Goal: Transaction & Acquisition: Obtain resource

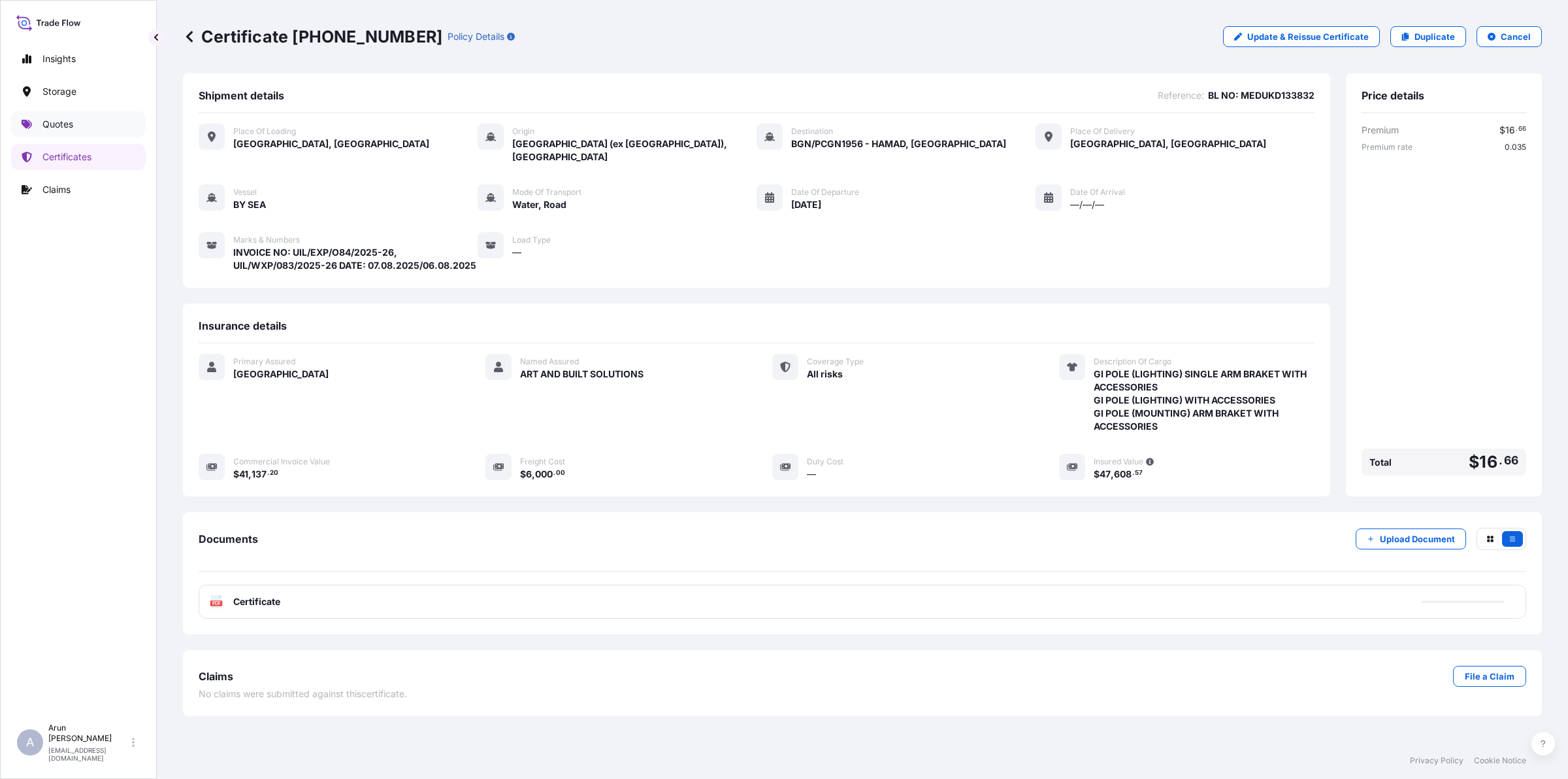
click at [60, 138] on link "Quotes" at bounding box center [78, 124] width 135 height 26
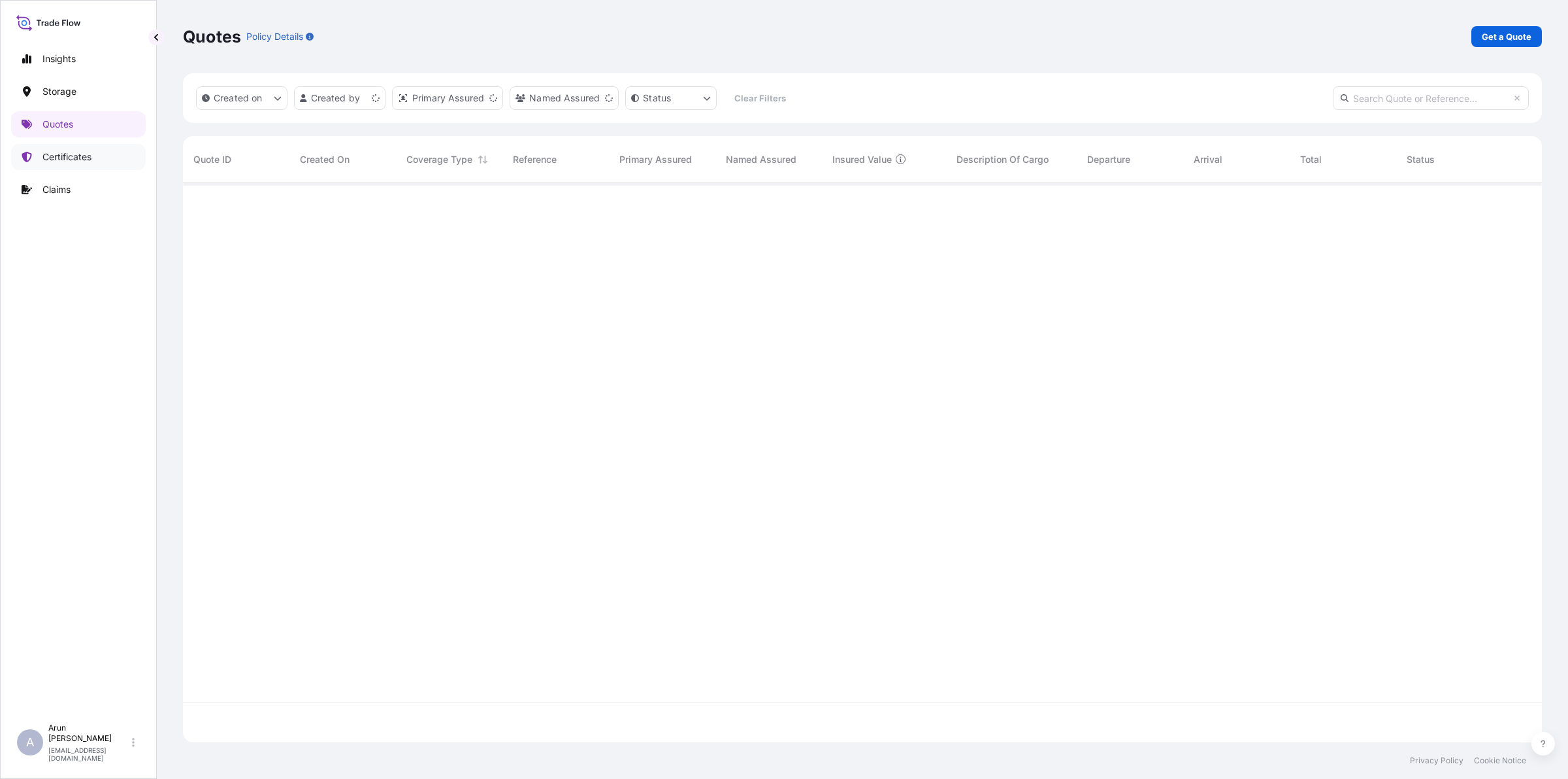
scroll to position [554, 1346]
click at [69, 149] on link "Certificates" at bounding box center [78, 157] width 135 height 26
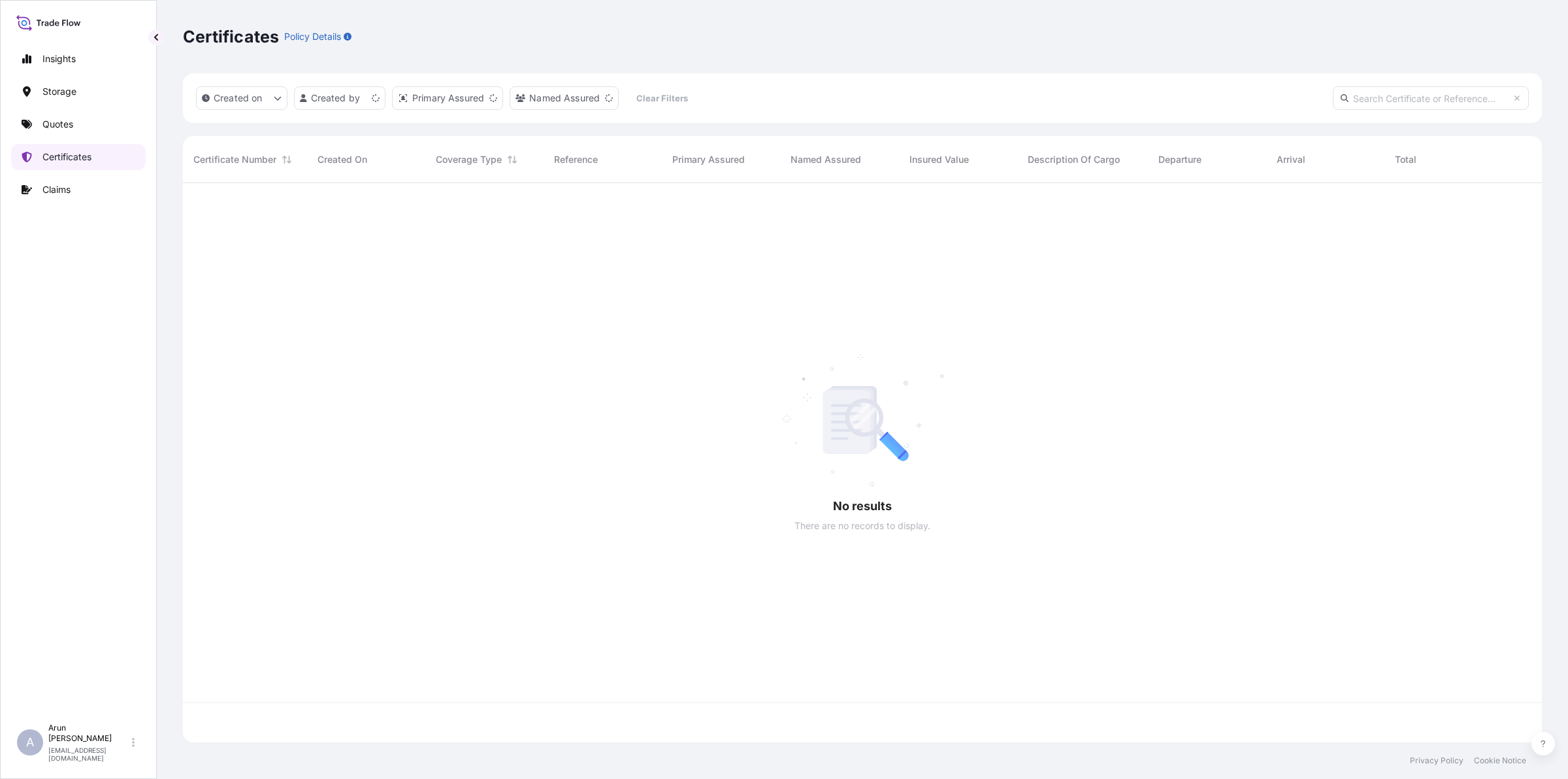
scroll to position [554, 1346]
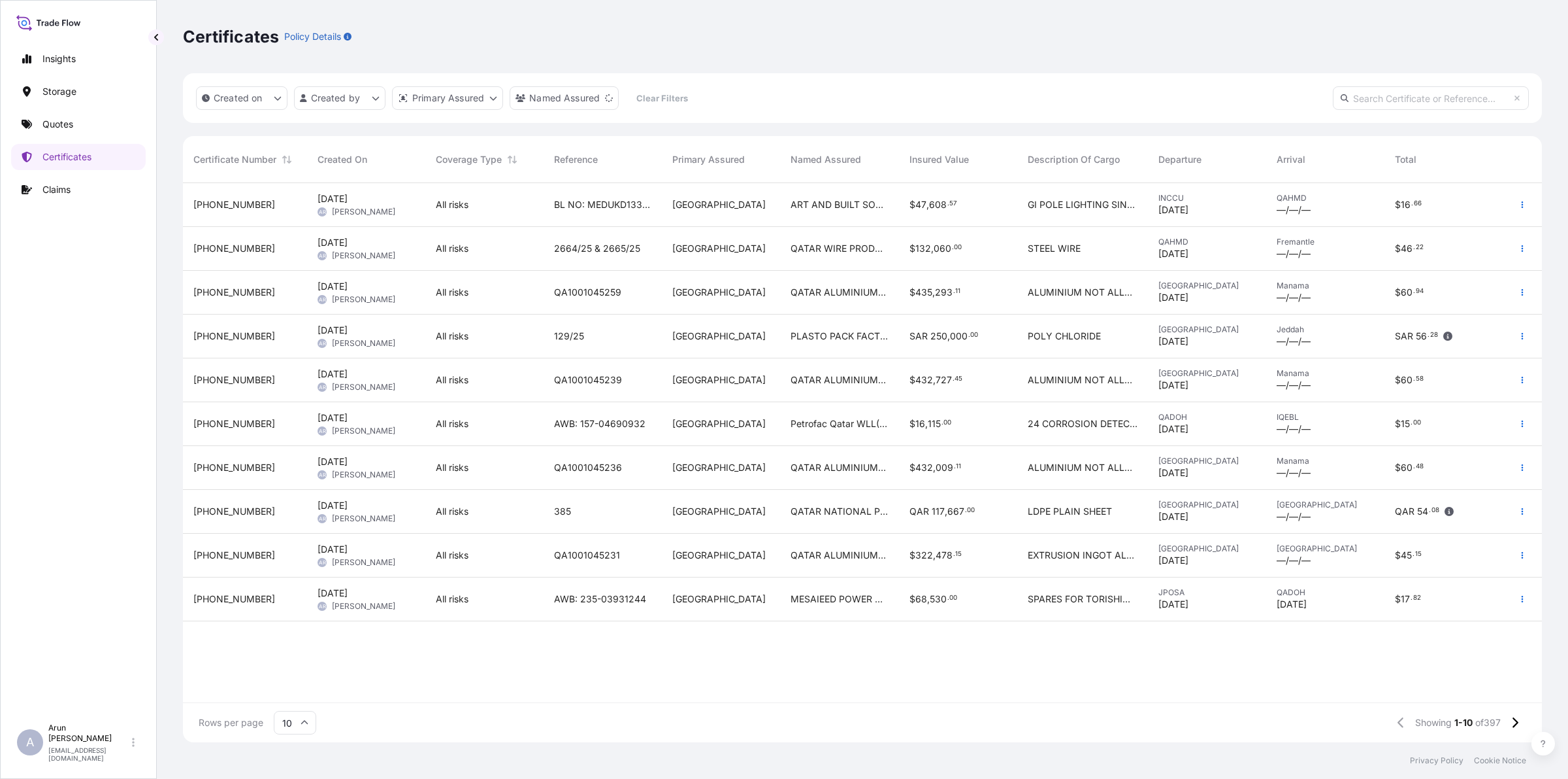
click at [1076, 292] on span "ALUMINIUM NOT ALLOYED" at bounding box center [1083, 292] width 110 height 13
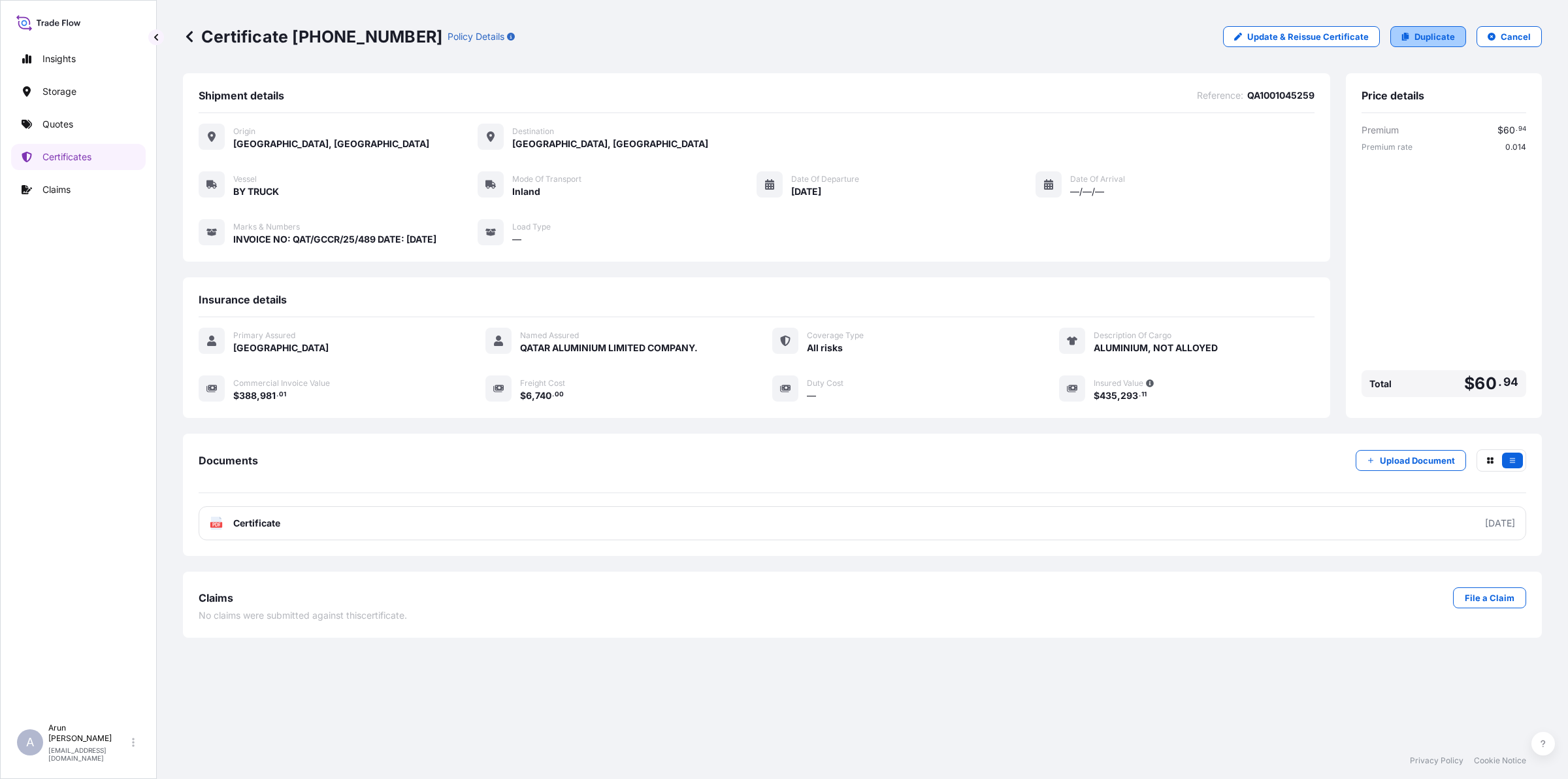
click at [1436, 38] on p "Duplicate" at bounding box center [1435, 36] width 41 height 13
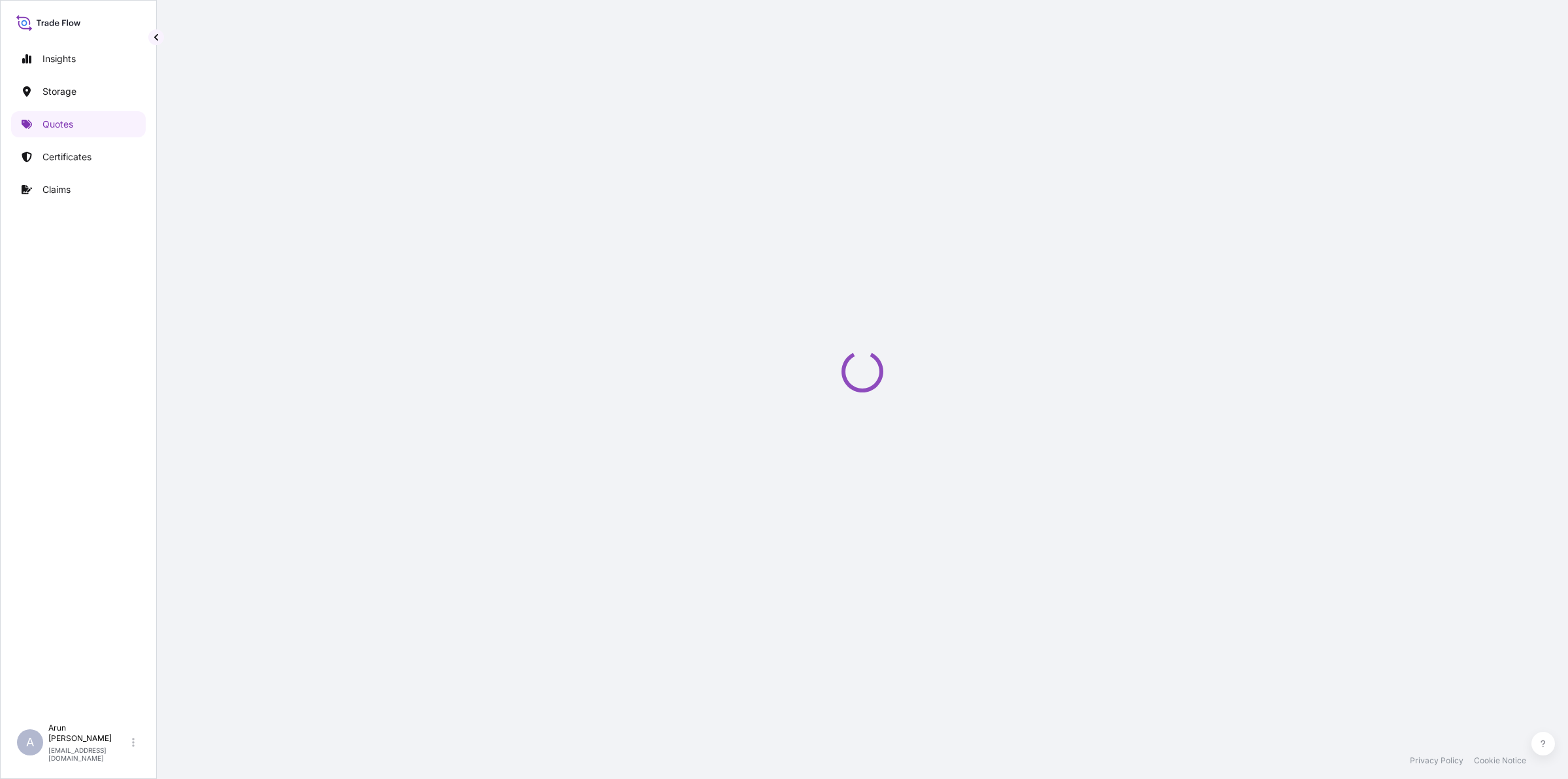
select select "Inland"
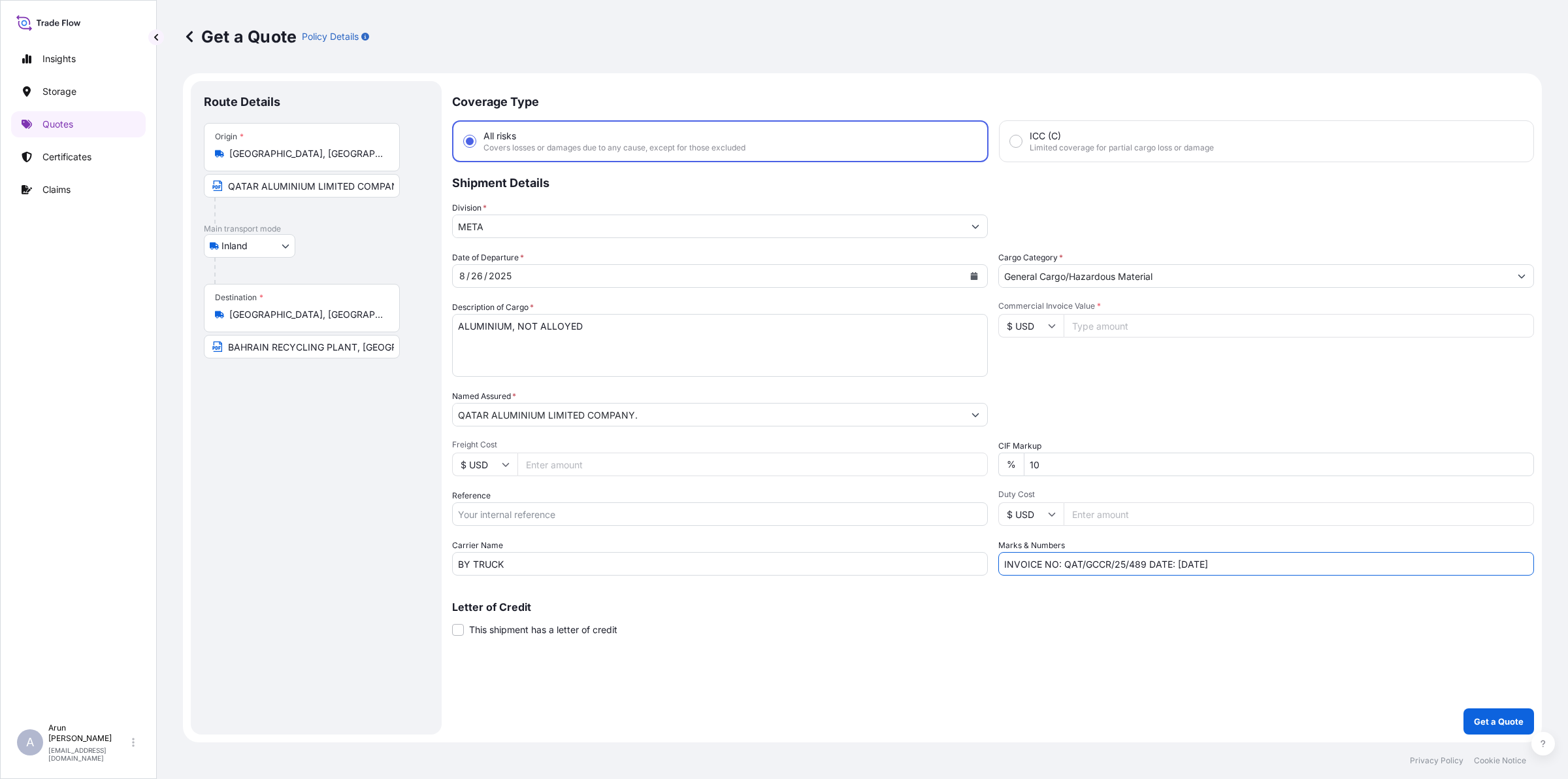
click at [1144, 563] on input "INVOICE NO: QAT/GCCR/25/489 DATE: [DATE]" at bounding box center [1267, 564] width 536 height 24
type input "INVOICE NO: QAT/GCCR/25/490 DATE: [DATE]"
click at [554, 461] on input "Freight Cost" at bounding box center [753, 464] width 470 height 24
drag, startPoint x: 561, startPoint y: 463, endPoint x: 468, endPoint y: 465, distance: 93.0
click at [468, 465] on div "$ USD 3740" at bounding box center [720, 464] width 536 height 24
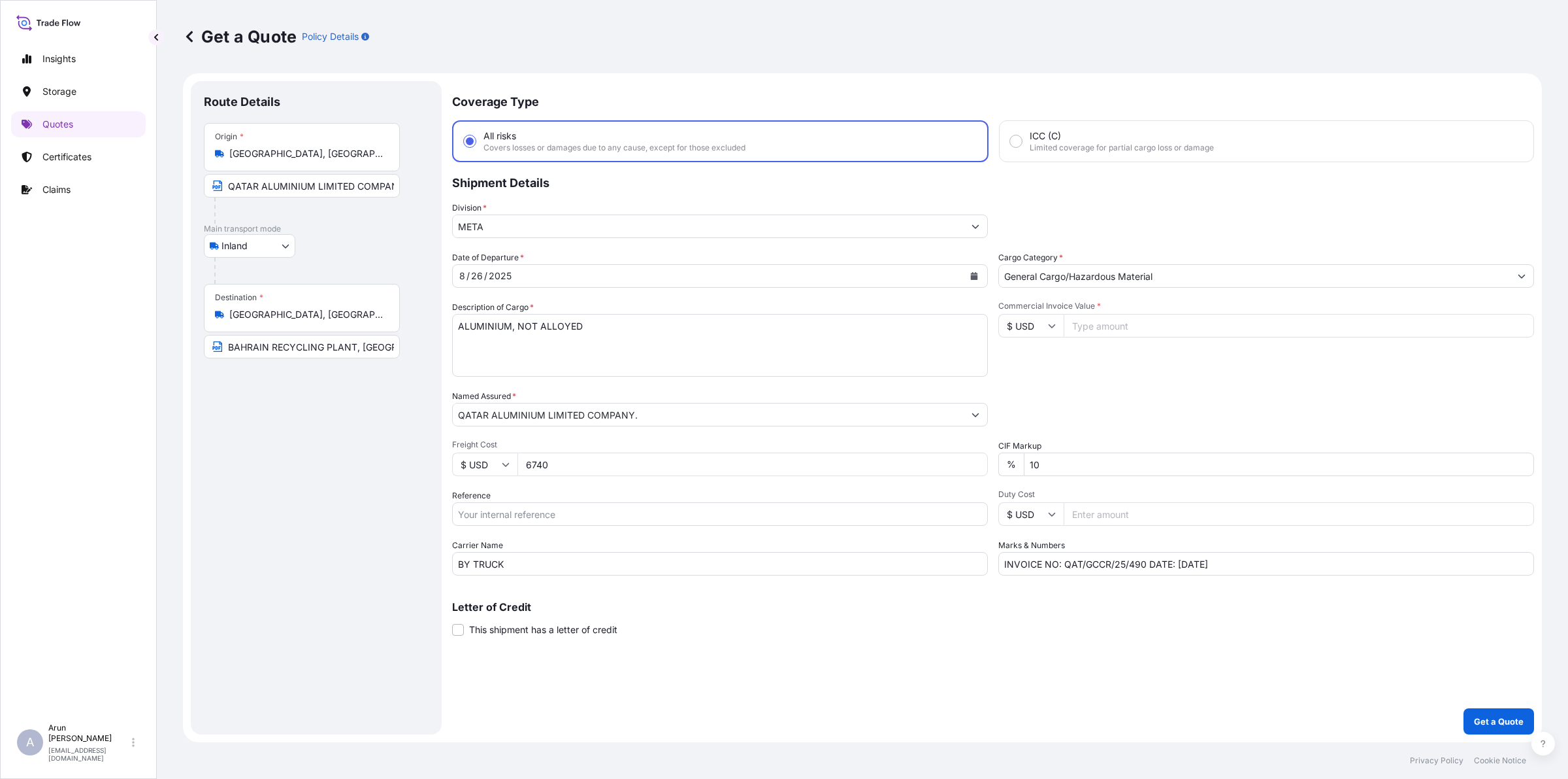
type input "6740"
click at [974, 276] on icon "Calendar" at bounding box center [974, 276] width 7 height 8
click at [551, 457] on div "27" at bounding box center [550, 460] width 24 height 24
click at [1091, 328] on input "Commercial Invoice Value *" at bounding box center [1299, 326] width 470 height 24
drag, startPoint x: 1082, startPoint y: 325, endPoint x: 1090, endPoint y: 325, distance: 8.0
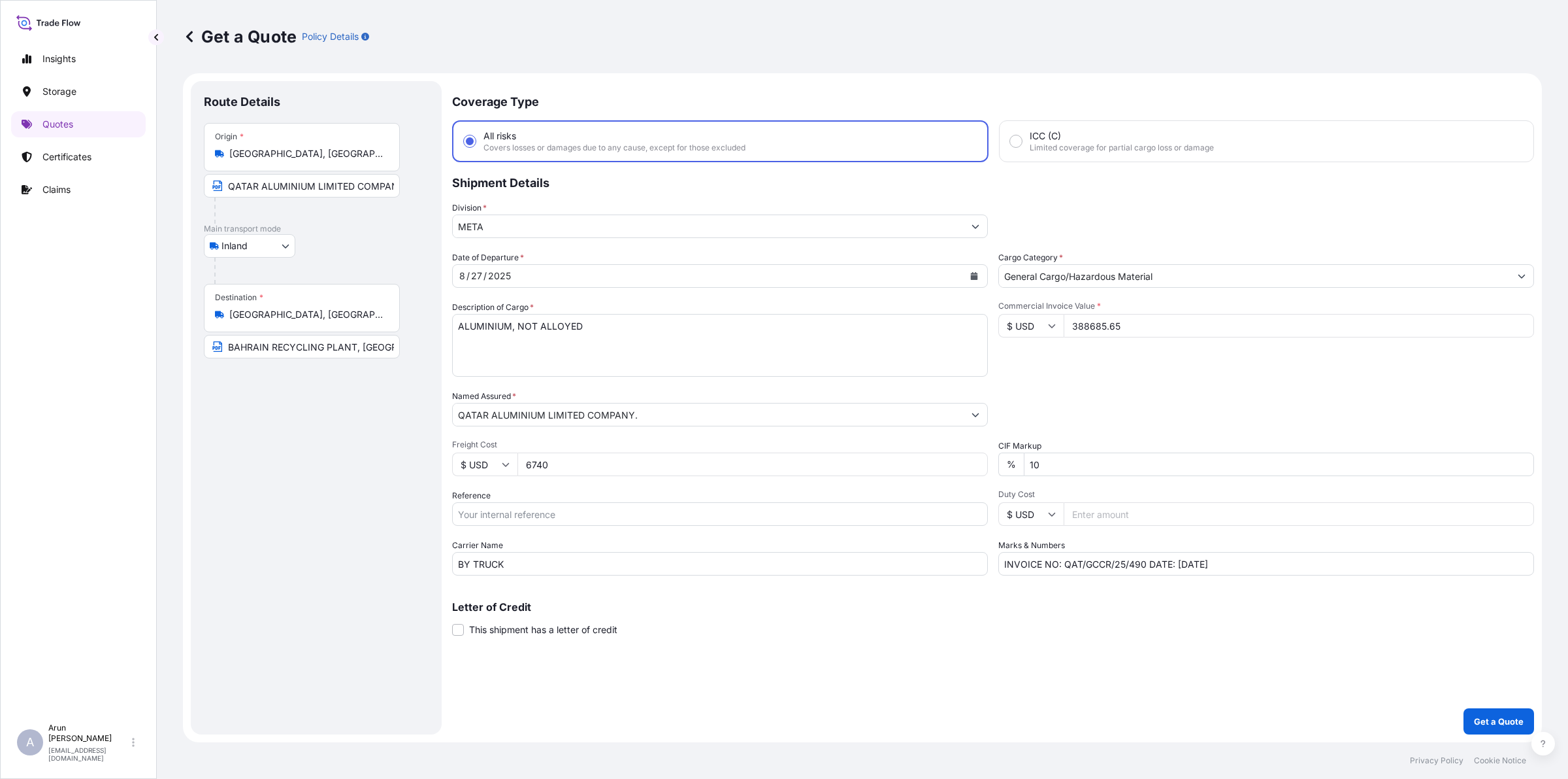
click at [1090, 325] on input "388685.65" at bounding box center [1299, 326] width 470 height 24
type input "388685.65"
click at [1521, 718] on p "Get a Quote" at bounding box center [1499, 721] width 50 height 13
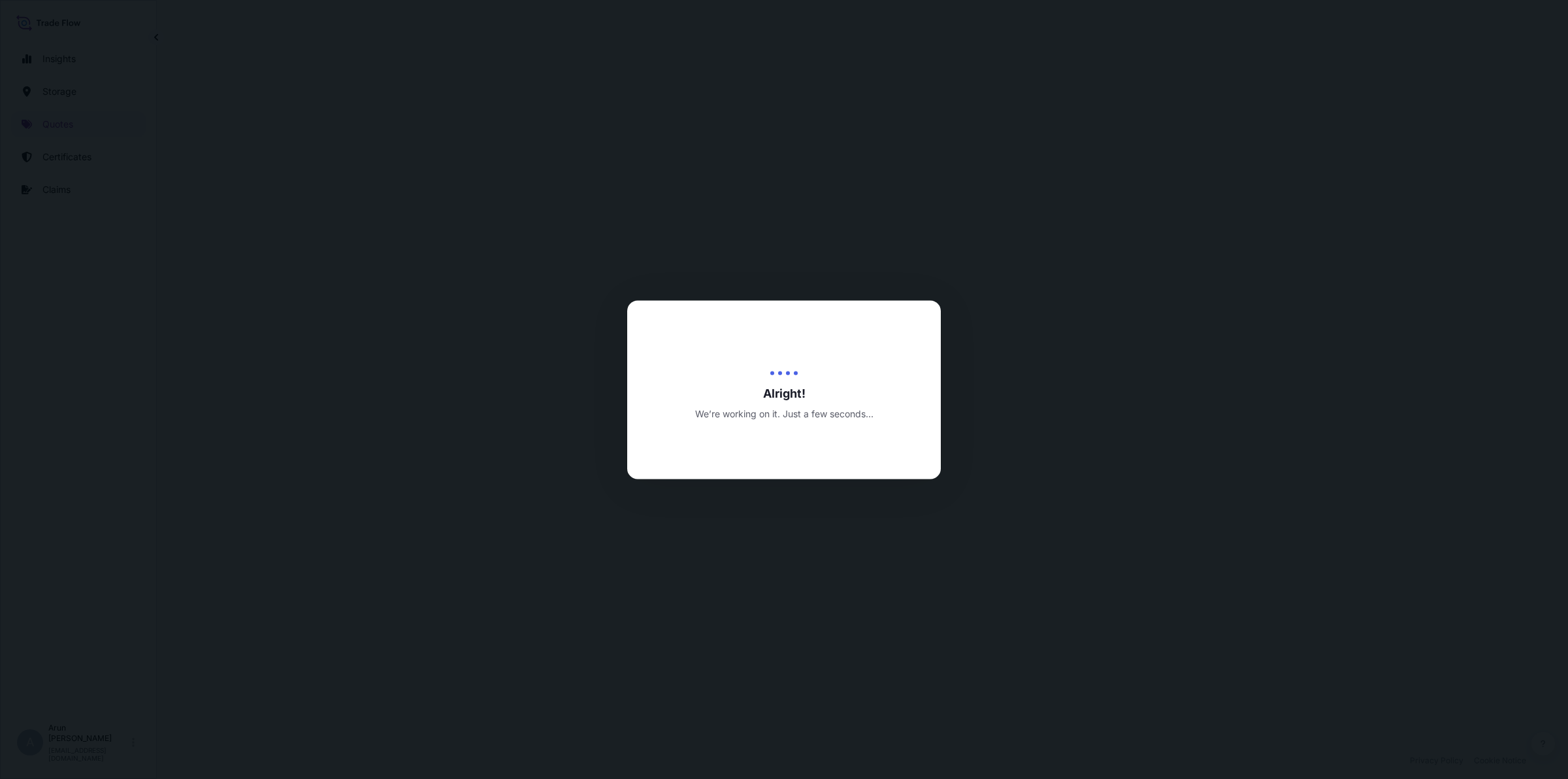
select select "Inland"
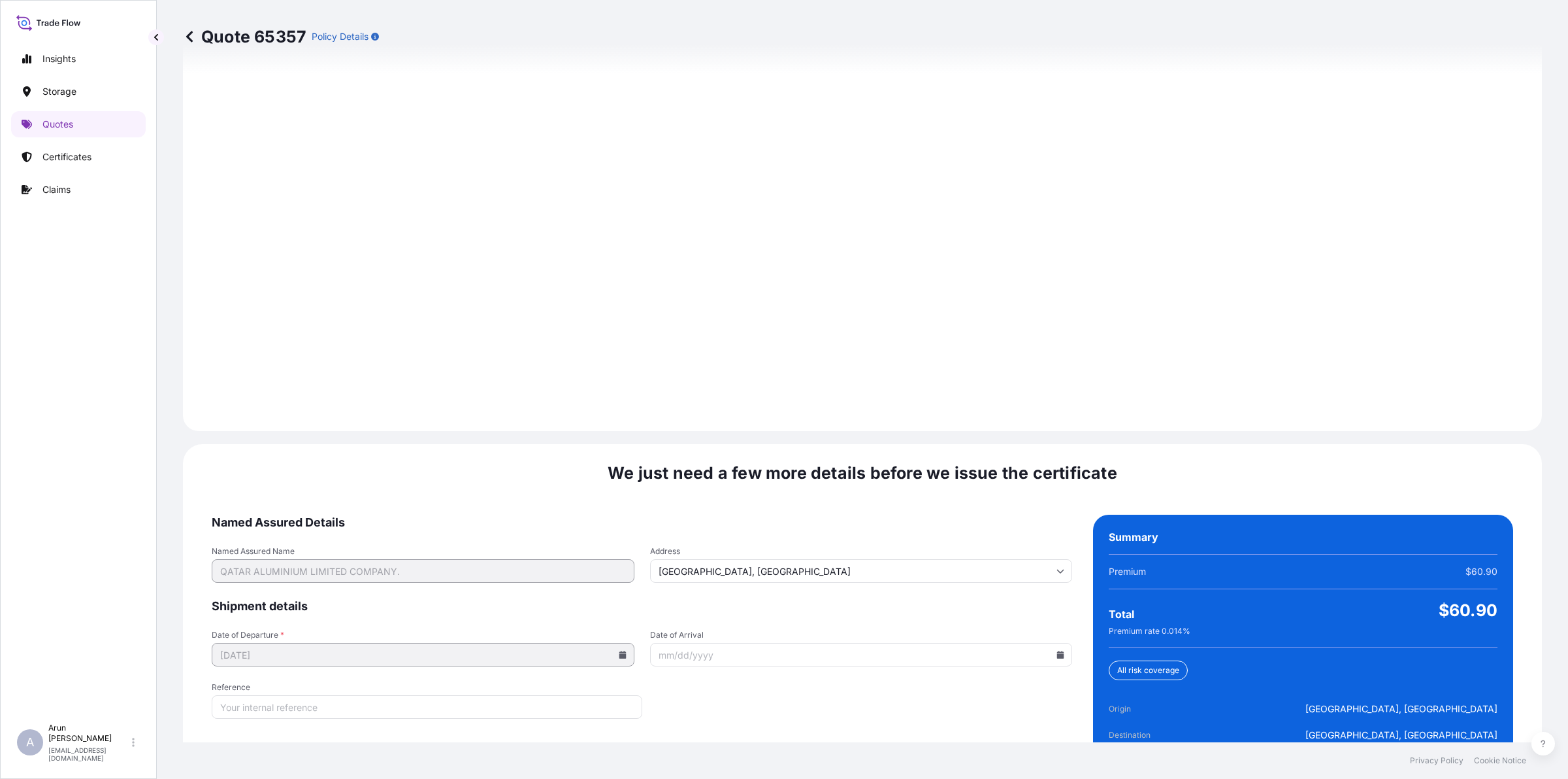
scroll to position [1698, 0]
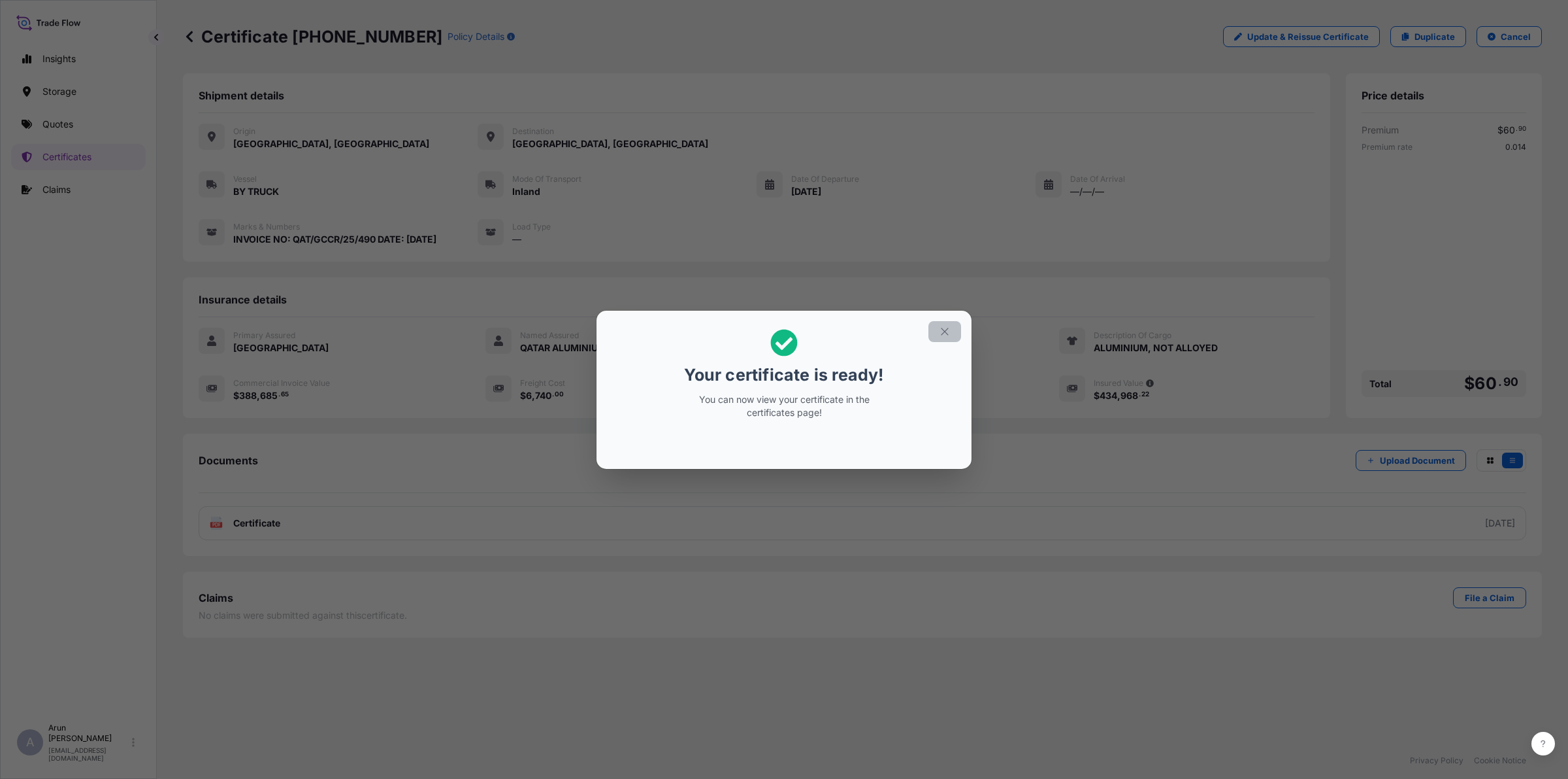
click at [948, 326] on icon "button" at bounding box center [945, 332] width 12 height 12
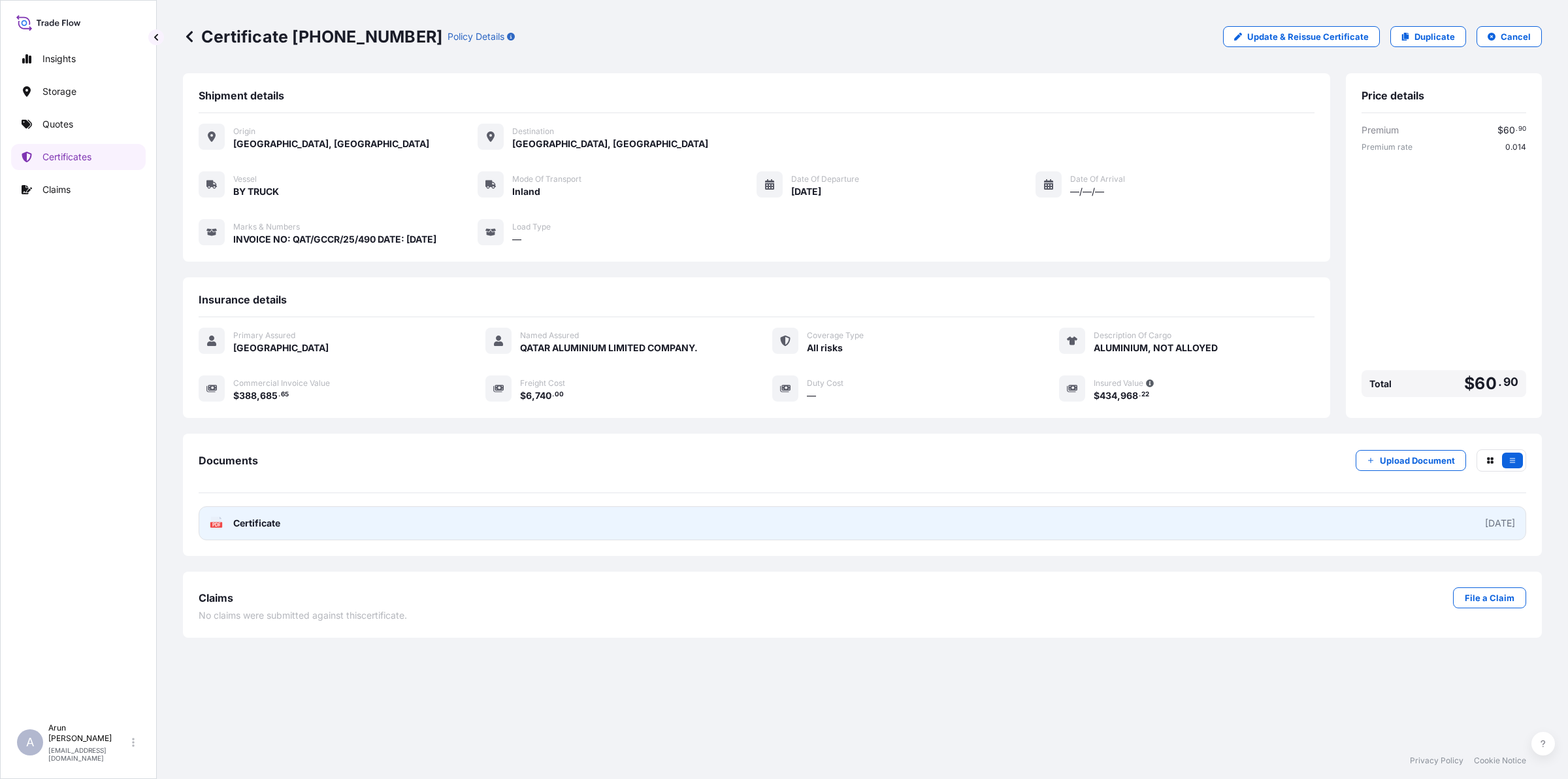
click at [324, 531] on link "PDF Certificate [DATE]" at bounding box center [862, 523] width 1328 height 34
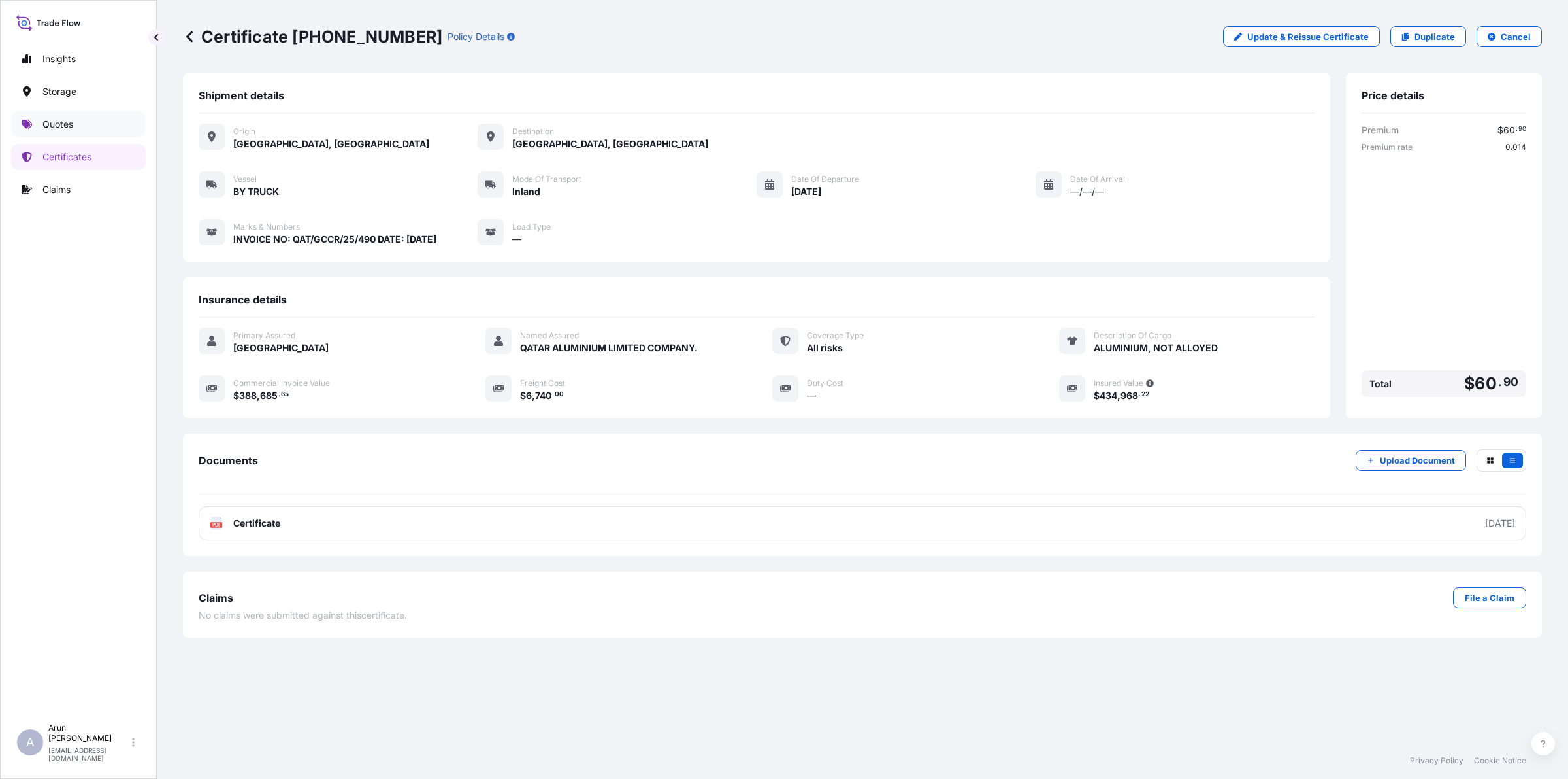
click at [44, 131] on p "Quotes" at bounding box center [58, 124] width 31 height 13
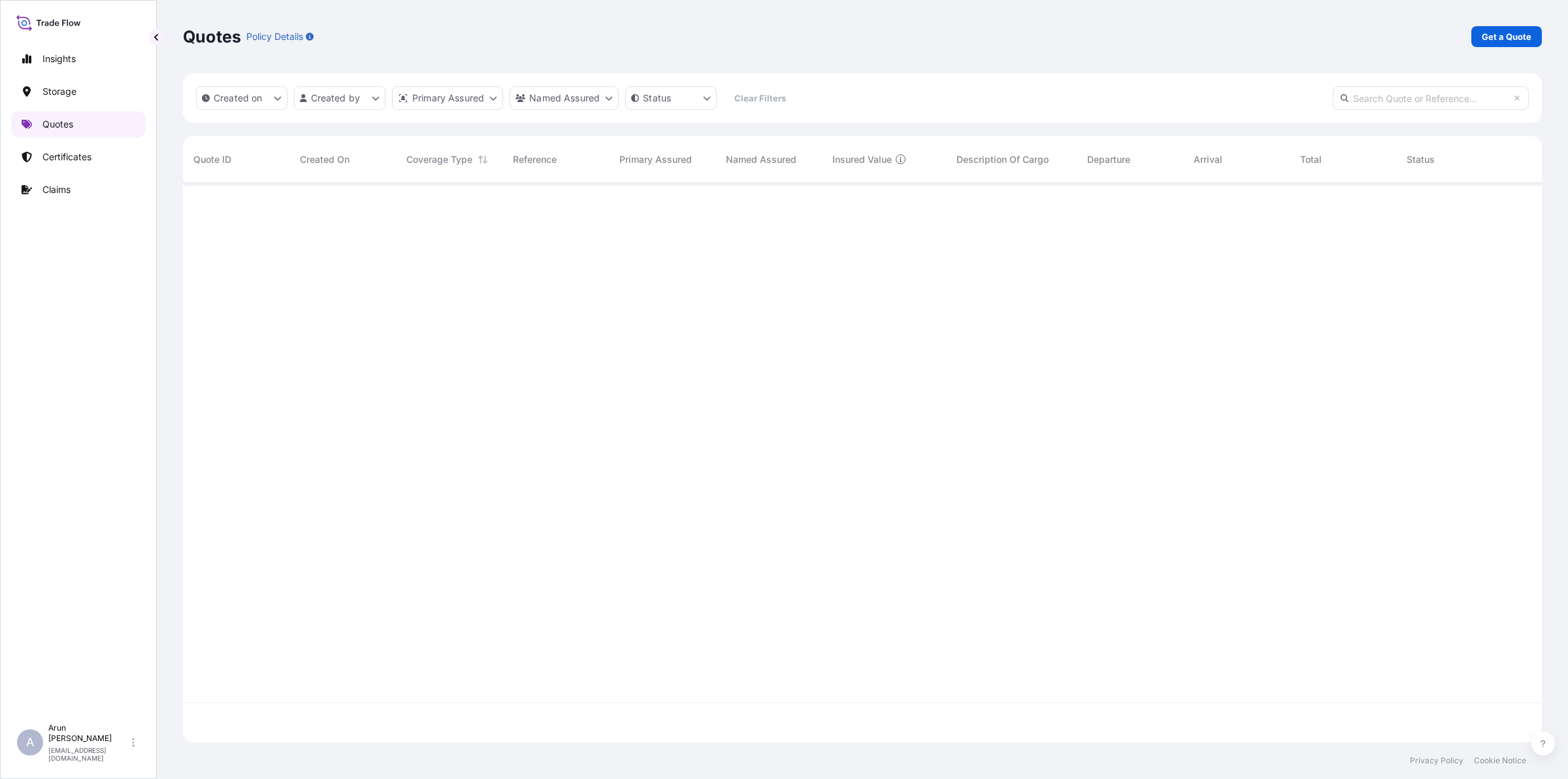
scroll to position [554, 1346]
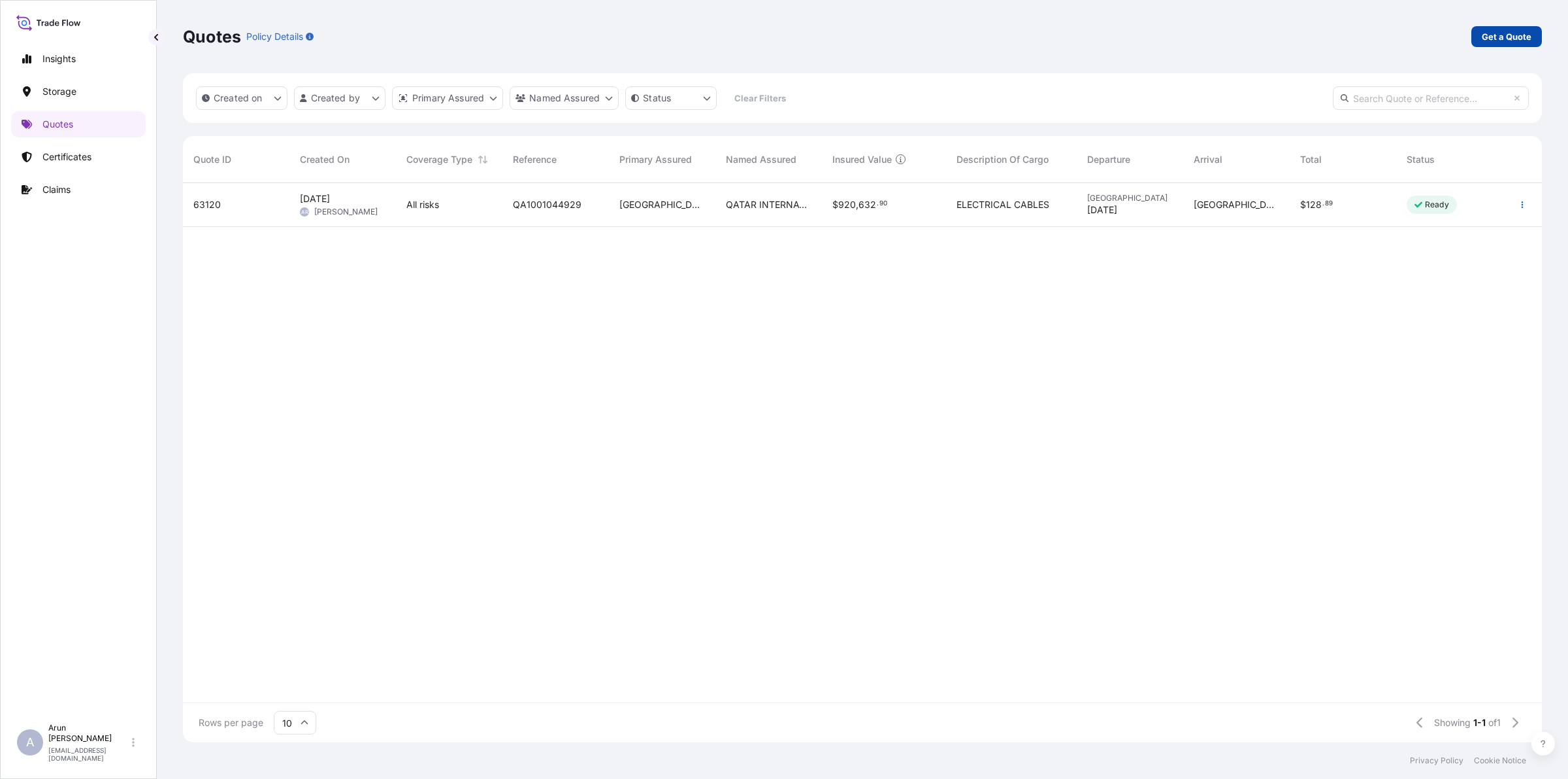
click at [1510, 39] on p "Get a Quote" at bounding box center [1507, 36] width 50 height 13
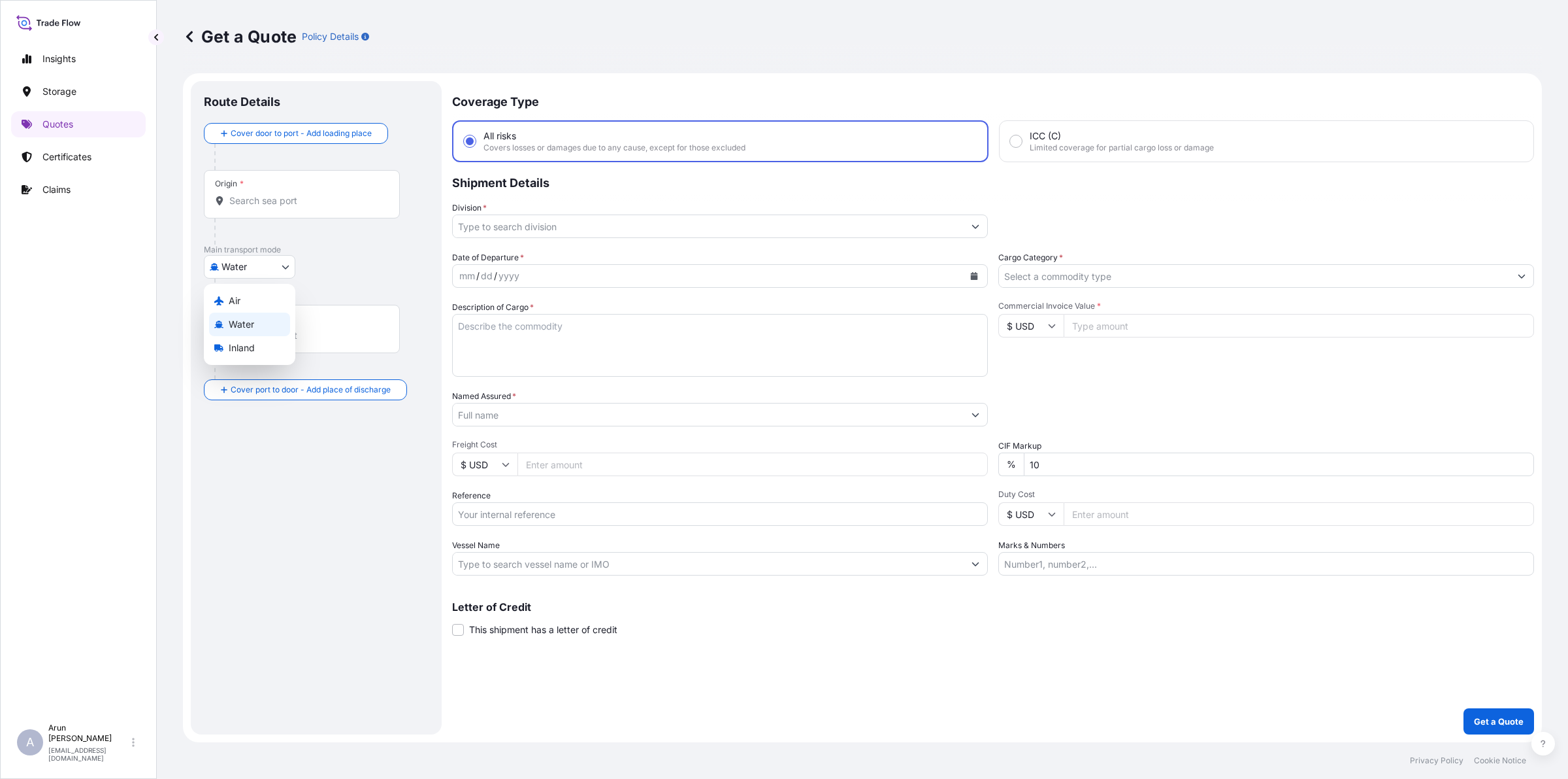
click at [279, 270] on body "Insights Storage Quotes Certificates Claims A [PERSON_NAME] [PERSON_NAME][EMAIL…" at bounding box center [784, 390] width 1568 height 779
click at [217, 358] on div "Inland" at bounding box center [250, 349] width 81 height 24
select select "Inland"
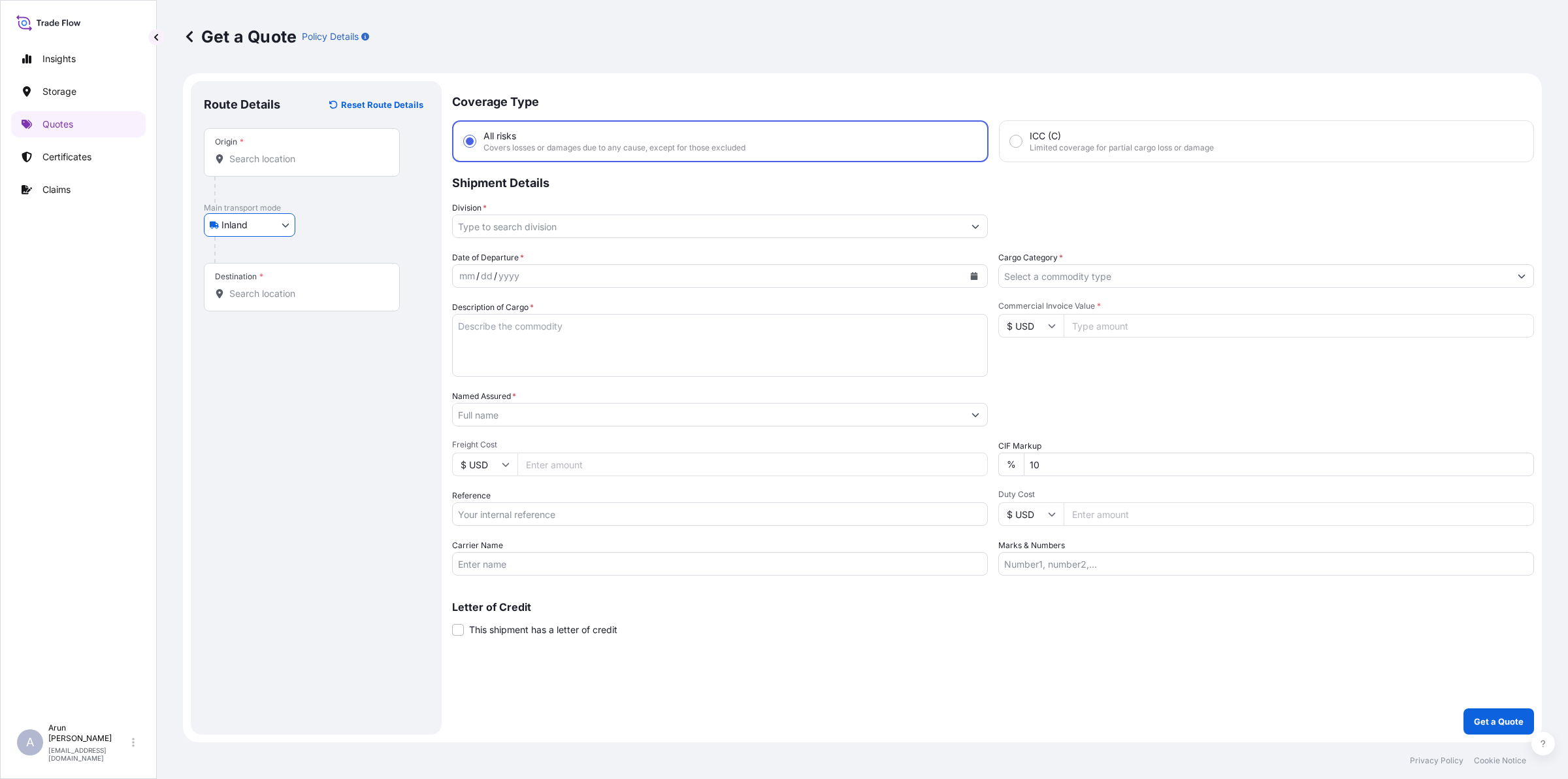
click at [265, 162] on input "Origin *" at bounding box center [306, 159] width 155 height 13
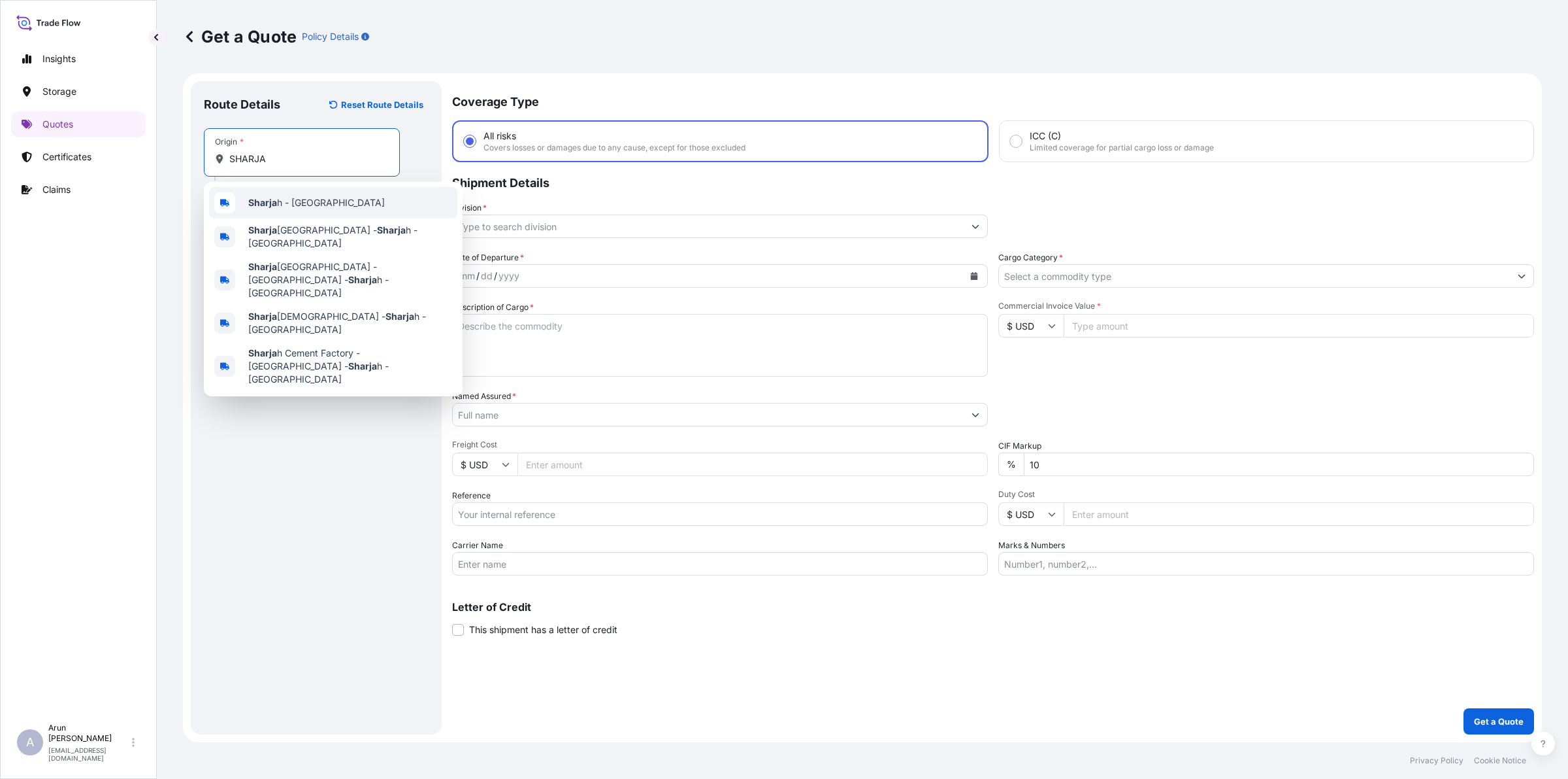
click at [274, 194] on div "Sharja h - [GEOGRAPHIC_DATA]" at bounding box center [333, 202] width 249 height 31
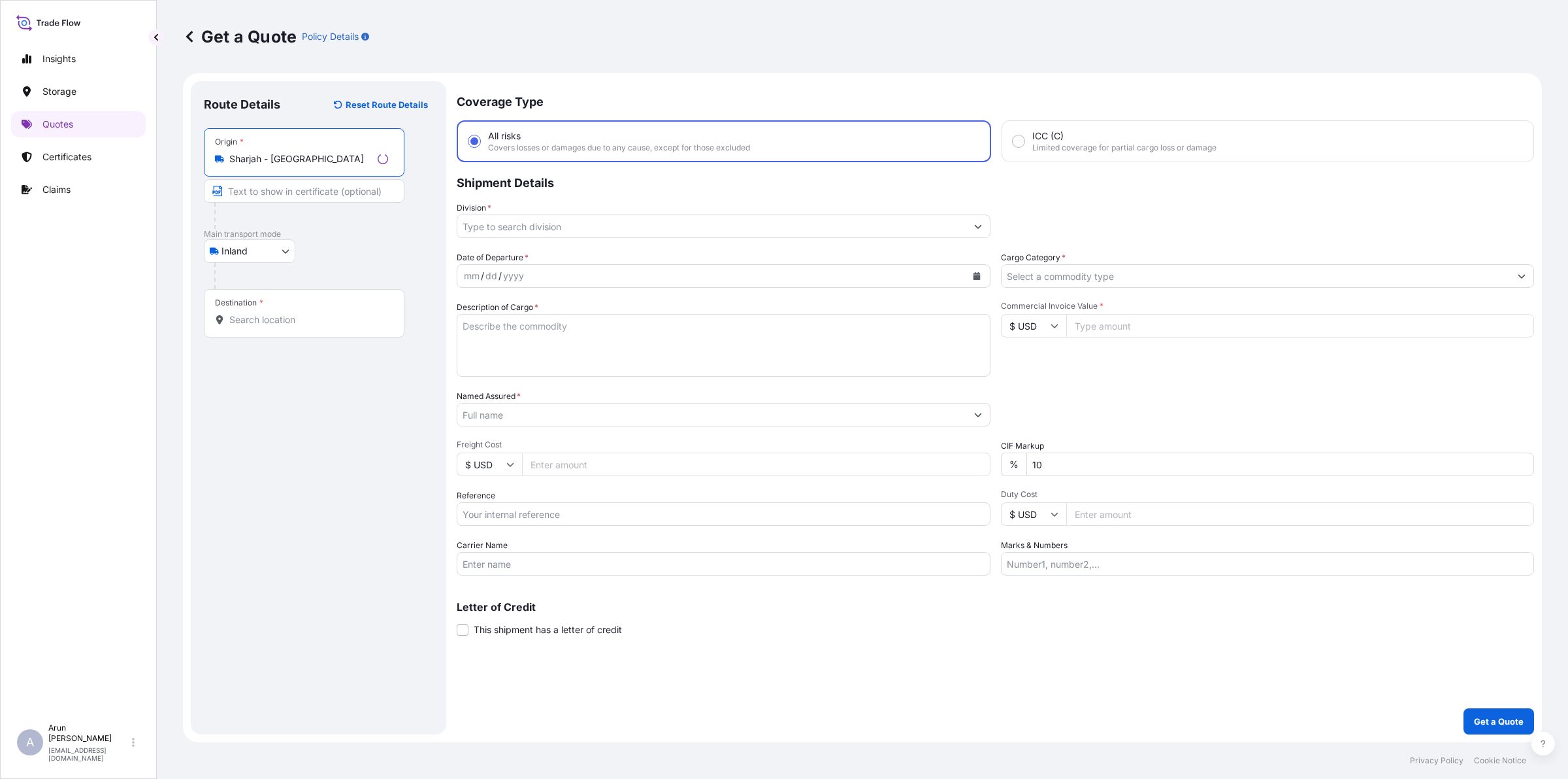
type input "Sharjah - [GEOGRAPHIC_DATA]"
click at [275, 187] on input "Text to appear on certificate" at bounding box center [301, 191] width 196 height 24
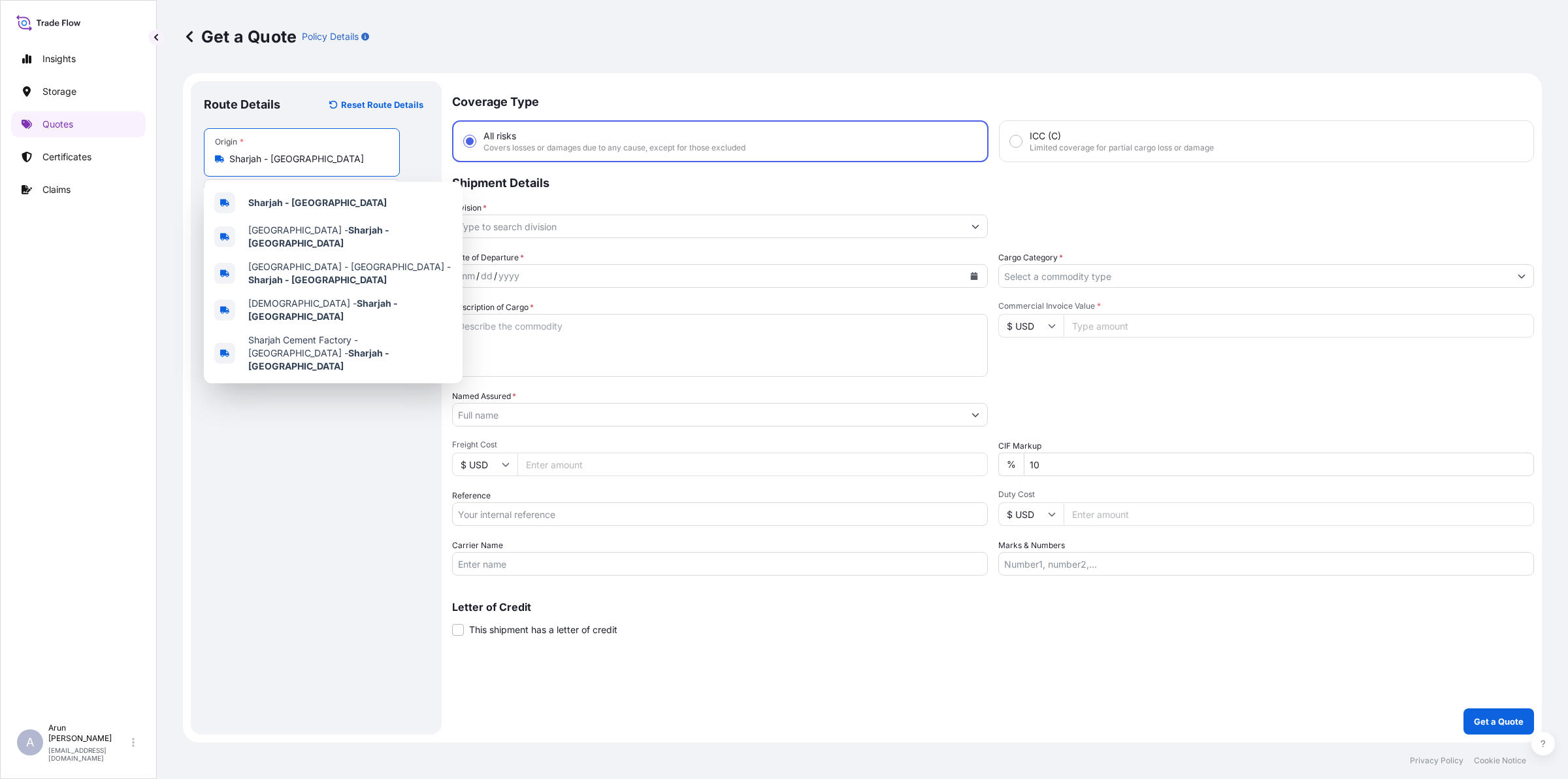
drag, startPoint x: 231, startPoint y: 162, endPoint x: 368, endPoint y: 164, distance: 137.0
click at [368, 164] on input "Sharjah - [GEOGRAPHIC_DATA]" at bounding box center [306, 159] width 155 height 13
click at [341, 200] on b "Sharjah - [GEOGRAPHIC_DATA]" at bounding box center [317, 202] width 139 height 11
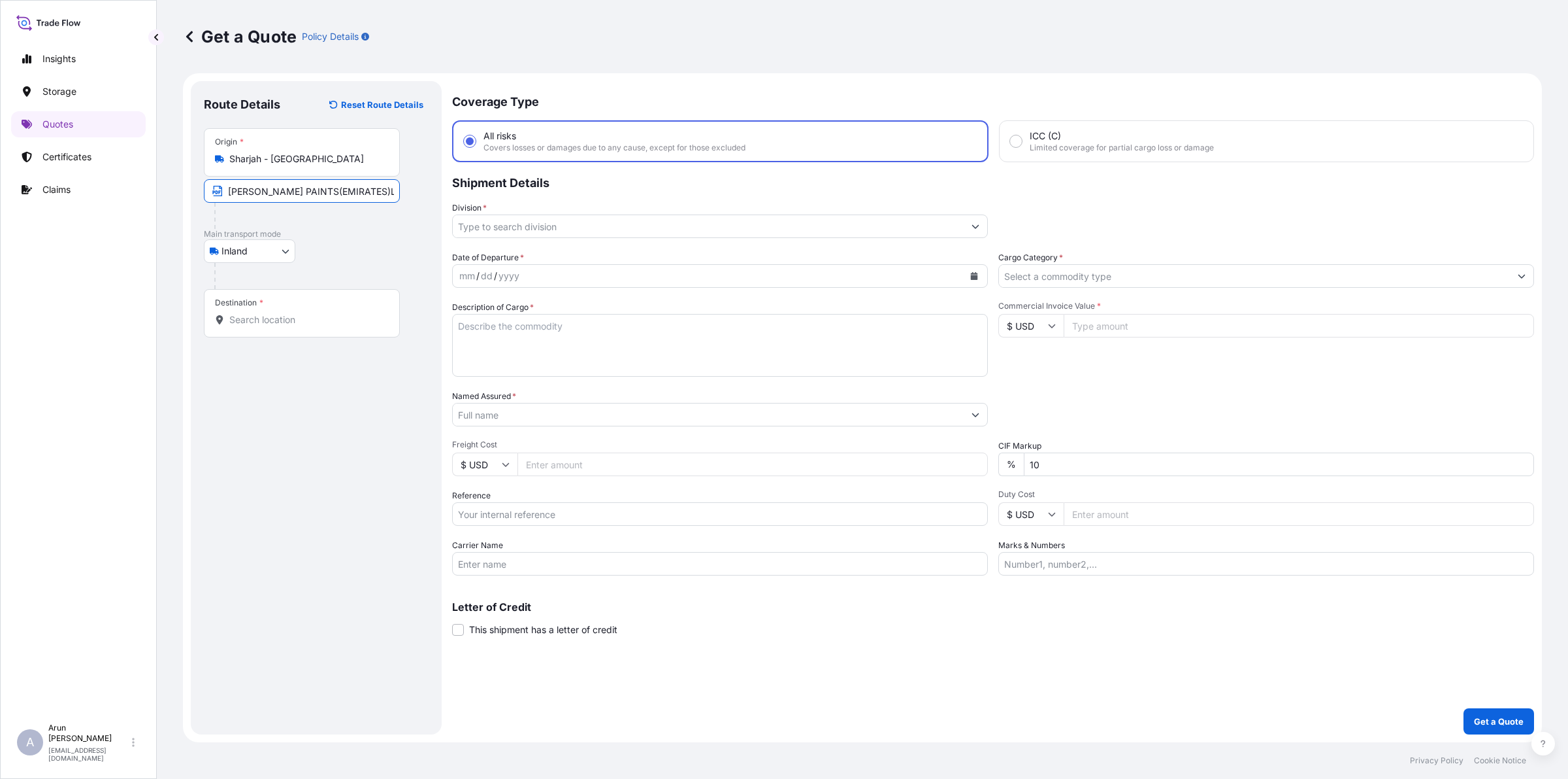
click at [377, 194] on input "[PERSON_NAME] PAINTS(EMIRATES)L.L.C," at bounding box center [301, 191] width 196 height 24
paste input "Sharjah - [GEOGRAPHIC_DATA]"
type input "[PERSON_NAME] PAINTS(EMIRATES)L.L.C, Sharjah - [GEOGRAPHIC_DATA]"
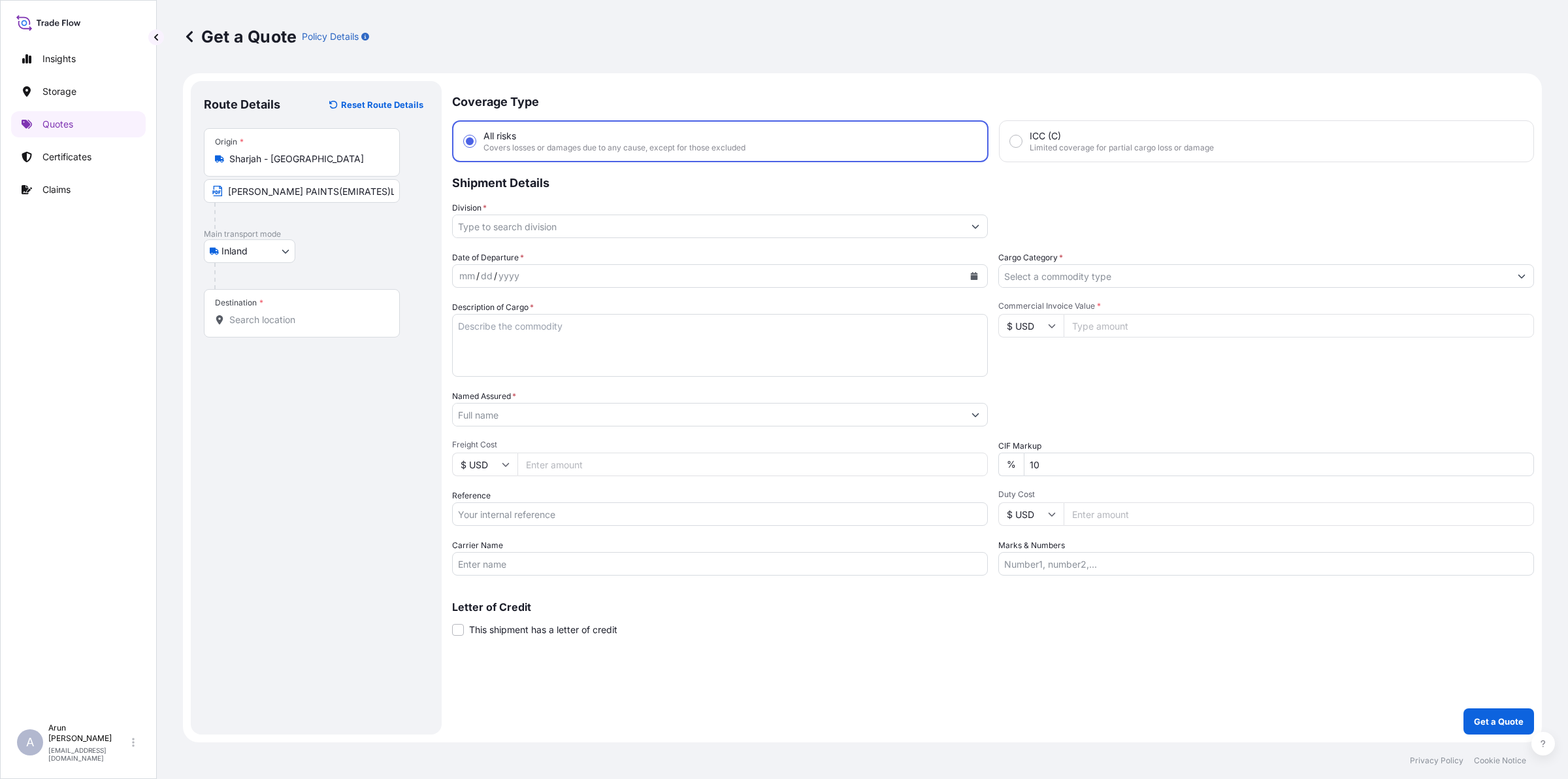
click at [324, 304] on div "Destination *" at bounding box center [301, 313] width 196 height 48
click at [324, 314] on input "Destination *" at bounding box center [306, 320] width 155 height 13
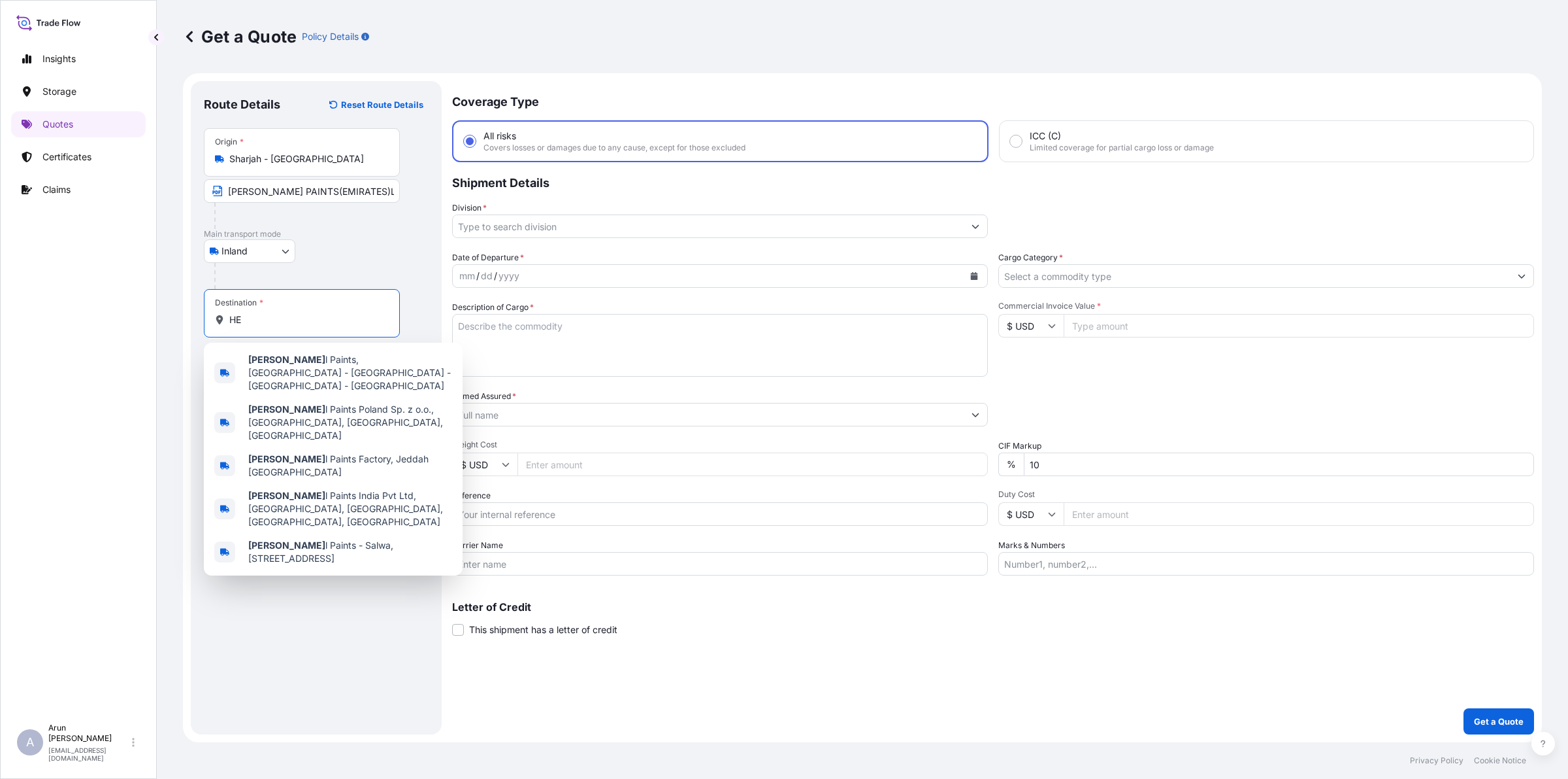
type input "H"
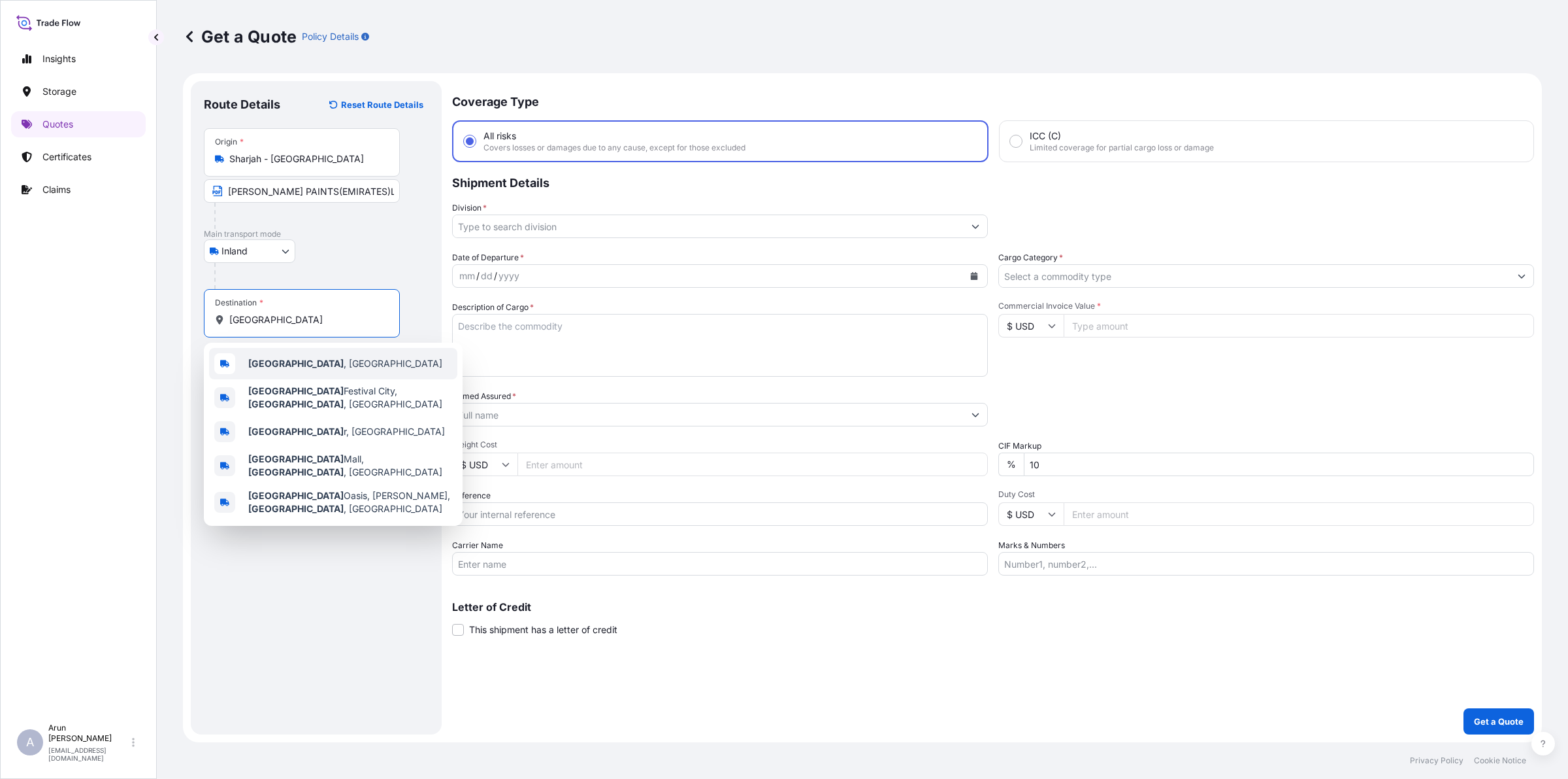
click at [287, 372] on div "[GEOGRAPHIC_DATA] , [GEOGRAPHIC_DATA]" at bounding box center [333, 363] width 249 height 31
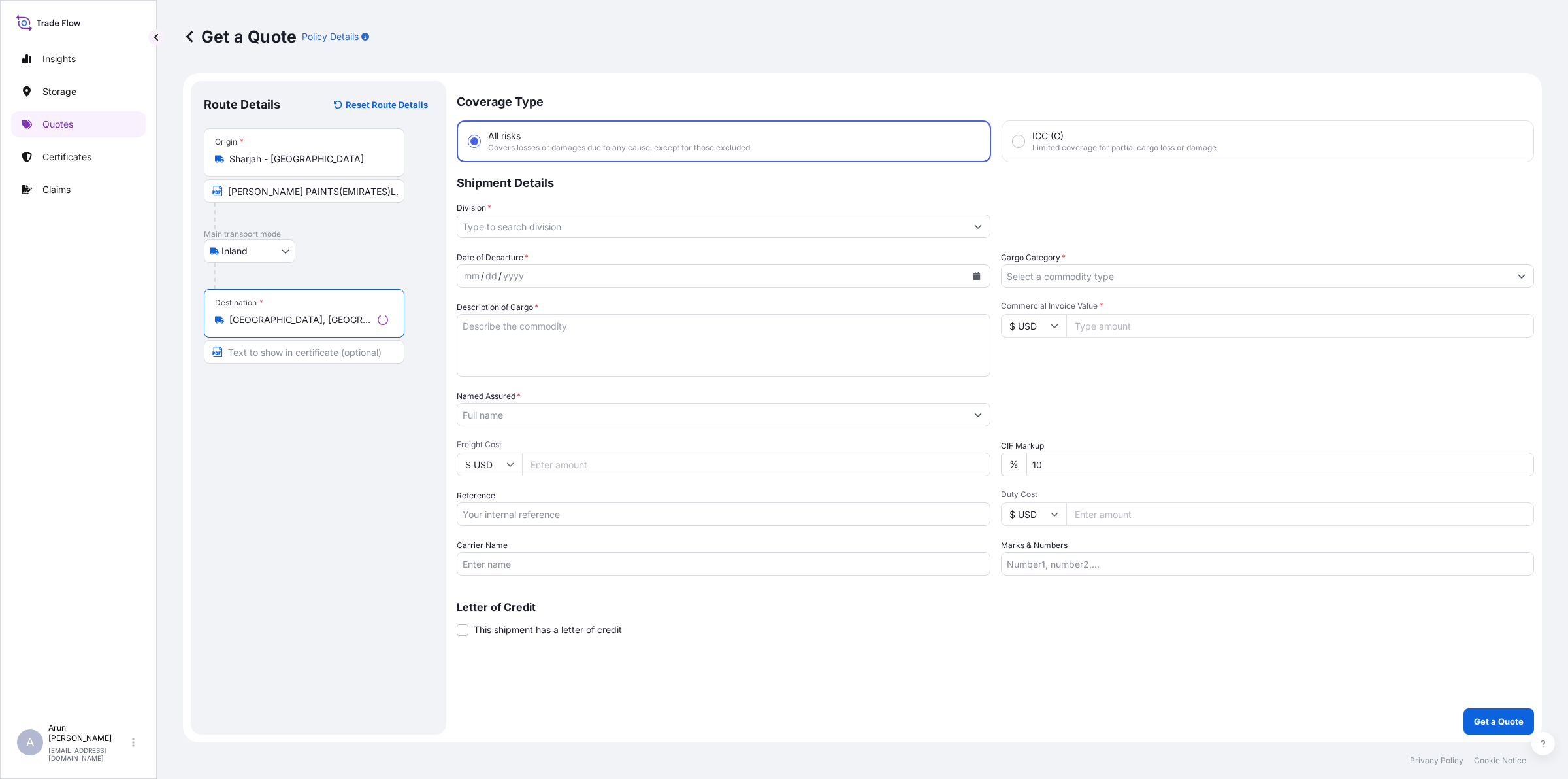
type input "[GEOGRAPHIC_DATA], [GEOGRAPHIC_DATA]"
click at [269, 356] on input "Text to appear on certificate" at bounding box center [301, 352] width 196 height 24
type input "[PERSON_NAME] PAINTS([GEOGRAPHIC_DATA])W.L.L."
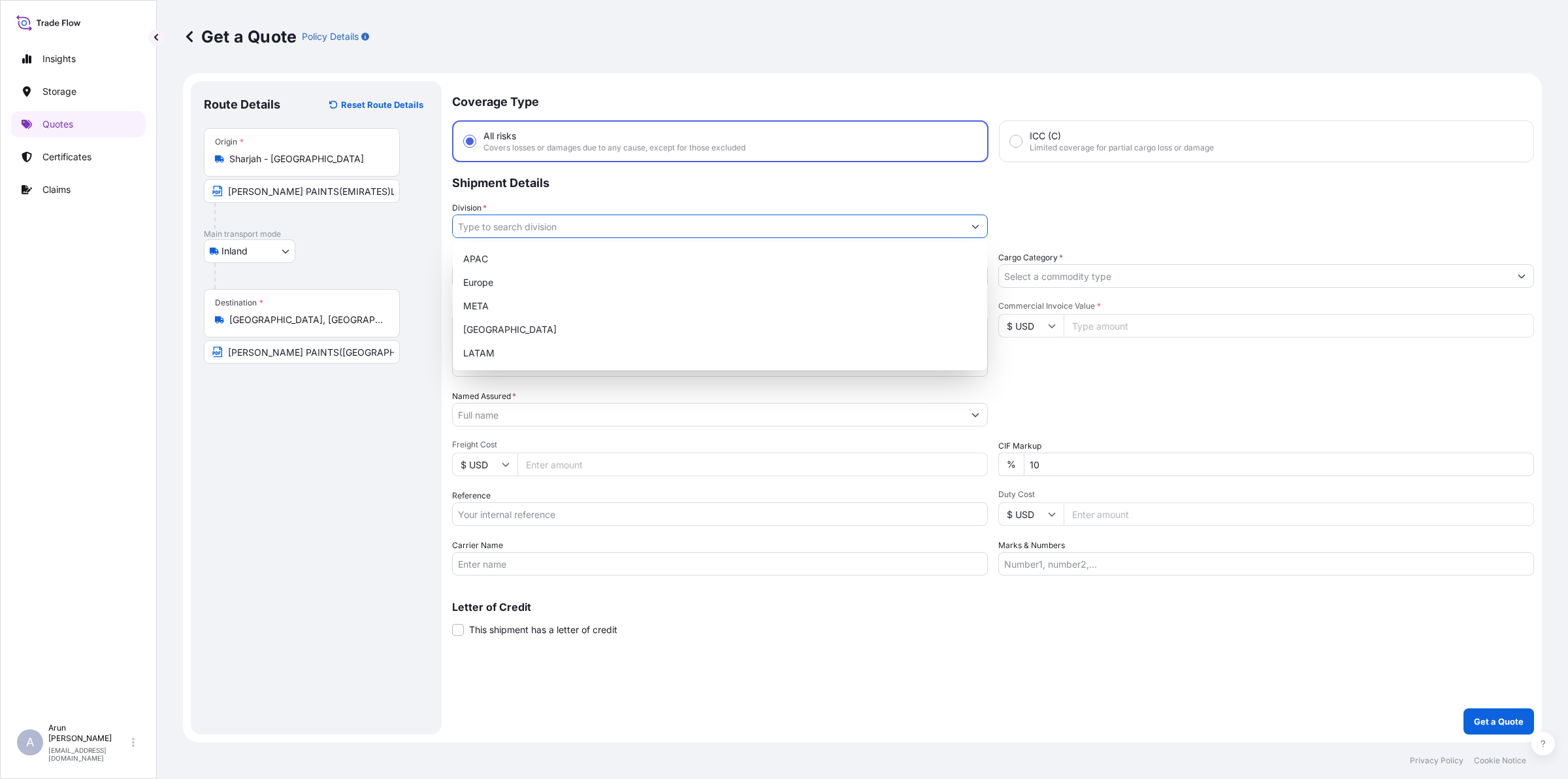
click at [541, 221] on input "Division *" at bounding box center [709, 227] width 511 height 24
click at [482, 295] on div "META" at bounding box center [720, 307] width 524 height 24
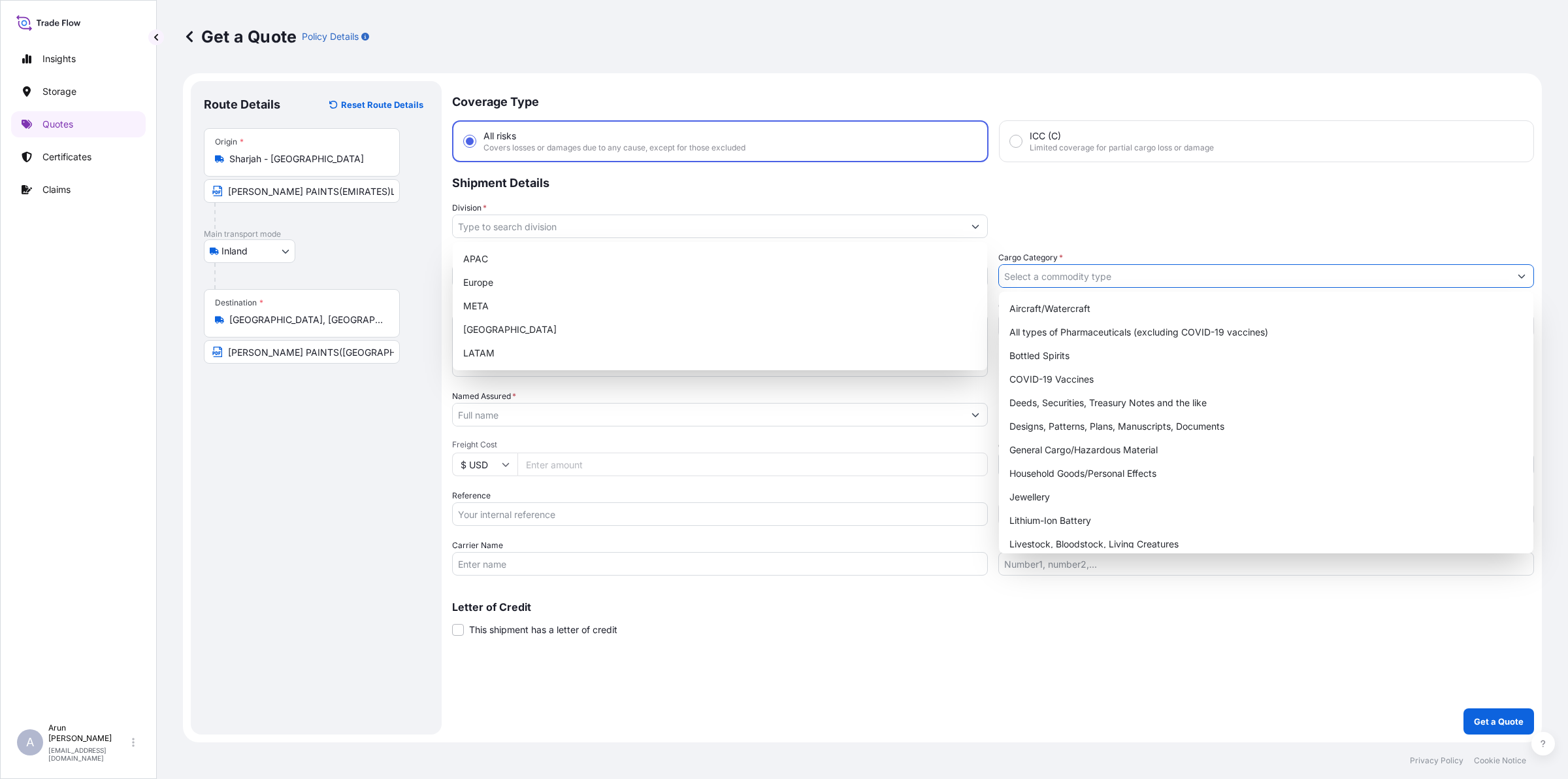
click at [1152, 268] on input "Cargo Category *" at bounding box center [1255, 277] width 511 height 24
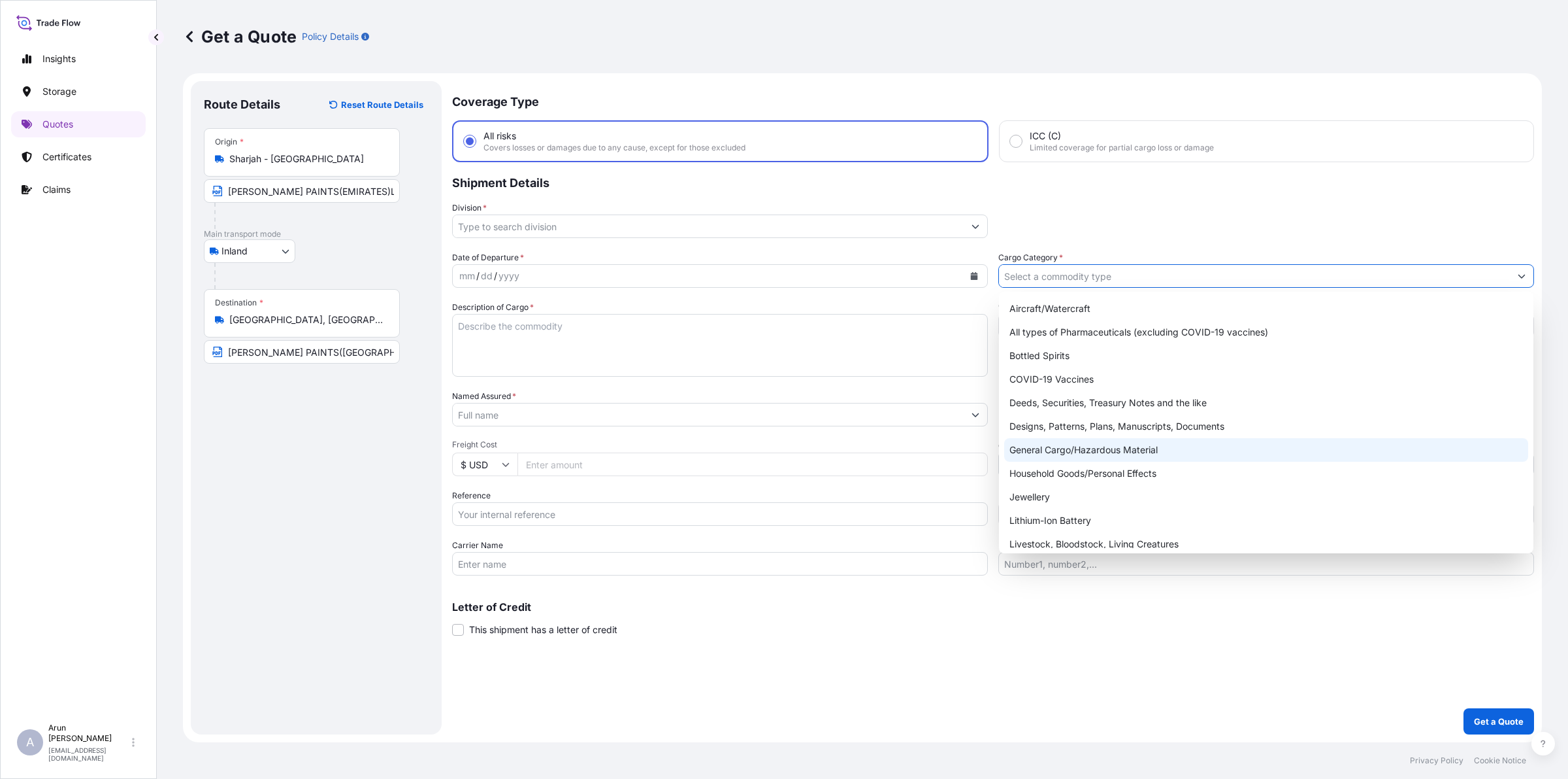
click at [1027, 454] on div "General Cargo/Hazardous Material" at bounding box center [1266, 450] width 524 height 24
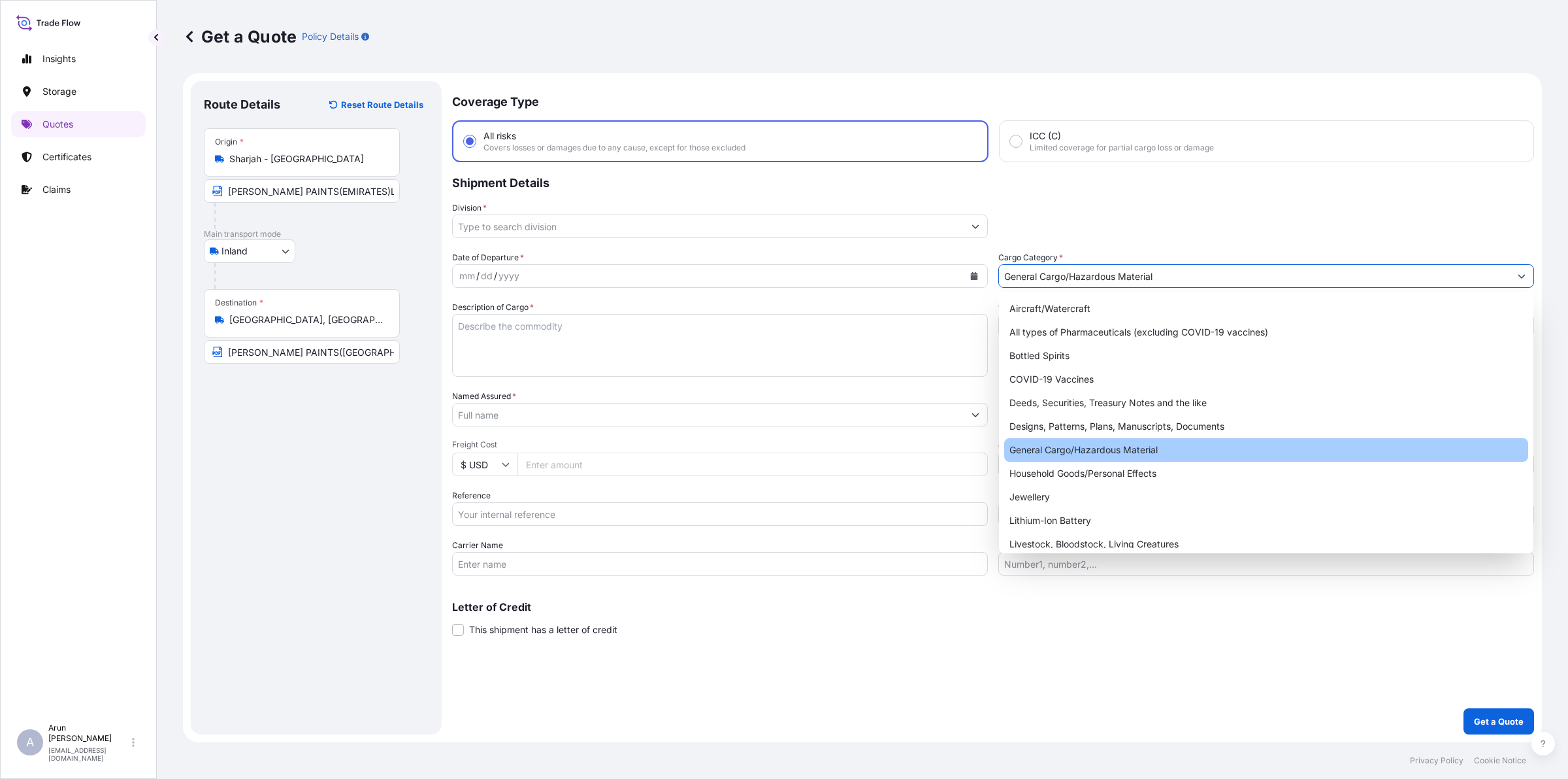
type input "General Cargo/Hazardous Material"
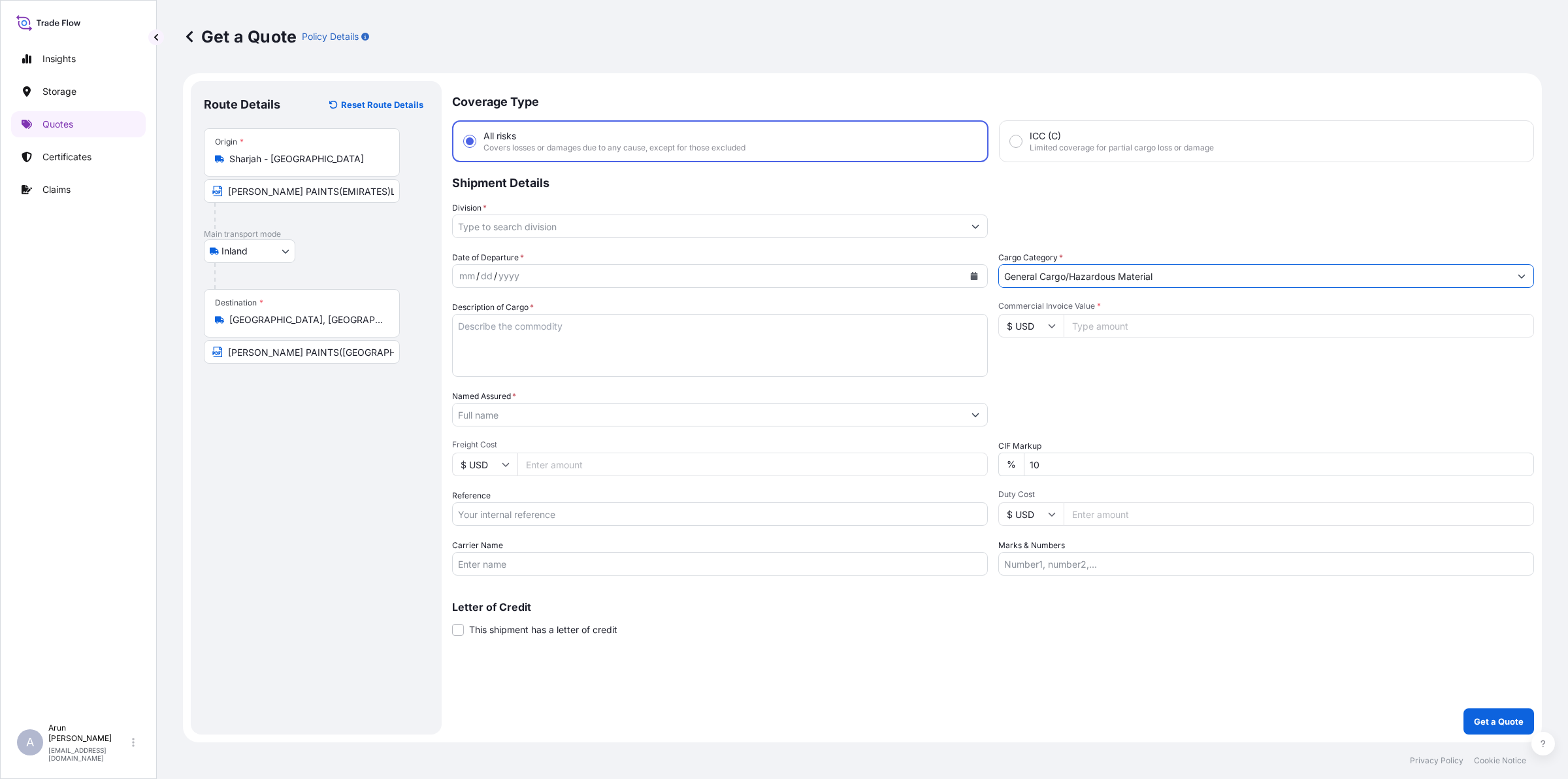
click at [664, 224] on input "Division *" at bounding box center [709, 227] width 511 height 24
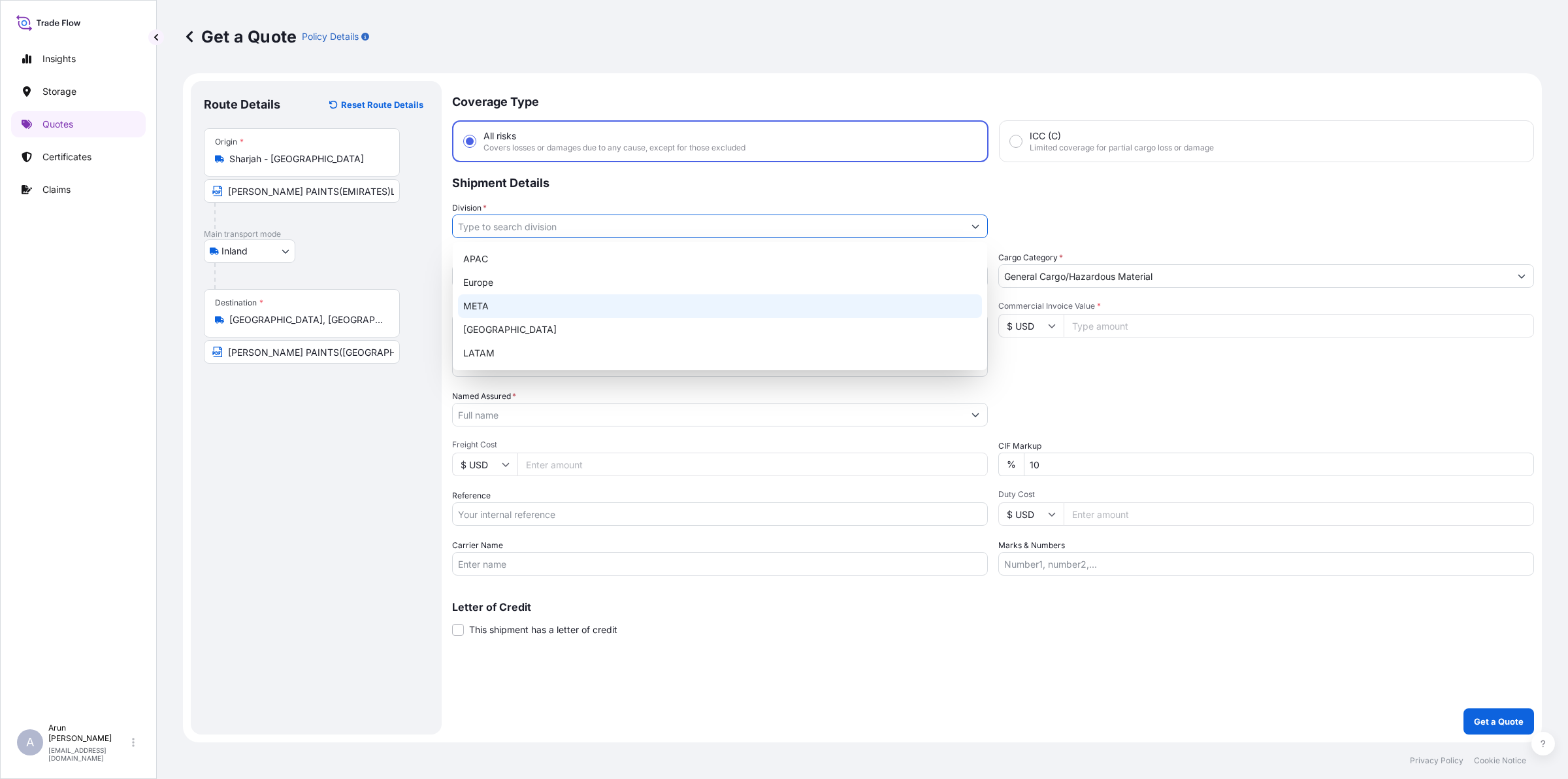
click at [514, 297] on div "META" at bounding box center [720, 307] width 524 height 24
type input "META"
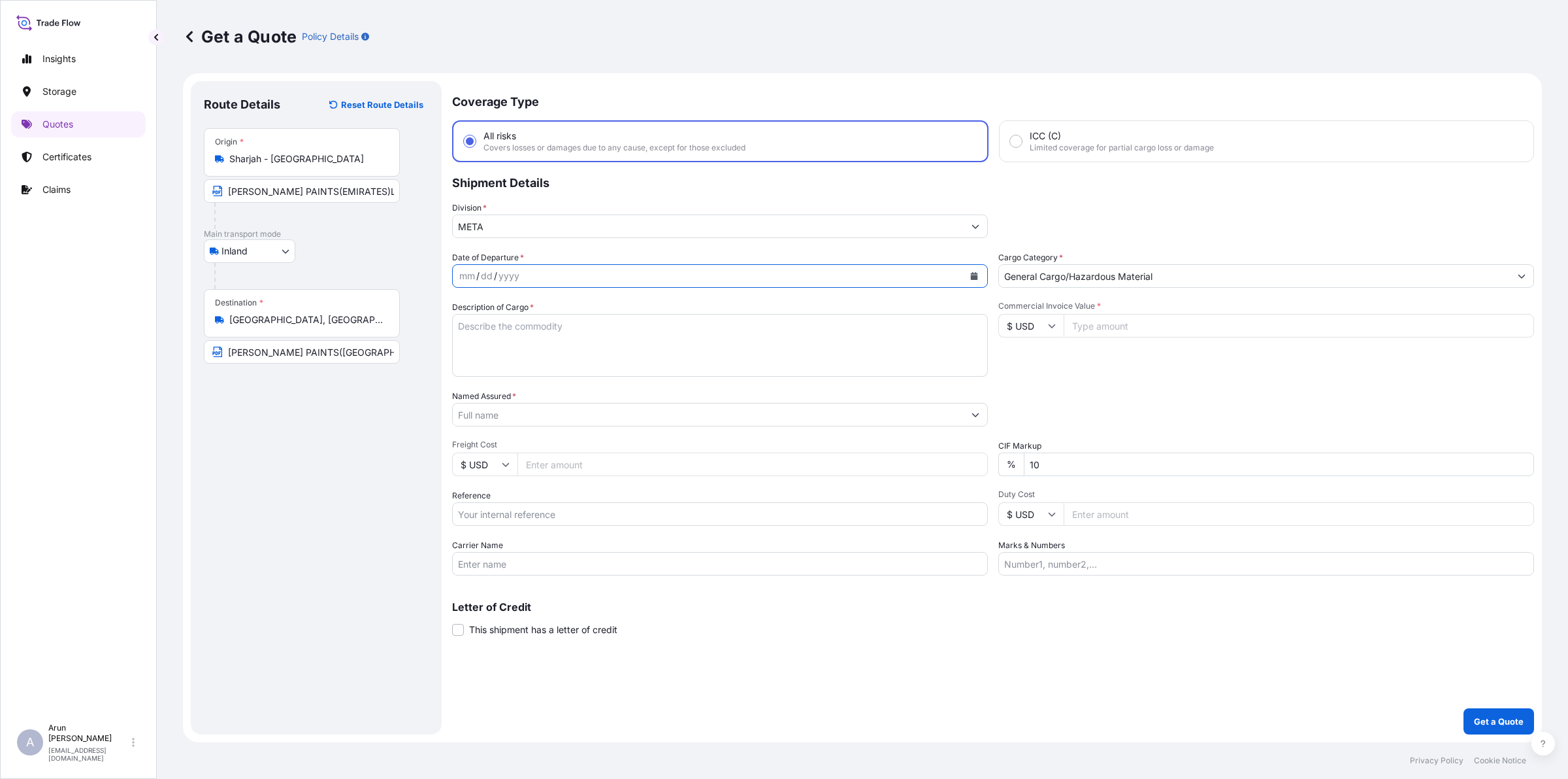
click at [970, 276] on icon "Calendar" at bounding box center [974, 276] width 8 height 8
click at [550, 461] on div "27" at bounding box center [550, 460] width 24 height 24
click at [563, 347] on textarea "Description of Cargo *" at bounding box center [720, 345] width 536 height 63
click at [977, 275] on icon "Calendar" at bounding box center [974, 276] width 7 height 8
click at [529, 459] on div "26" at bounding box center [525, 460] width 24 height 24
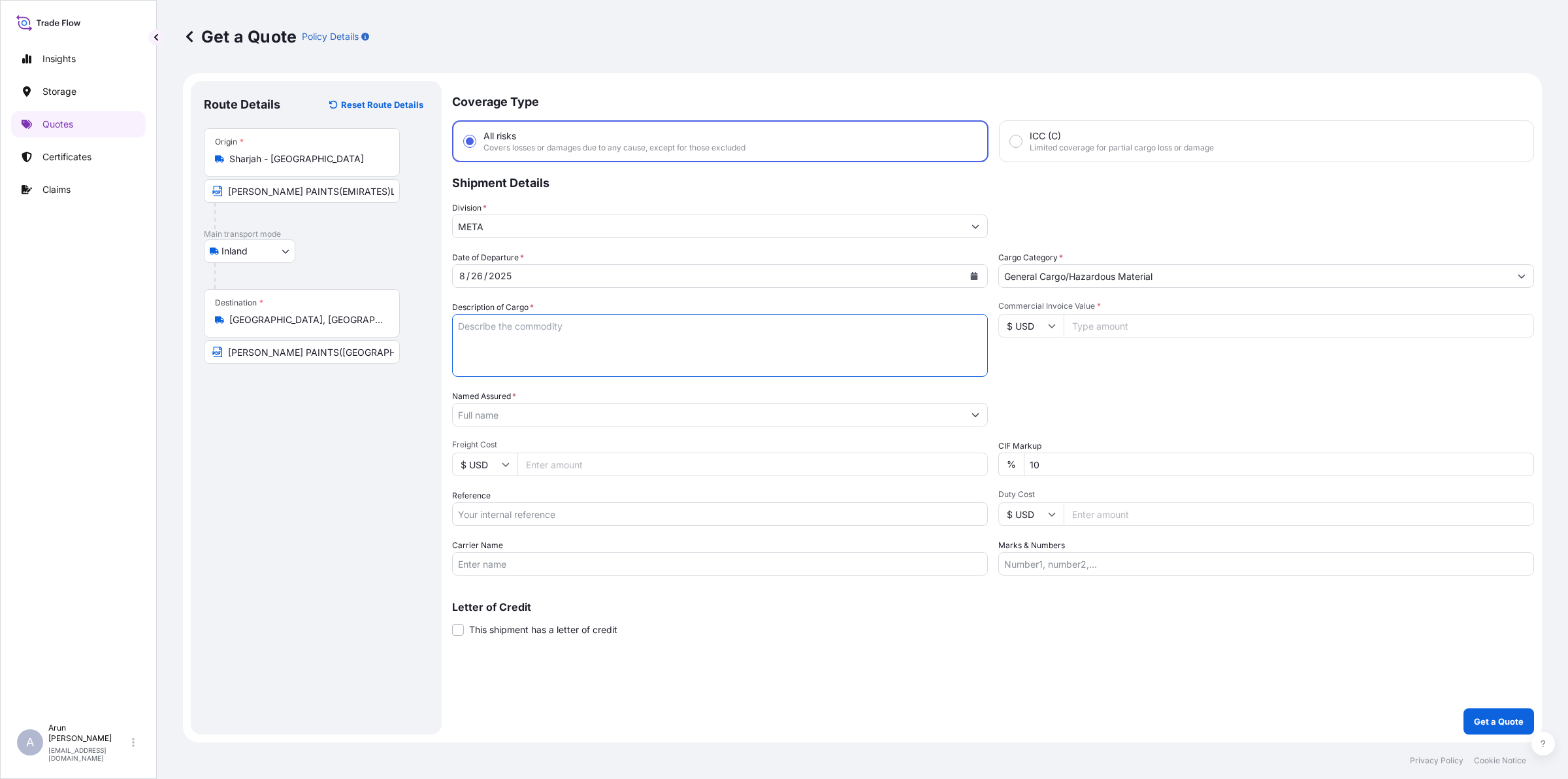
click at [513, 351] on textarea "Description of Cargo *" at bounding box center [720, 345] width 536 height 63
type textarea "VERSILINE CUI, HEMPADUR AVANTGUARD 550, BASE, [PERSON_NAME] CURING AGENT"
click at [1157, 325] on input "Commercial Invoice Value *" at bounding box center [1299, 326] width 470 height 24
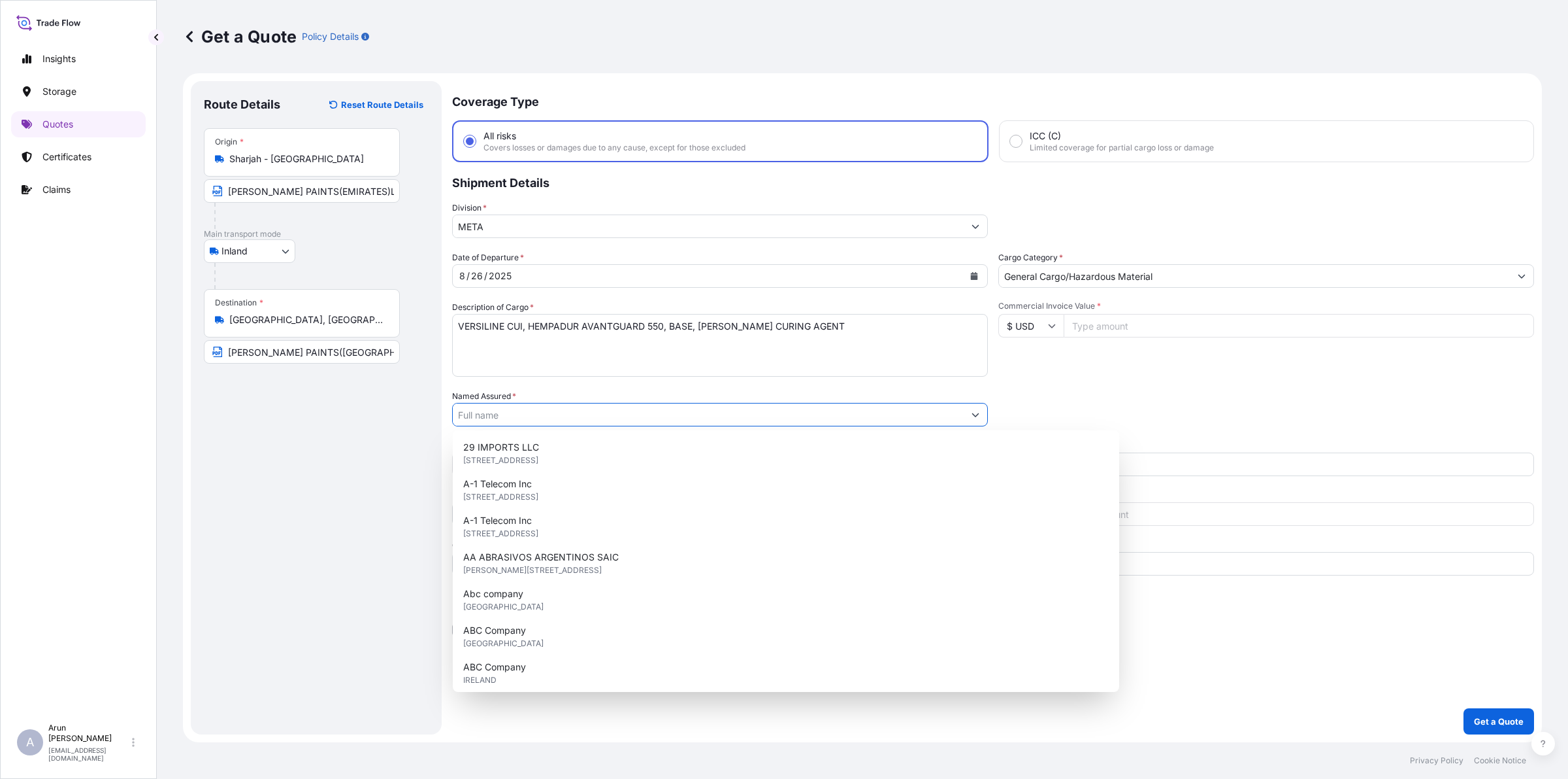
click at [776, 407] on input "Named Assured *" at bounding box center [709, 414] width 511 height 24
click at [377, 355] on input "[PERSON_NAME] PAINTS([GEOGRAPHIC_DATA])W.L.L." at bounding box center [301, 352] width 196 height 24
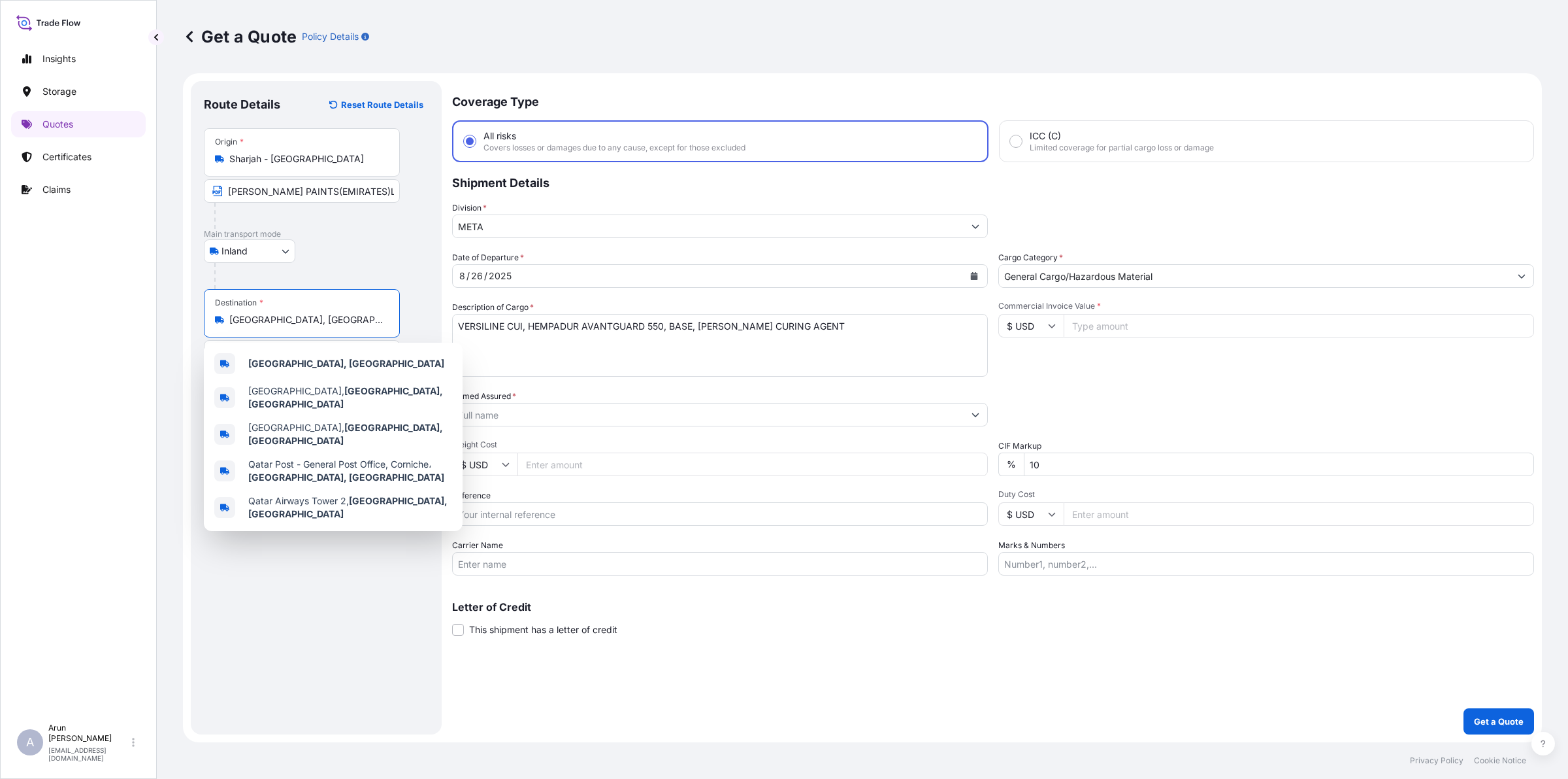
drag, startPoint x: 230, startPoint y: 316, endPoint x: 286, endPoint y: 325, distance: 56.7
click at [286, 325] on input "[GEOGRAPHIC_DATA], [GEOGRAPHIC_DATA]" at bounding box center [306, 320] width 155 height 13
click at [305, 358] on div "[GEOGRAPHIC_DATA], [GEOGRAPHIC_DATA]" at bounding box center [333, 363] width 249 height 31
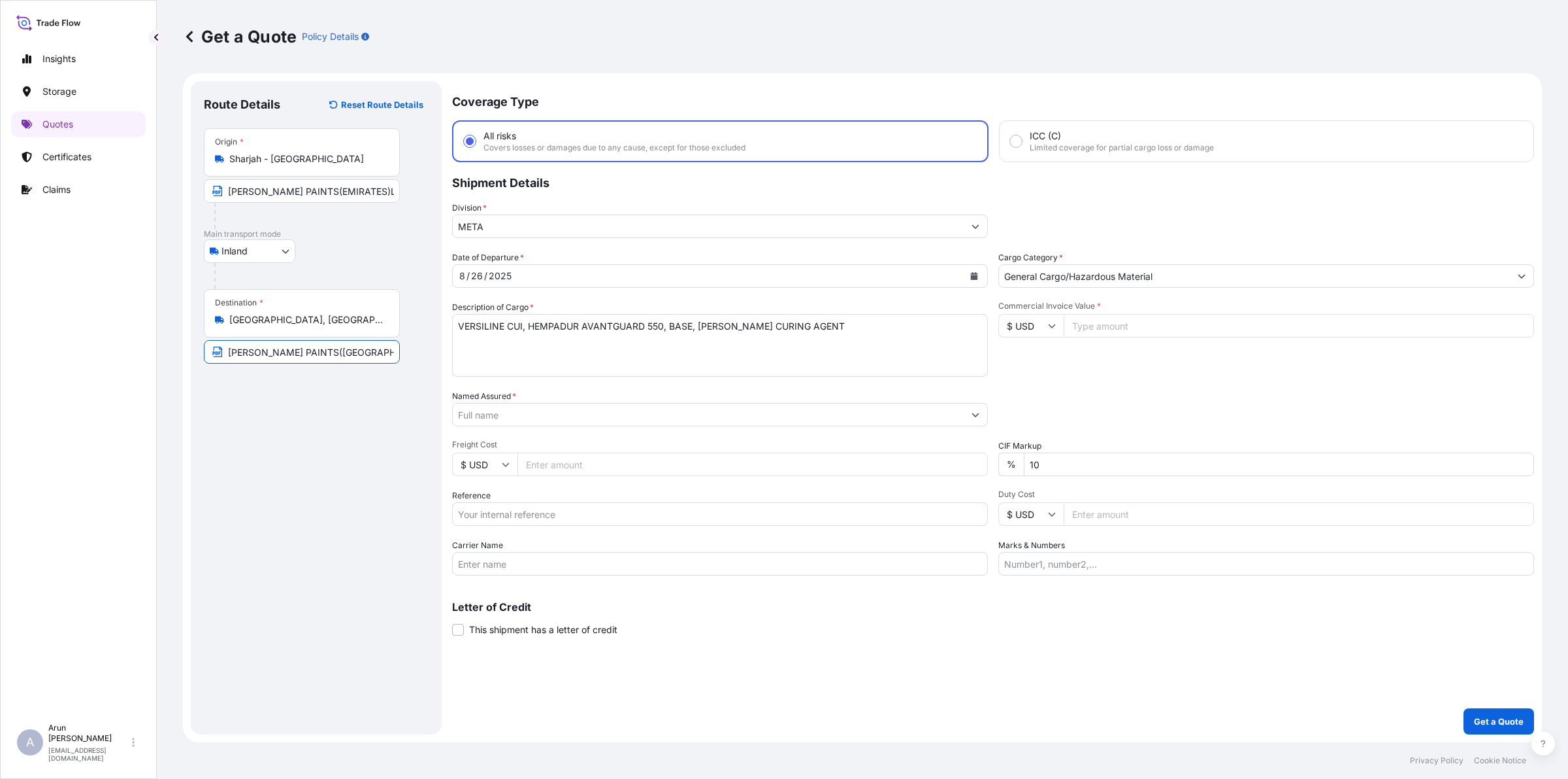
drag, startPoint x: 367, startPoint y: 355, endPoint x: 379, endPoint y: 355, distance: 12.0
click at [379, 355] on input "[PERSON_NAME] PAINTS([GEOGRAPHIC_DATA])W.L.L., D" at bounding box center [301, 352] width 196 height 24
paste input "oha, [GEOGRAPHIC_DATA]"
type input "[PERSON_NAME] PAINTS([GEOGRAPHIC_DATA])W.L.L., [GEOGRAPHIC_DATA], [GEOGRAPHIC_D…"
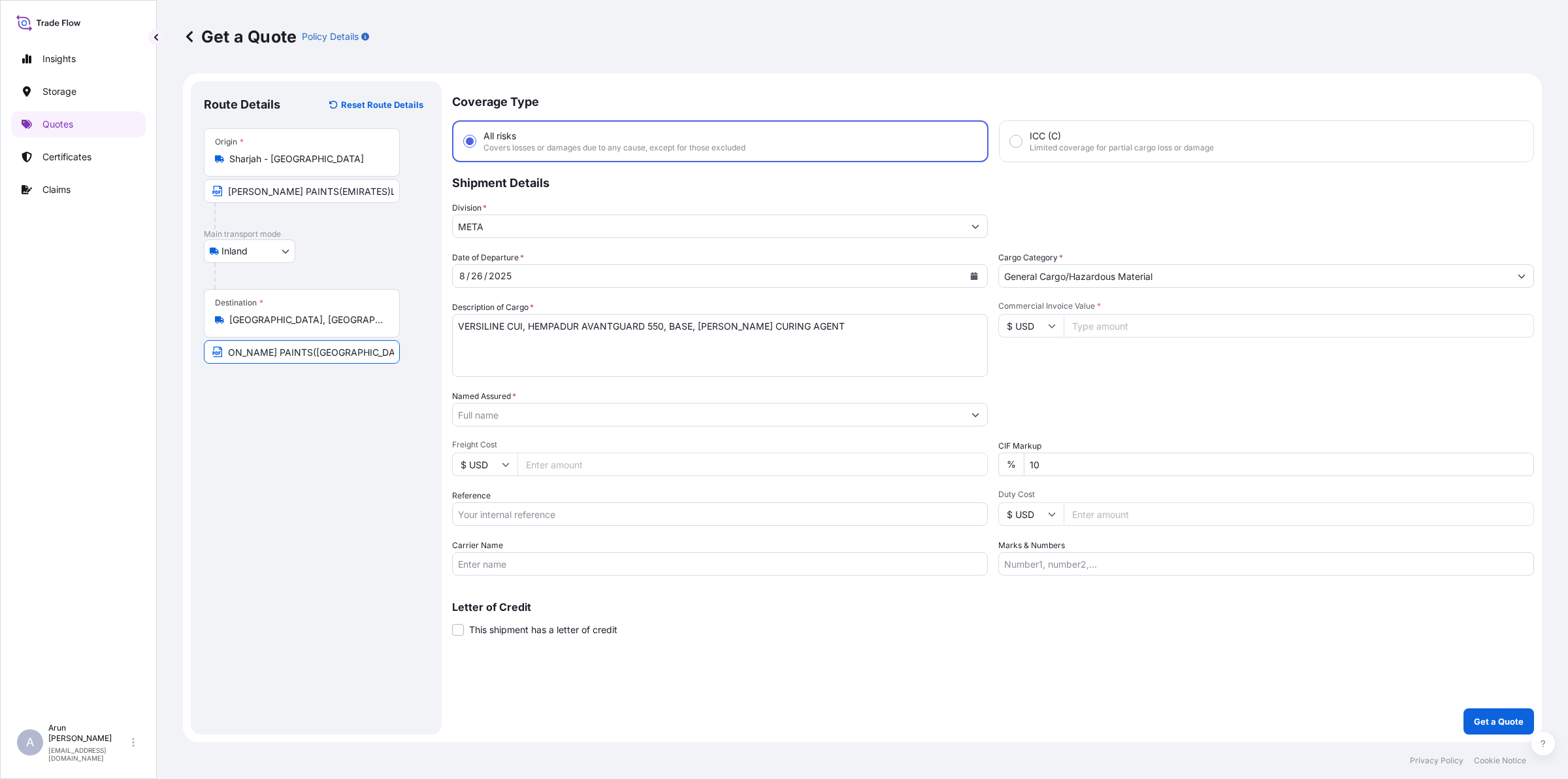
scroll to position [0, 0]
click at [553, 410] on input "Named Assured *" at bounding box center [709, 414] width 511 height 24
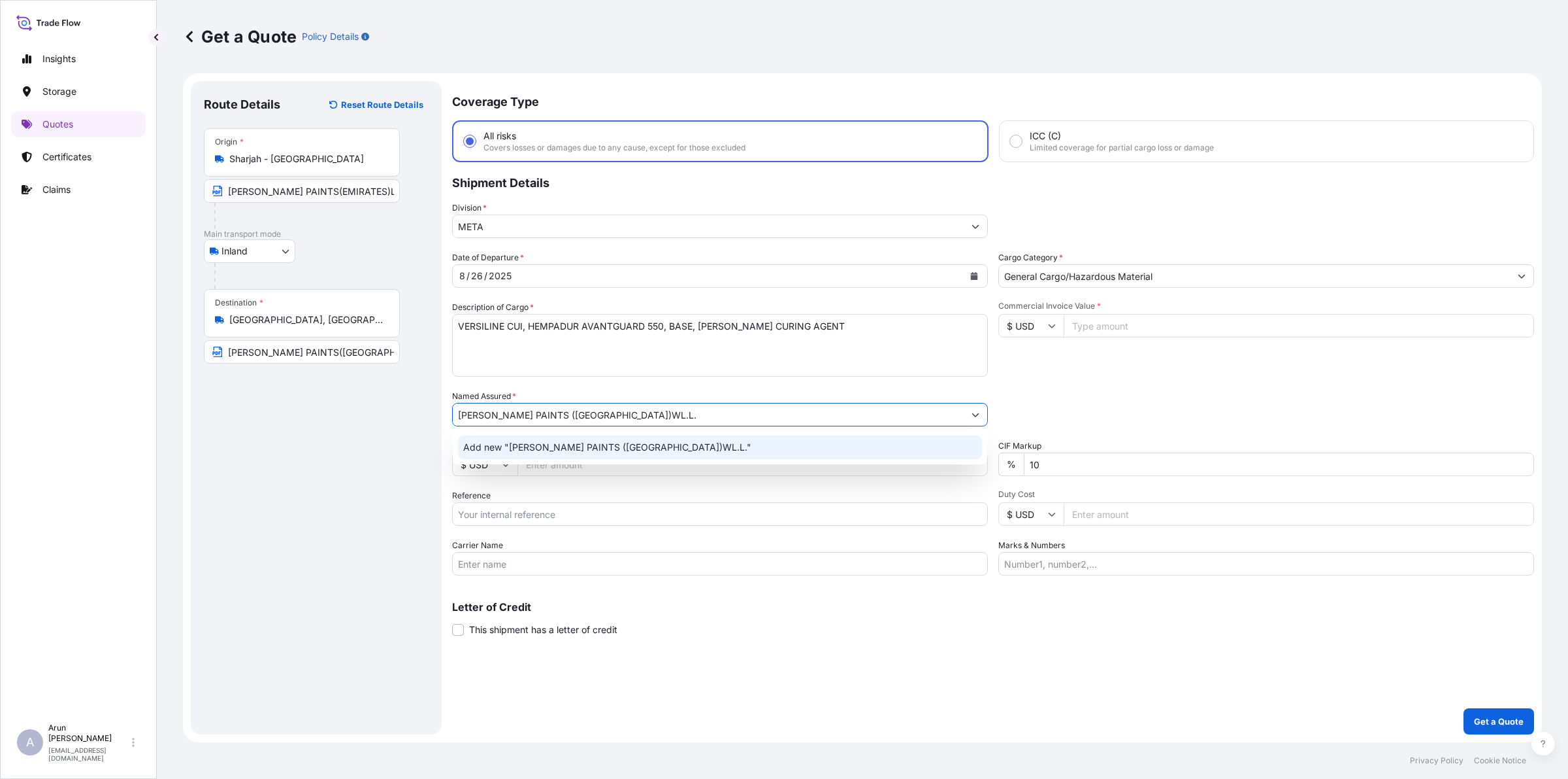
click at [614, 455] on div "Add new "[PERSON_NAME] PAINTS ([GEOGRAPHIC_DATA])WL.L."" at bounding box center [720, 447] width 524 height 24
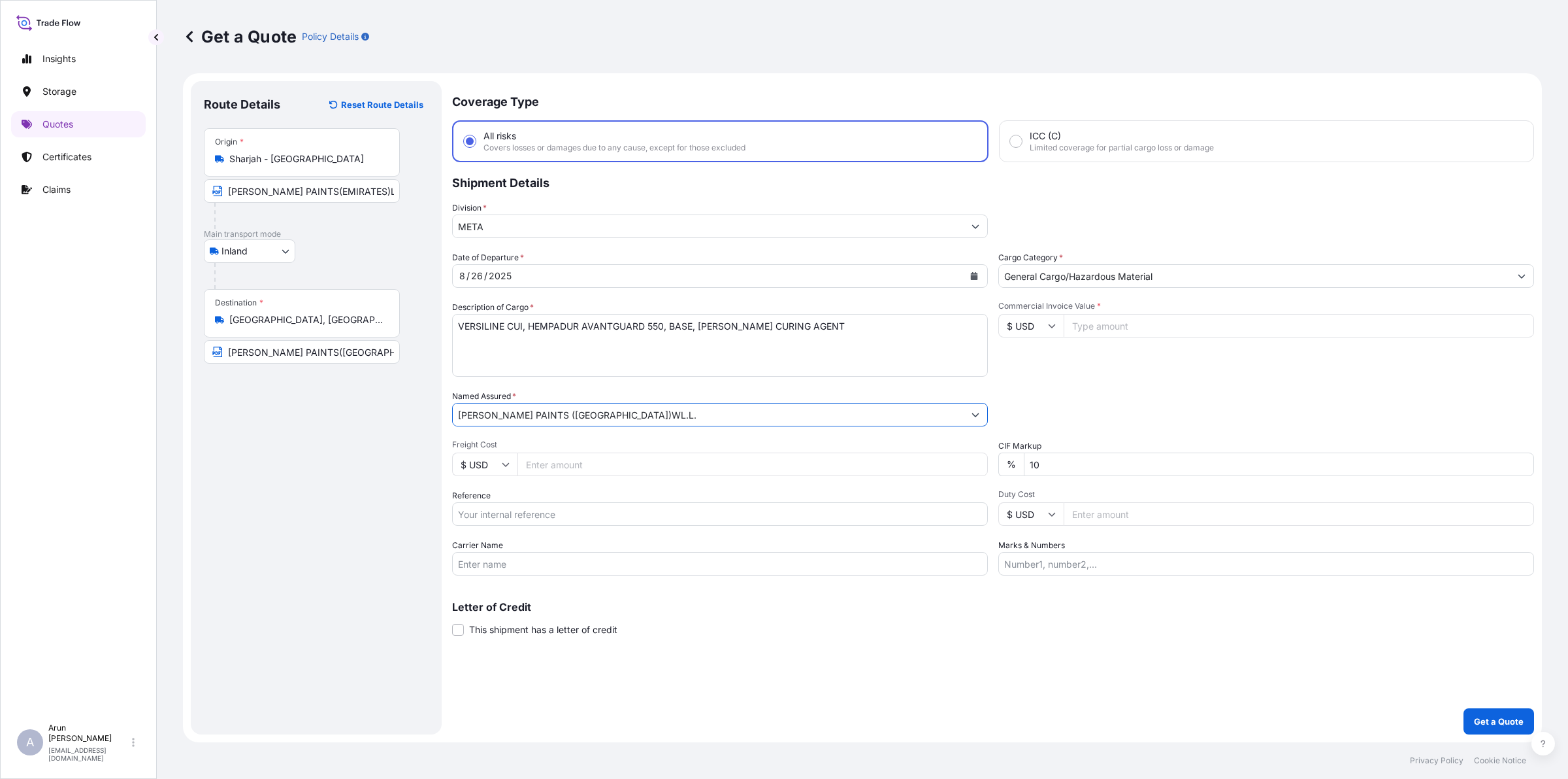
type input "[PERSON_NAME] PAINTS ([GEOGRAPHIC_DATA])WL.L."
click at [1172, 328] on input "Commercial Invoice Value *" at bounding box center [1299, 326] width 470 height 24
type input "192520.44"
click at [1051, 325] on icon at bounding box center [1052, 327] width 7 height 4
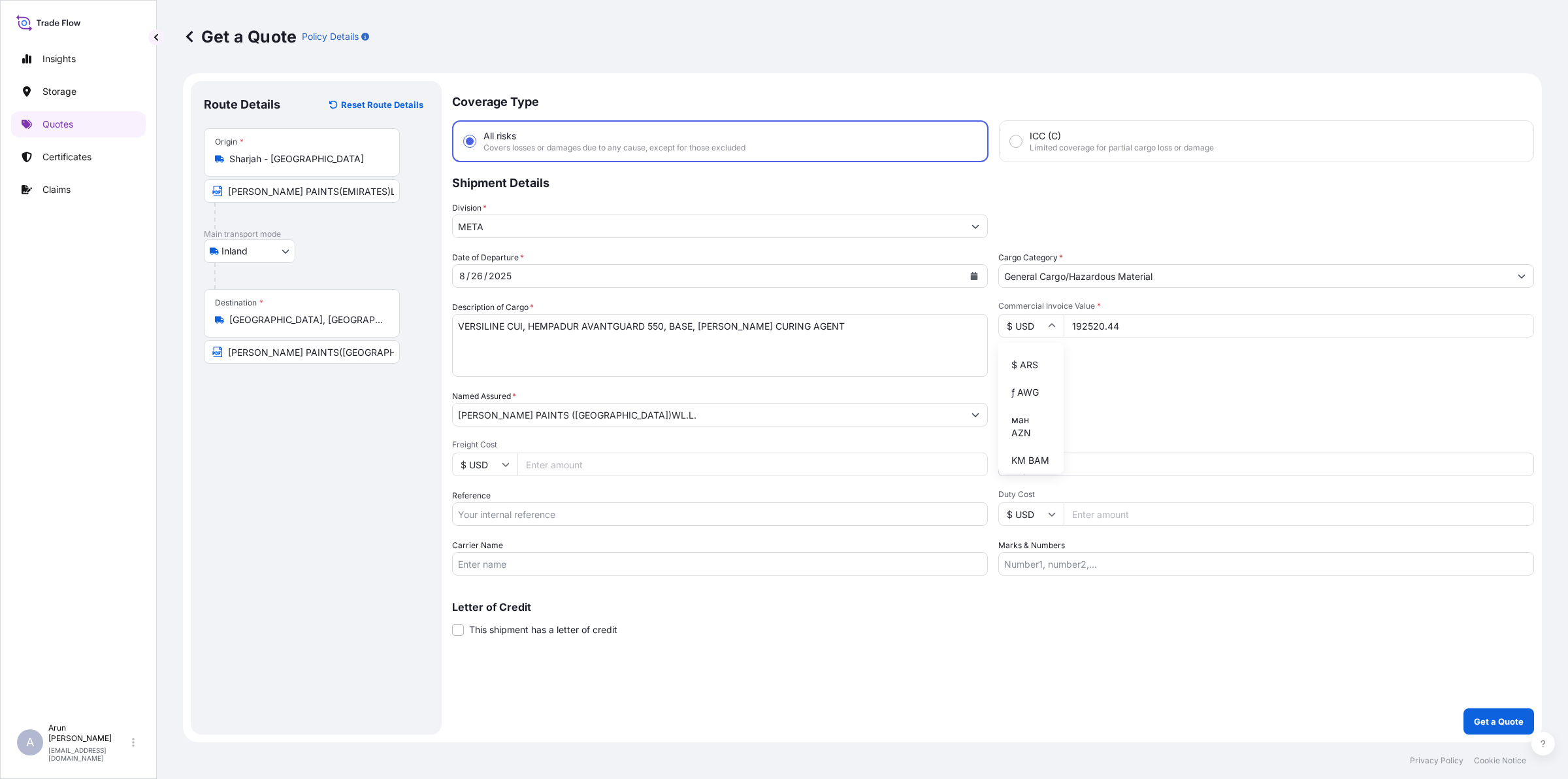
click at [1023, 295] on div "د.إ AED" at bounding box center [1031, 282] width 55 height 25
type input "د.إ AED"
click at [544, 464] on input "Freight Cost" at bounding box center [753, 464] width 470 height 24
paste input "4055.78"
type input "4055.78"
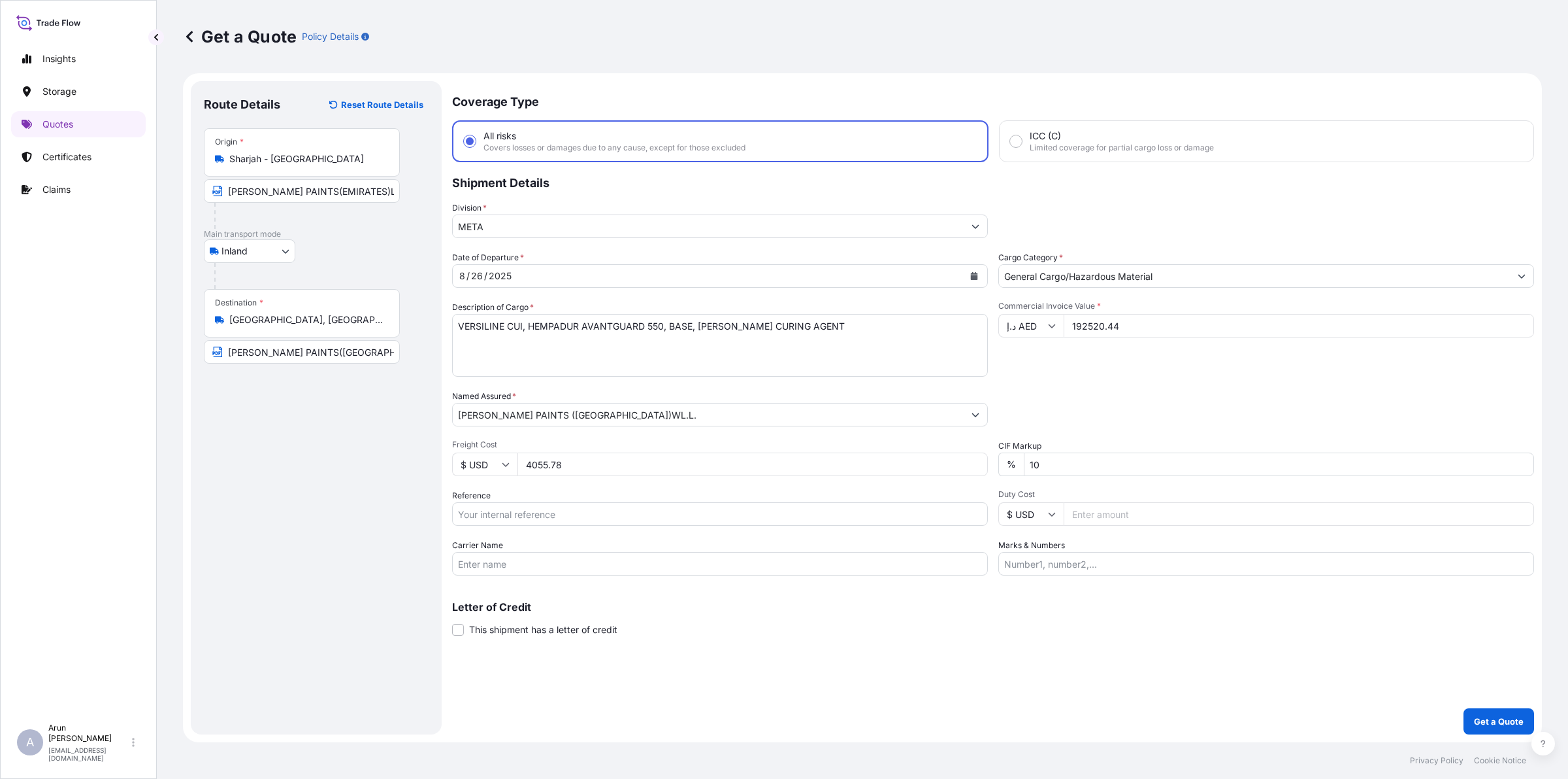
click at [502, 465] on icon at bounding box center [506, 464] width 8 height 8
click at [485, 433] on div "د.إ AED" at bounding box center [484, 420] width 55 height 25
type input "د.إ AED"
click at [582, 465] on input "4055.78" at bounding box center [753, 464] width 470 height 24
type input "4055"
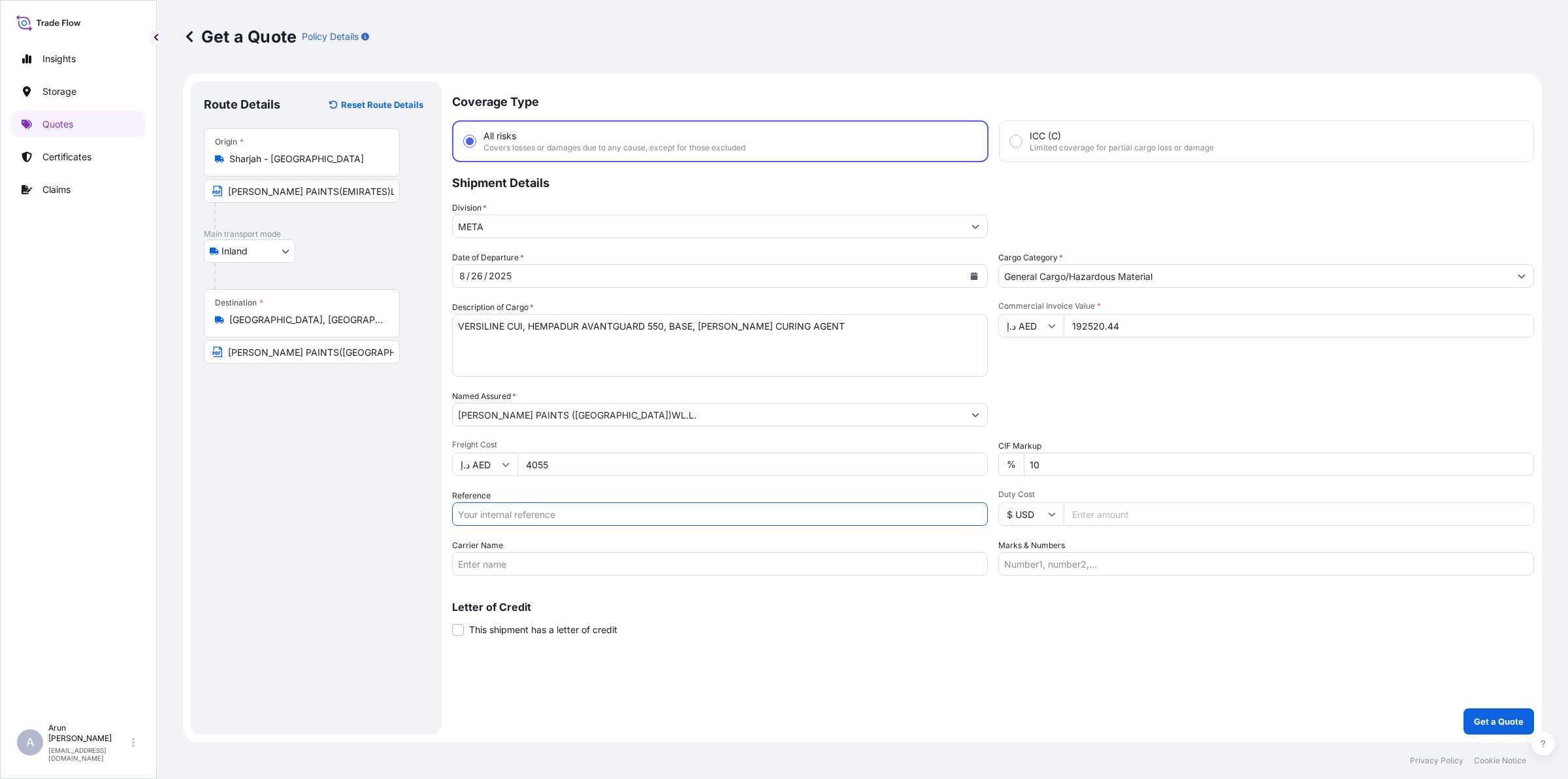
click at [528, 504] on input "Reference" at bounding box center [720, 514] width 536 height 24
type input "QA1011045315"
click at [582, 558] on input "Carrier Name" at bounding box center [720, 564] width 536 height 24
type input "BY TRUCK"
click at [1049, 557] on input "Marks & Numbers" at bounding box center [1267, 564] width 536 height 24
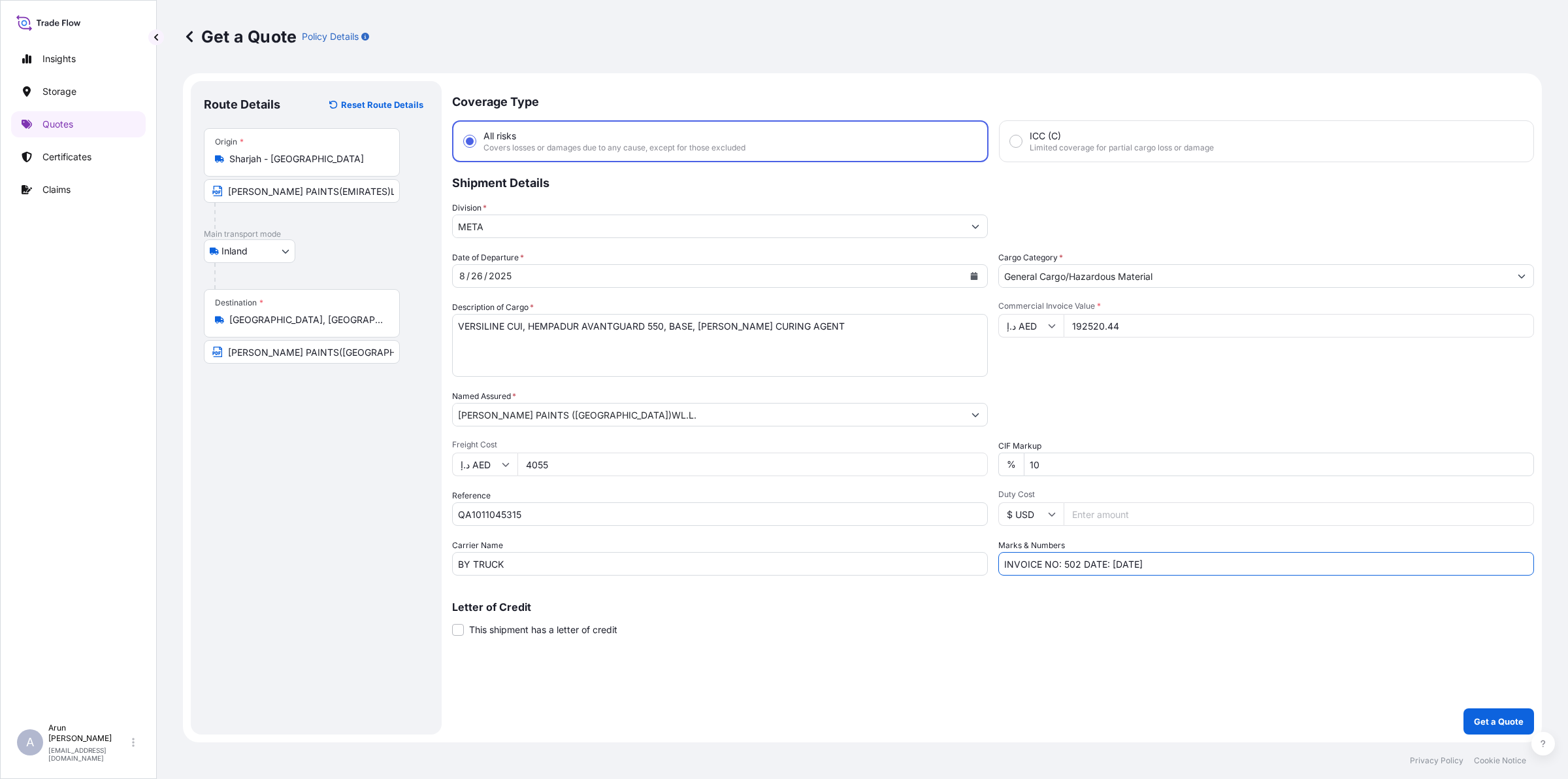
drag, startPoint x: 1063, startPoint y: 563, endPoint x: 1078, endPoint y: 564, distance: 15.0
click at [1078, 564] on input "INVOICE NO: 502 DATE: [DATE]" at bounding box center [1267, 564] width 536 height 24
click at [1157, 564] on input "INVOICE NO: 20168358-0 DATE: [DATE]" at bounding box center [1267, 564] width 536 height 24
type input "INVOICE NO: 20168358-0 DATE: [DATE]"
click at [704, 608] on p "Letter of Credit" at bounding box center [993, 606] width 1082 height 10
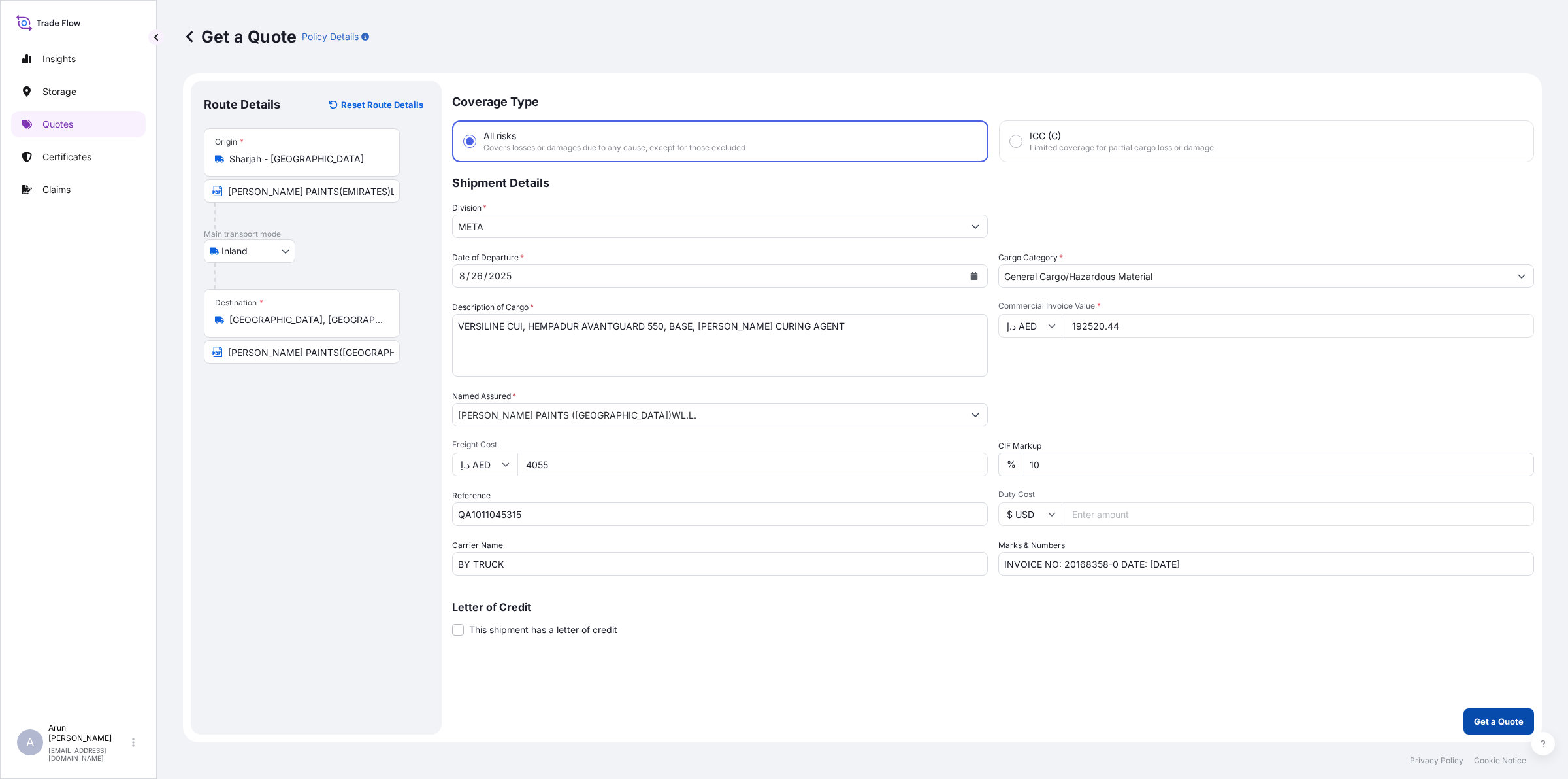
click at [1518, 723] on p "Get a Quote" at bounding box center [1499, 721] width 50 height 13
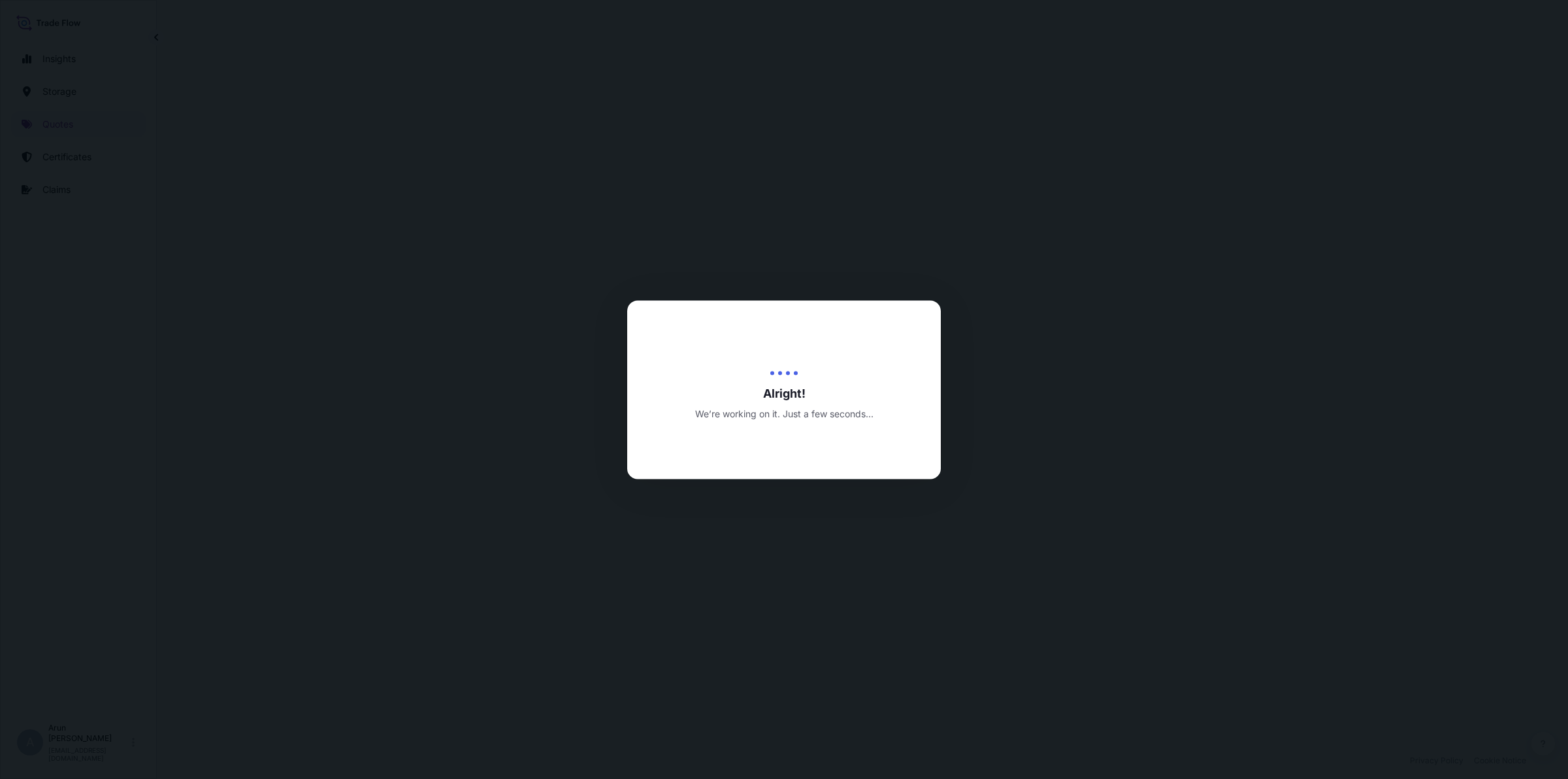
select select "Inland"
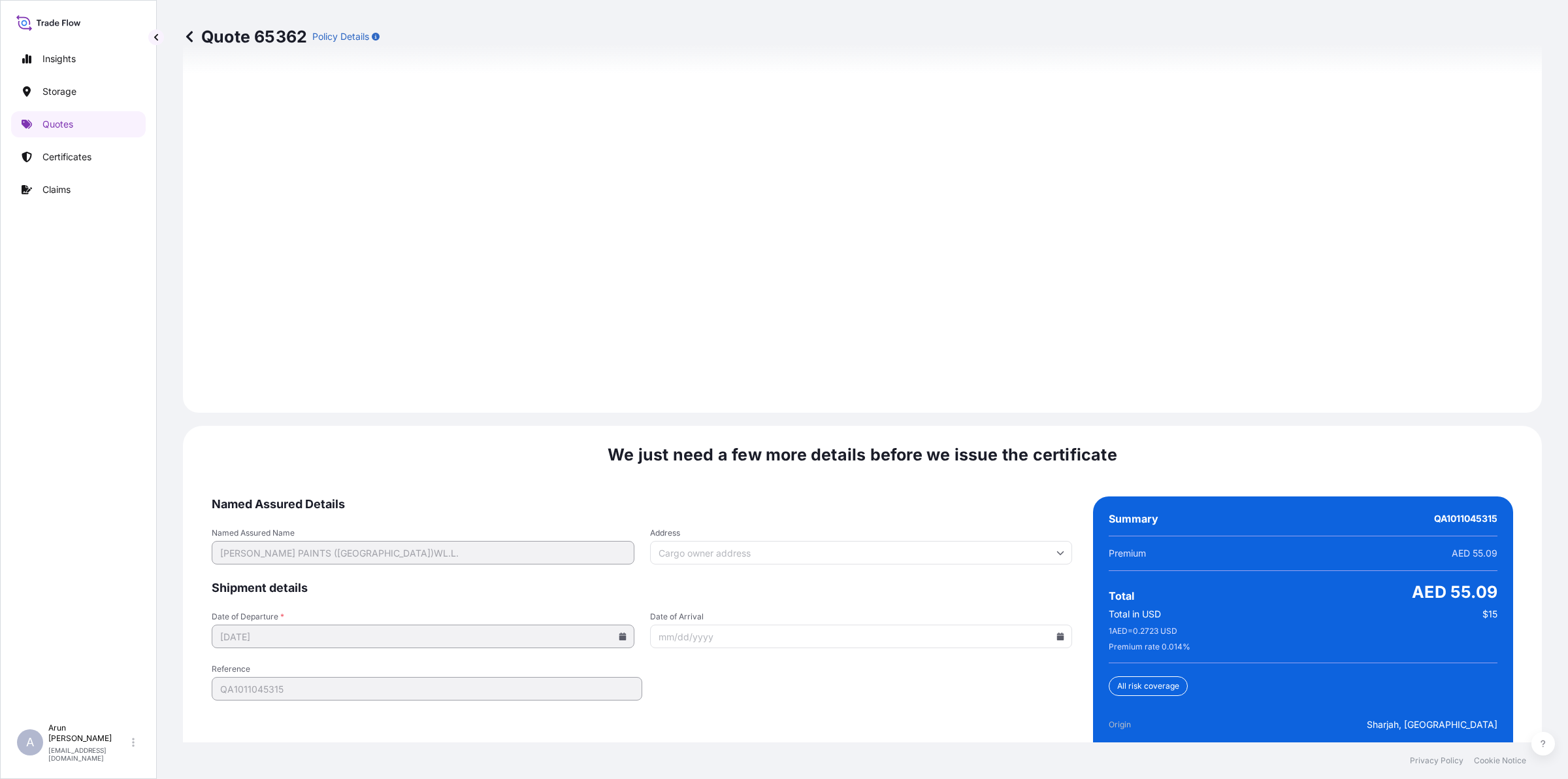
scroll to position [1766, 0]
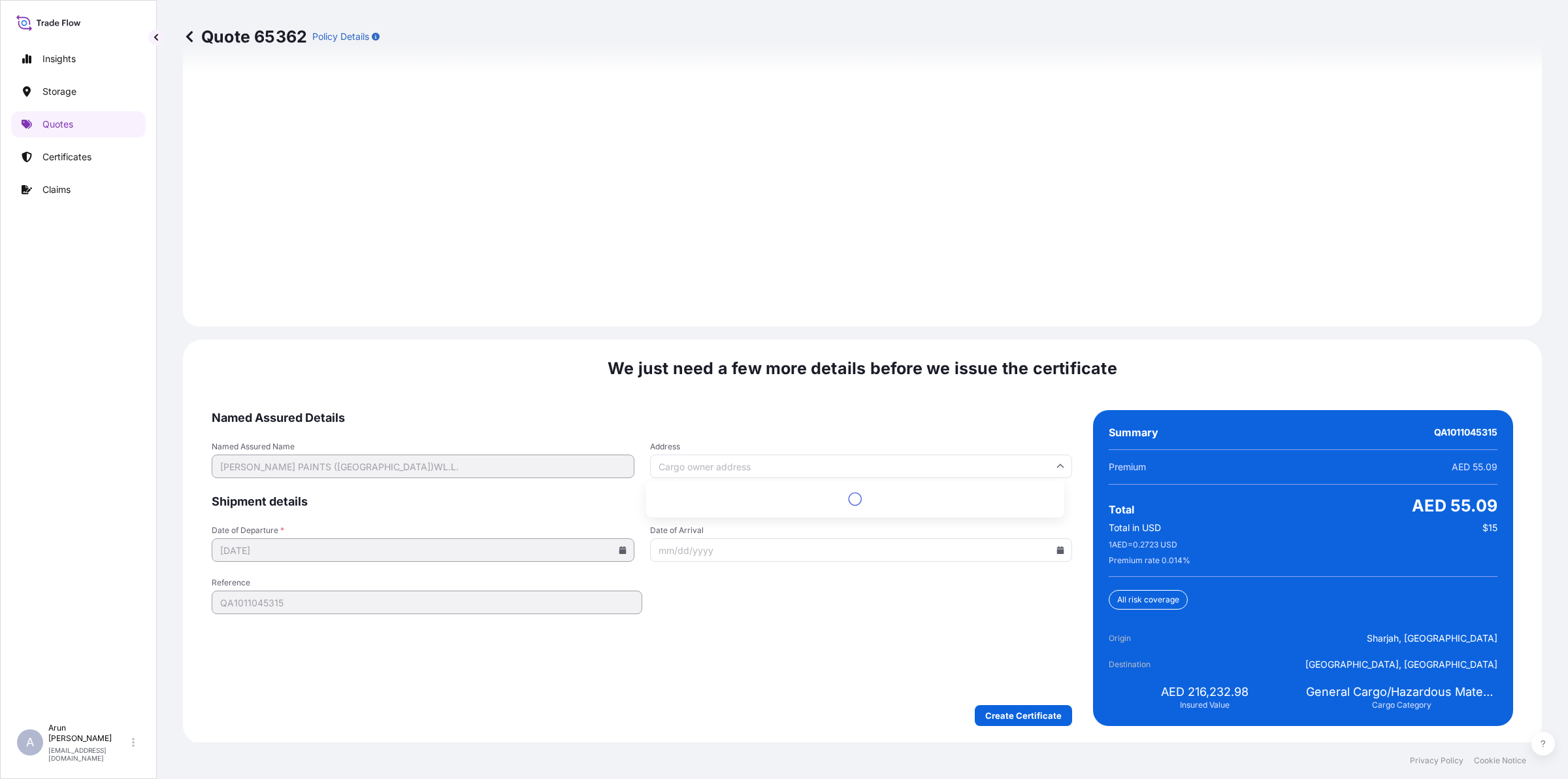
click at [898, 457] on input "Address" at bounding box center [862, 466] width 423 height 24
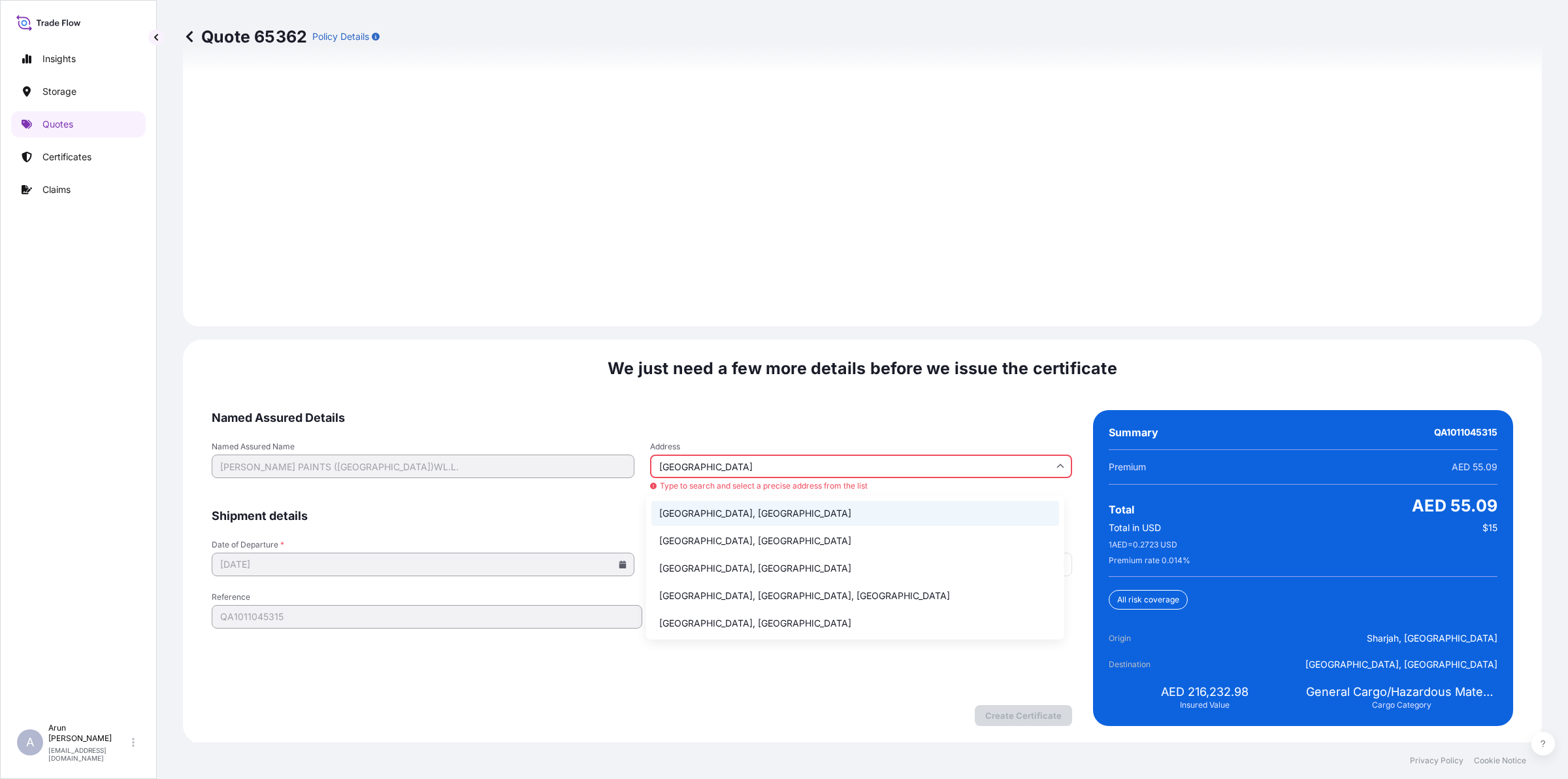
click at [749, 511] on li "[GEOGRAPHIC_DATA], [GEOGRAPHIC_DATA]" at bounding box center [855, 513] width 408 height 25
type input "[GEOGRAPHIC_DATA], [GEOGRAPHIC_DATA]"
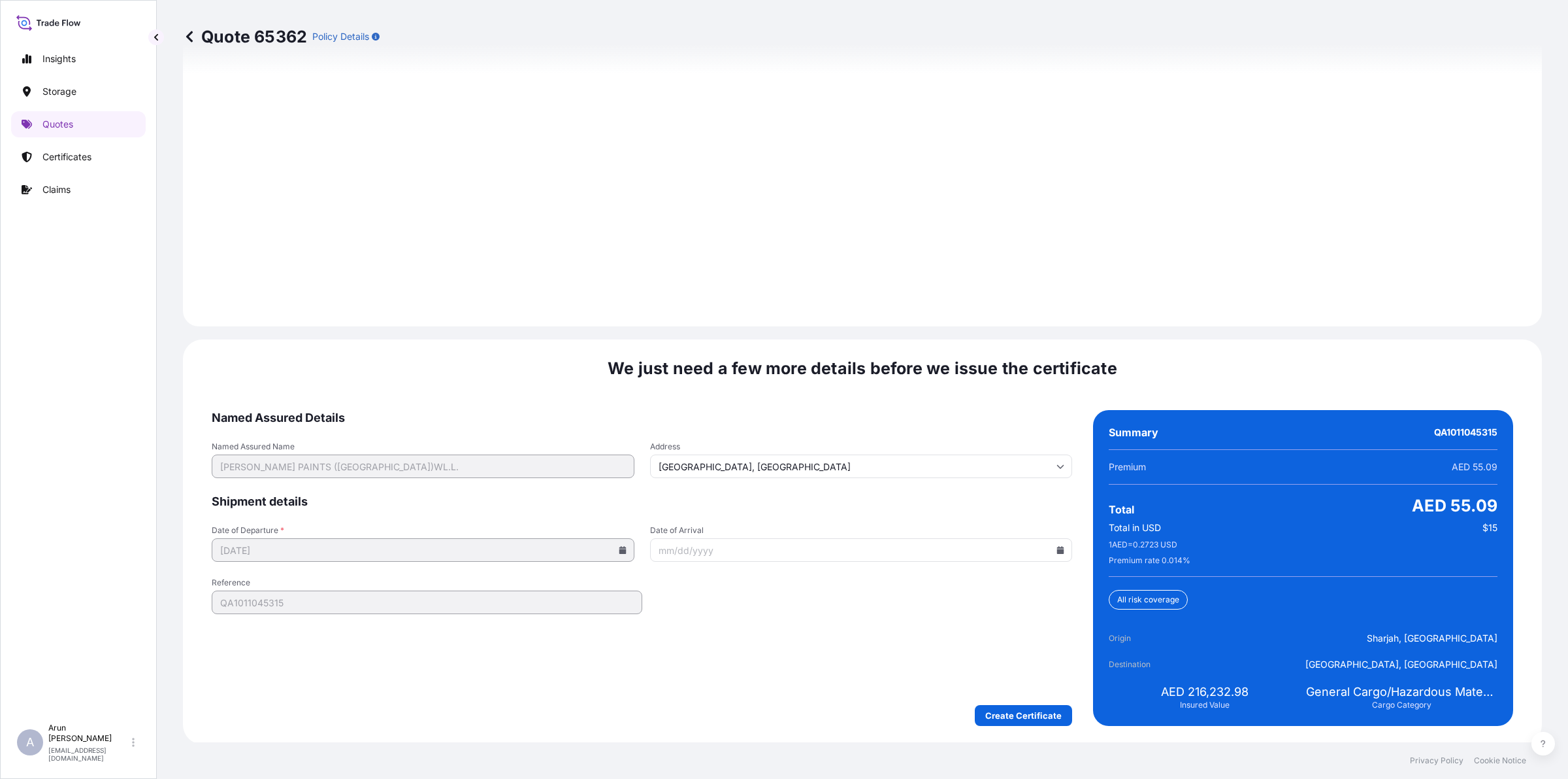
click at [977, 726] on div "We just need a few more details before we issue the certificate Named Assured D…" at bounding box center [862, 541] width 1359 height 404
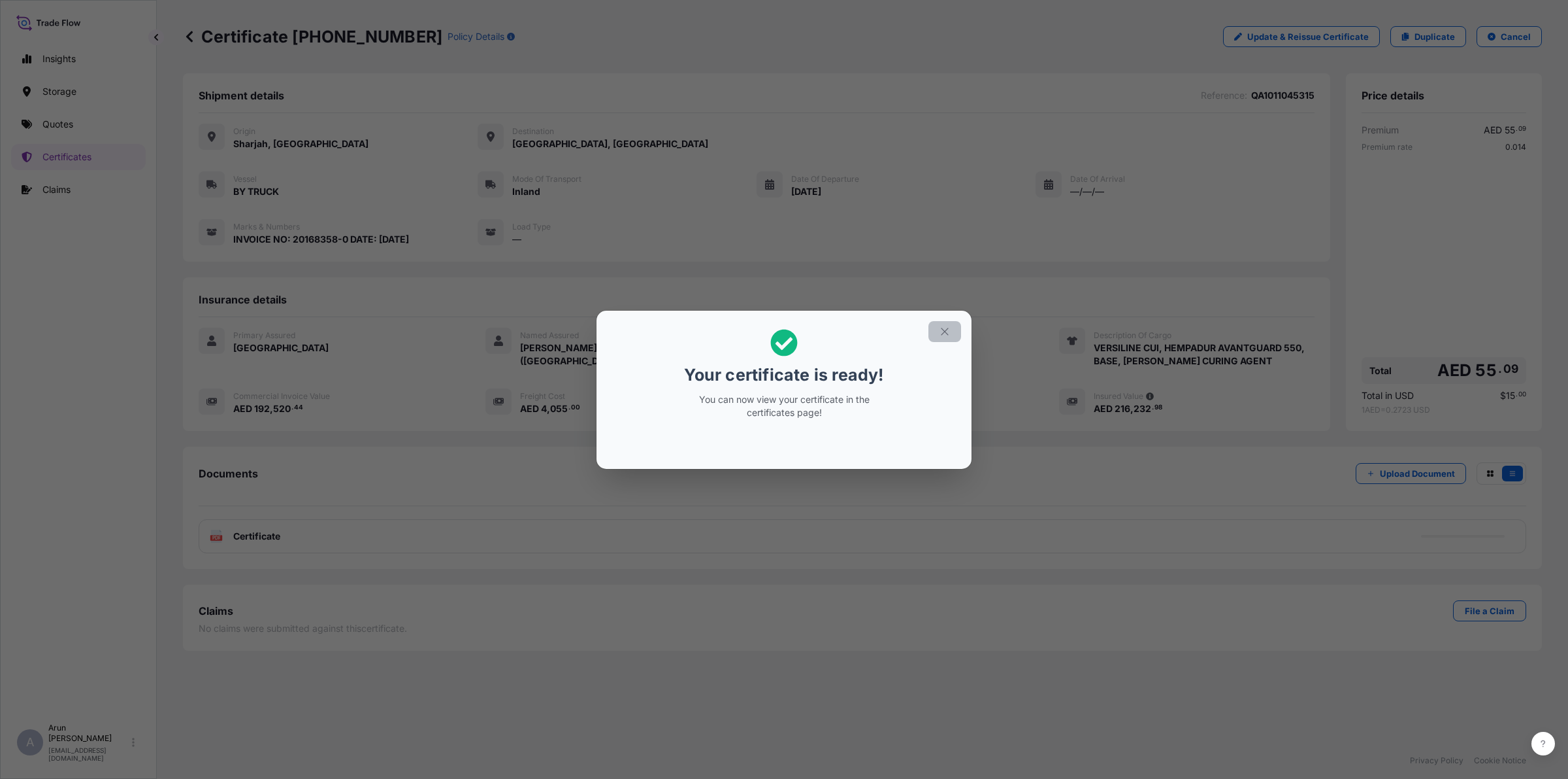
click at [949, 334] on icon "button" at bounding box center [945, 332] width 12 height 12
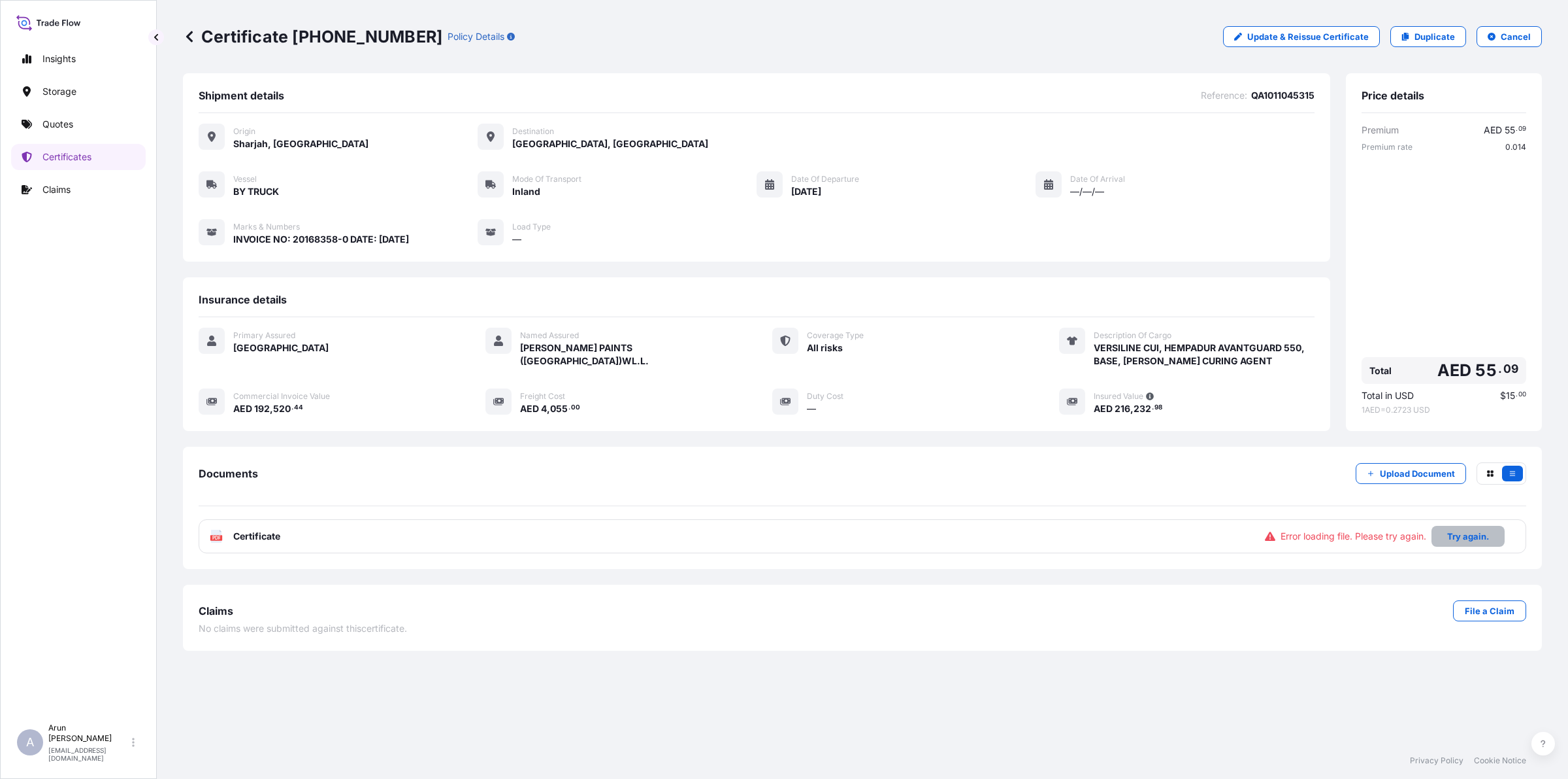
click at [1466, 531] on p "Try again." at bounding box center [1468, 535] width 42 height 13
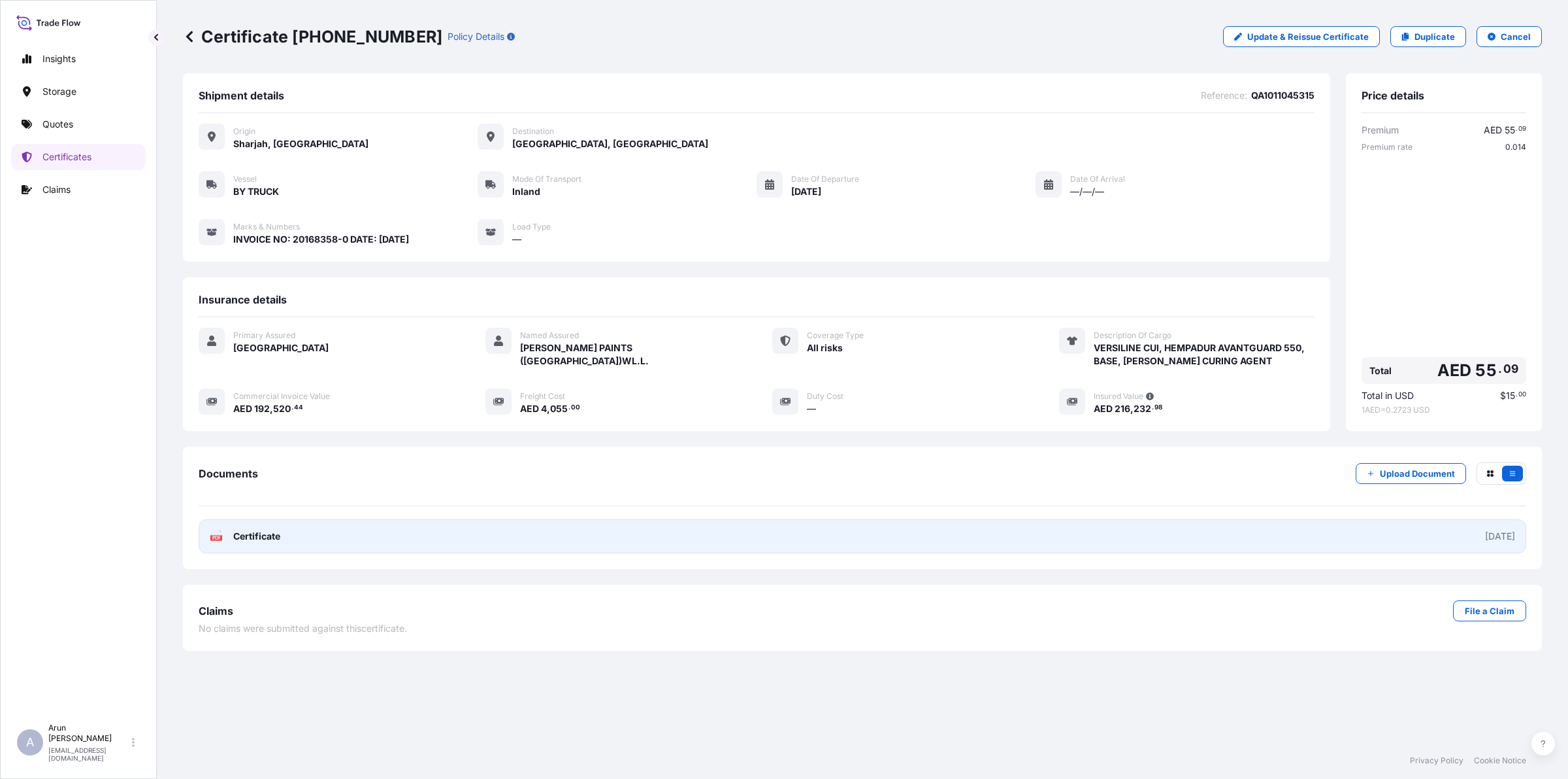
click at [289, 526] on link "PDF Certificate [DATE]" at bounding box center [862, 536] width 1328 height 34
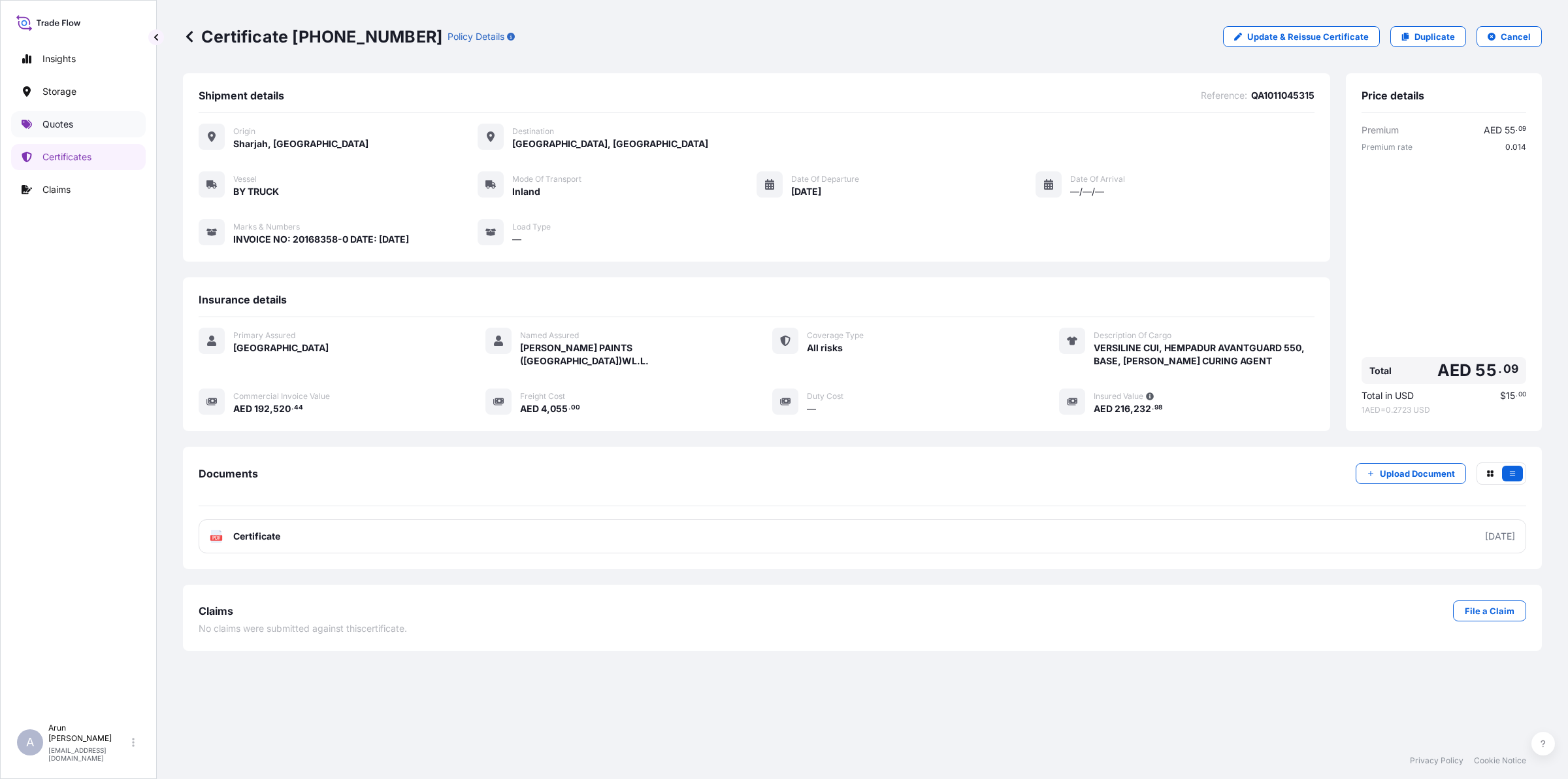
click at [56, 130] on p "Quotes" at bounding box center [58, 124] width 31 height 13
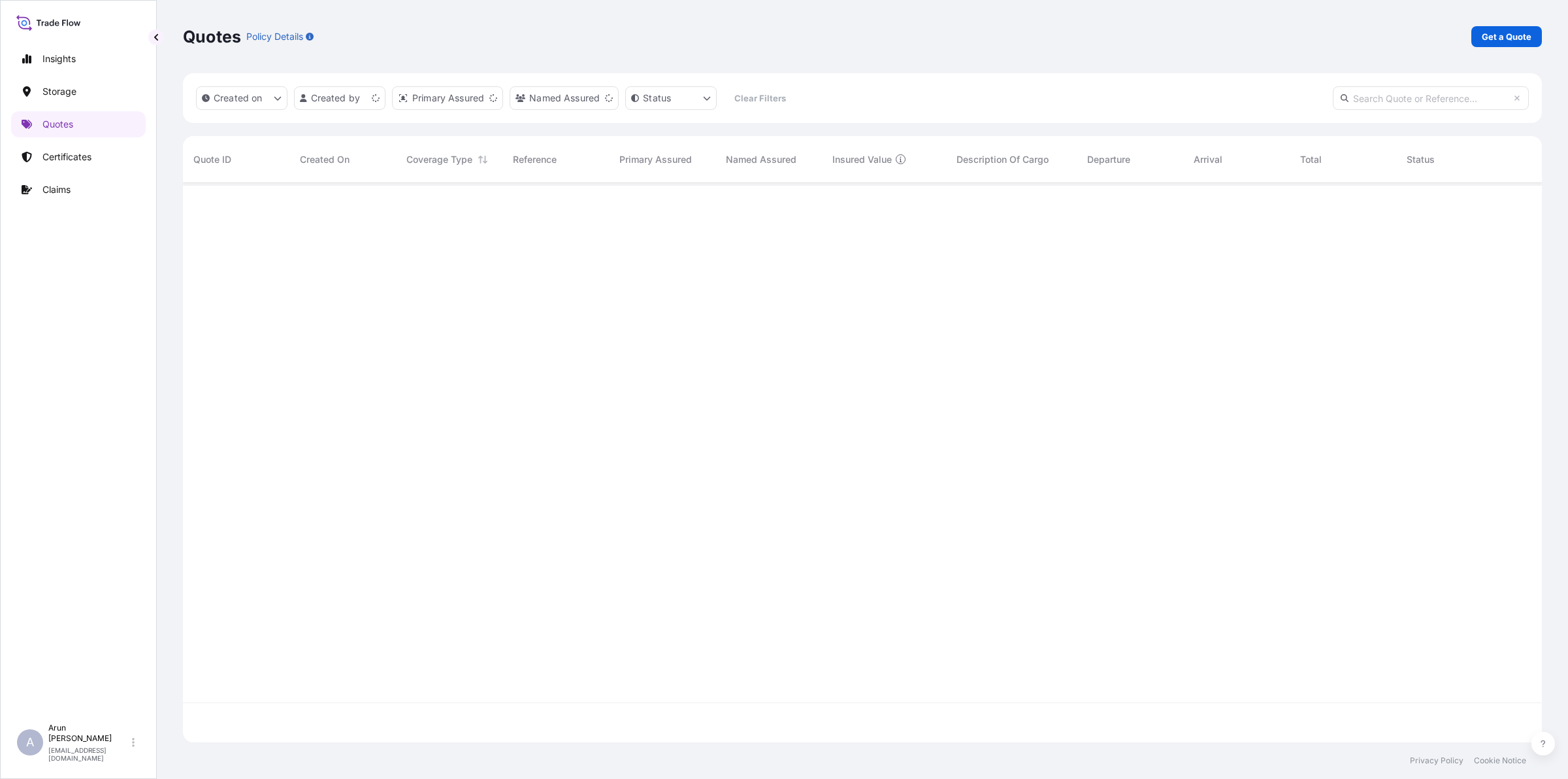
scroll to position [554, 1346]
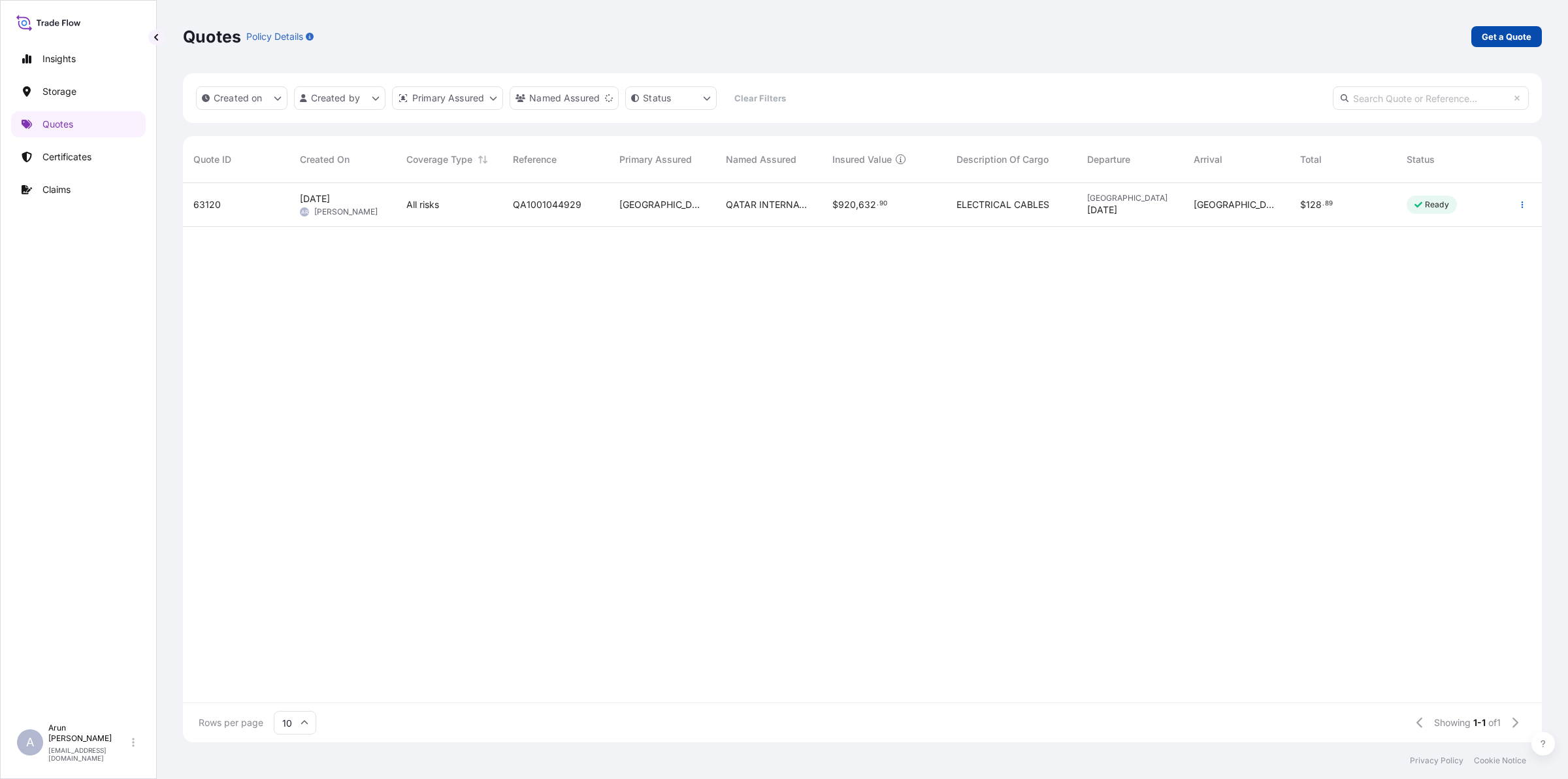
click at [1521, 39] on p "Get a Quote" at bounding box center [1507, 36] width 50 height 13
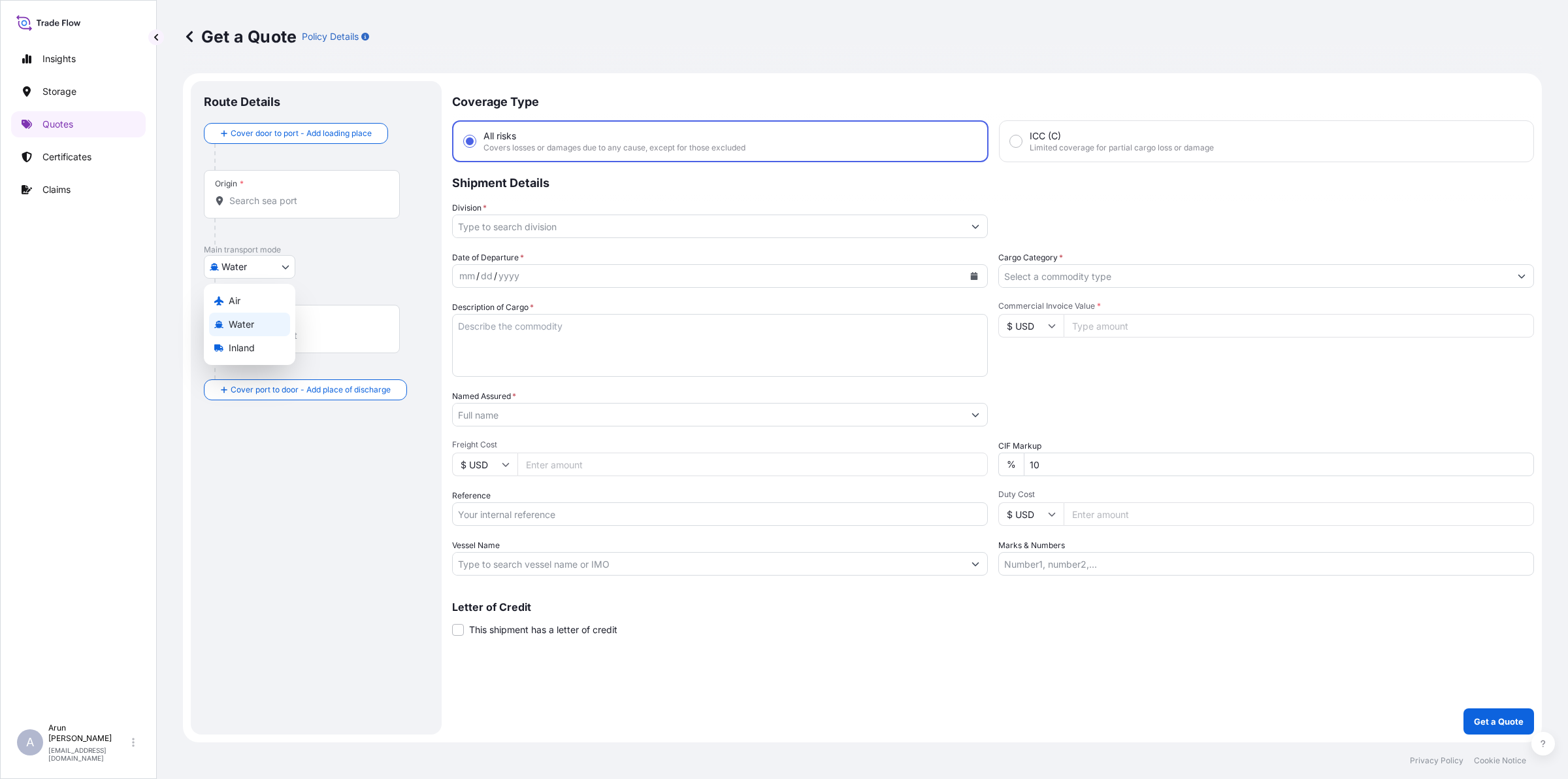
click at [263, 261] on body "Insights Storage Quotes Certificates Claims A [PERSON_NAME] [PERSON_NAME][EMAIL…" at bounding box center [784, 390] width 1568 height 779
click at [227, 295] on div "Air" at bounding box center [250, 301] width 81 height 24
select select "Air"
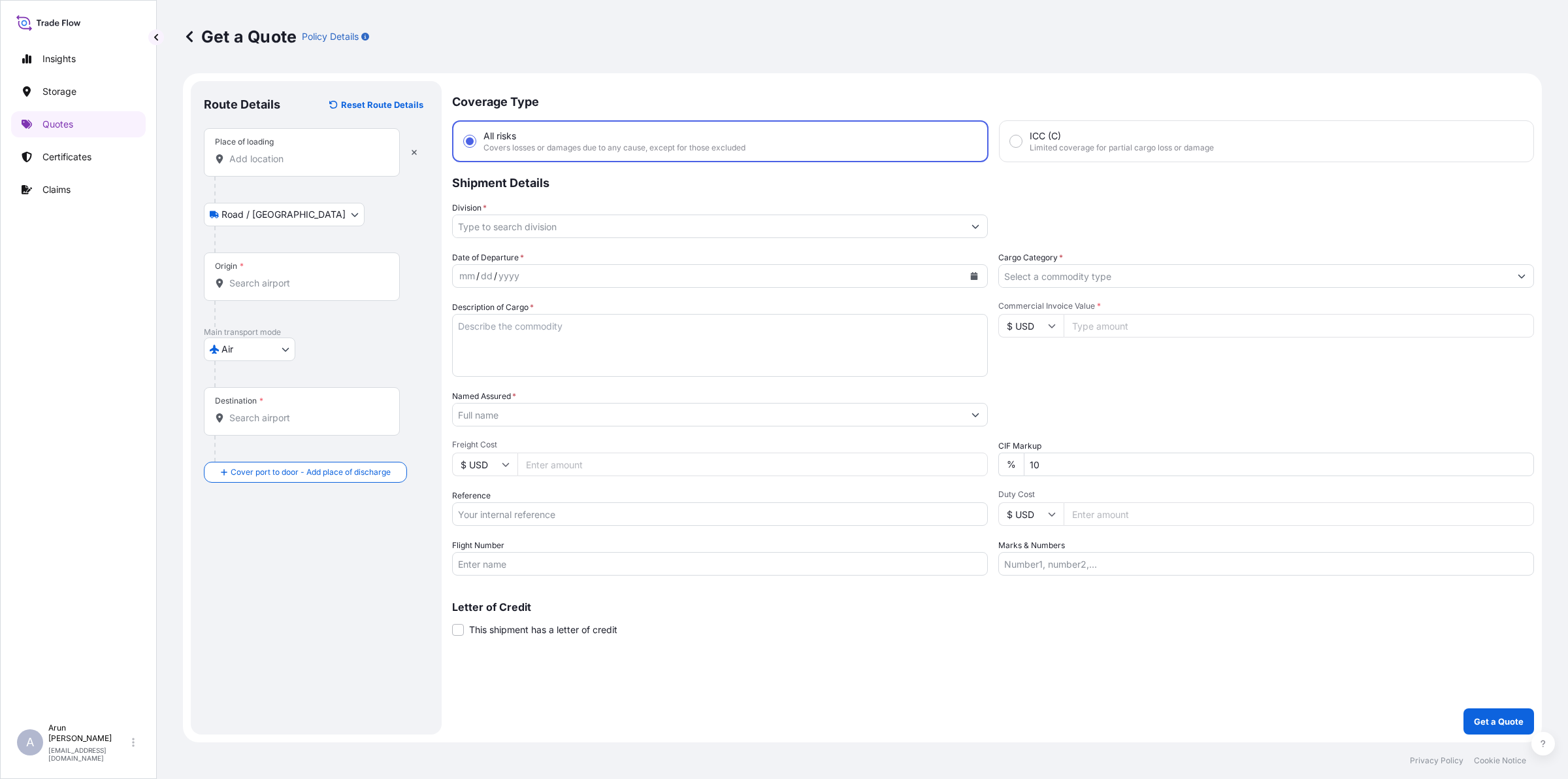
click at [288, 149] on div "Place of loading" at bounding box center [301, 152] width 196 height 48
click at [288, 153] on input "Place of loading" at bounding box center [306, 159] width 155 height 13
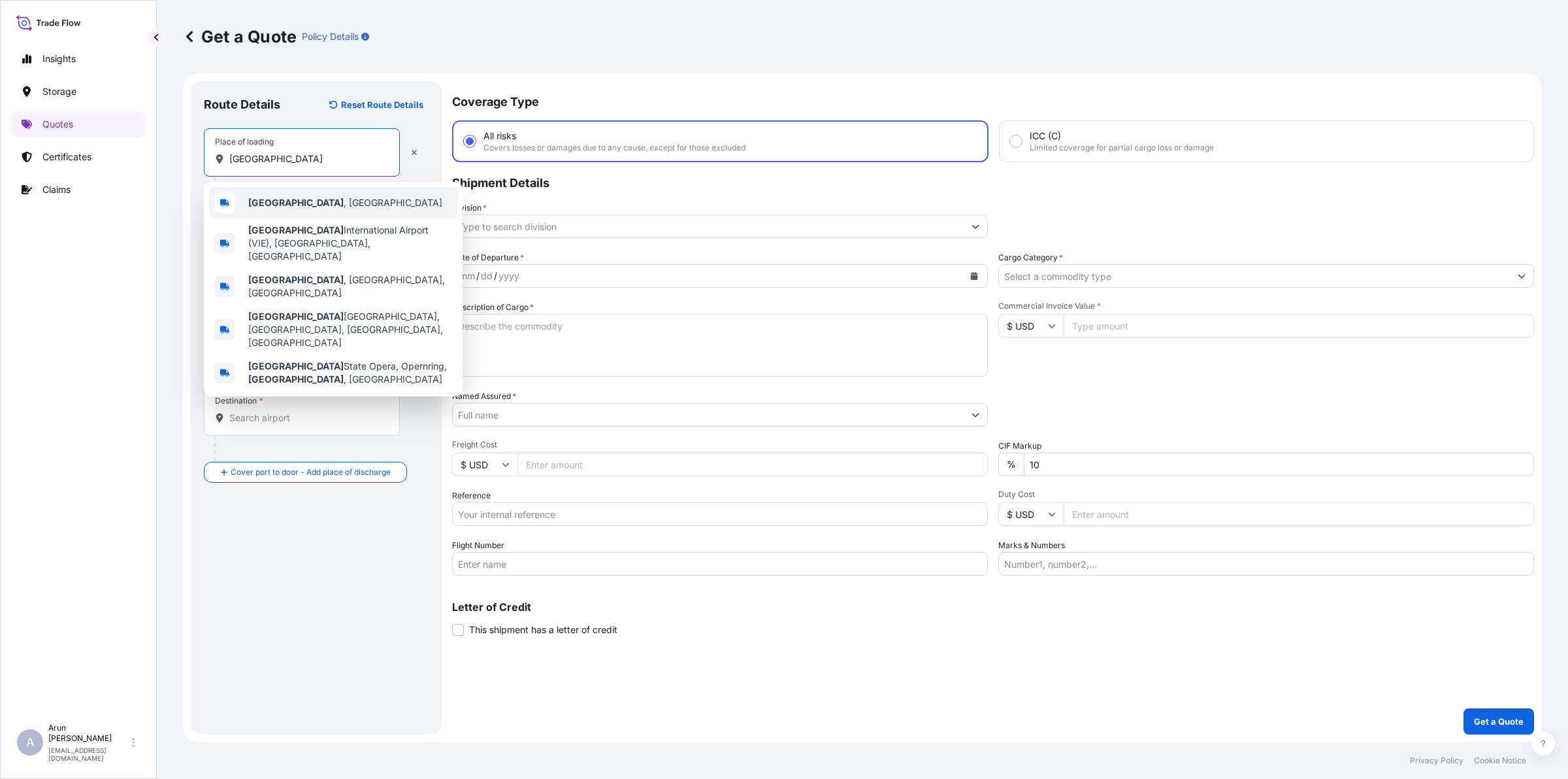
click at [272, 214] on div "[GEOGRAPHIC_DATA] , [GEOGRAPHIC_DATA]" at bounding box center [333, 202] width 249 height 31
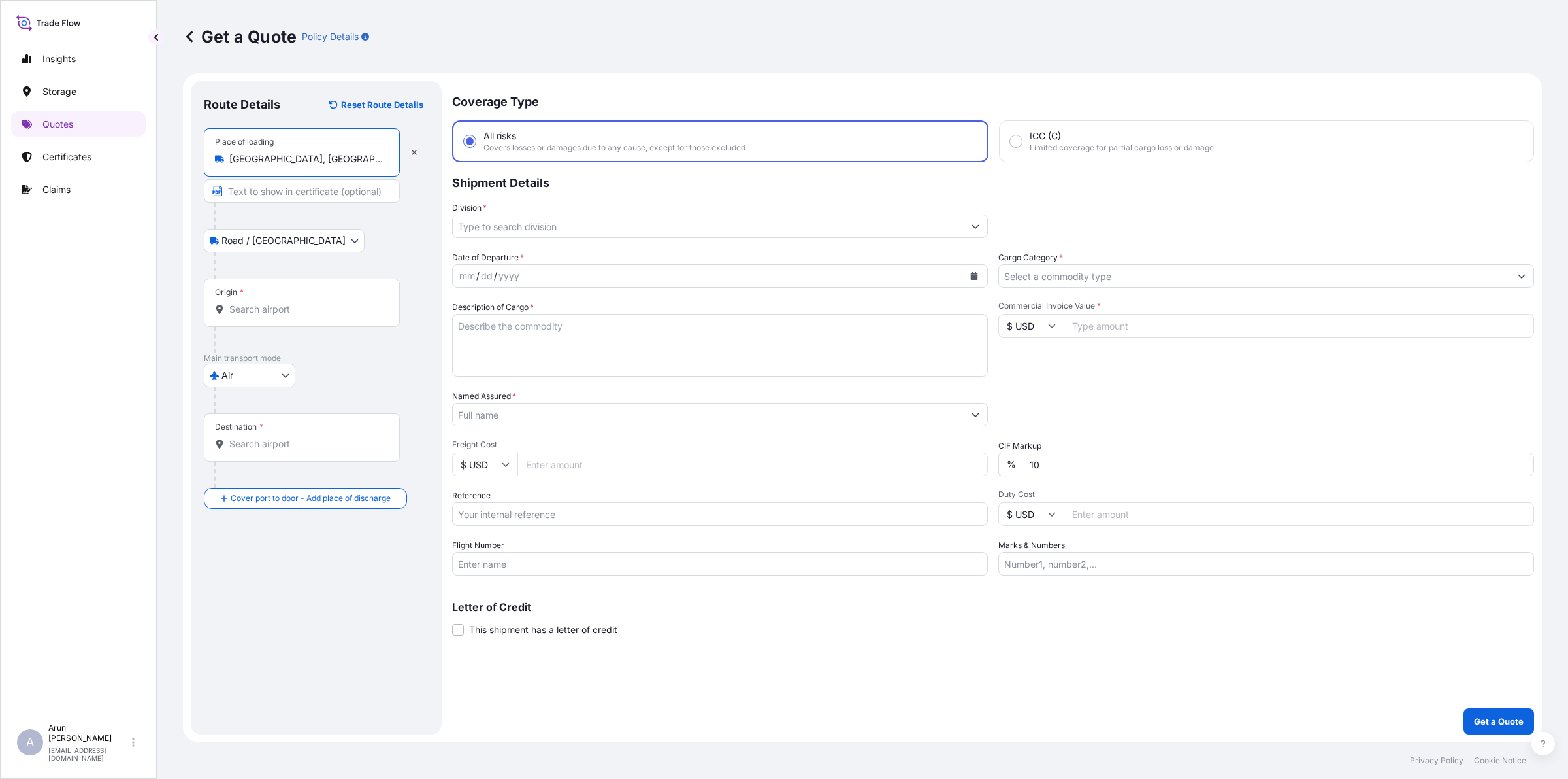
type input "[GEOGRAPHIC_DATA], [GEOGRAPHIC_DATA]"
click at [307, 198] on input "Text to appear on certificate" at bounding box center [301, 191] width 196 height 24
click at [277, 315] on input "Origin *" at bounding box center [306, 309] width 155 height 13
click at [393, 191] on input "TRAFOMODERN TRANSFORMATOREN GESELLSCHAFT M.B.H., [GEOGRAPHIC_DATA],[GEOGRAPHIC_…" at bounding box center [301, 191] width 196 height 24
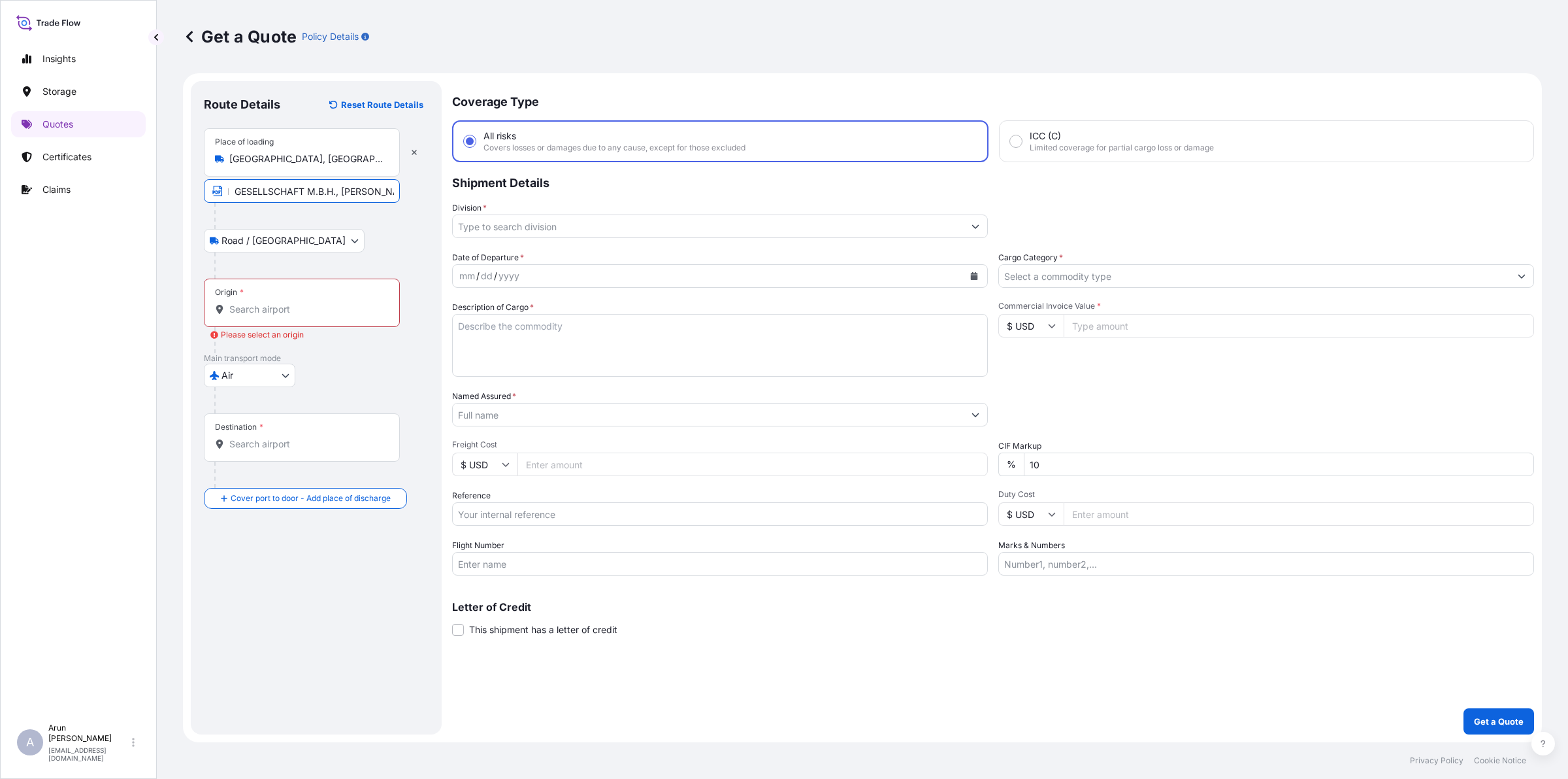
type input "TRAFOMODERN TRANSFORMATOREN GESELLSCHAFT M.B.H., [PERSON_NAME],[GEOGRAPHIC_DATA]"
click at [279, 301] on div "Origin *" at bounding box center [301, 303] width 196 height 48
click at [279, 303] on input "Origin * Please select an origin" at bounding box center [306, 309] width 155 height 13
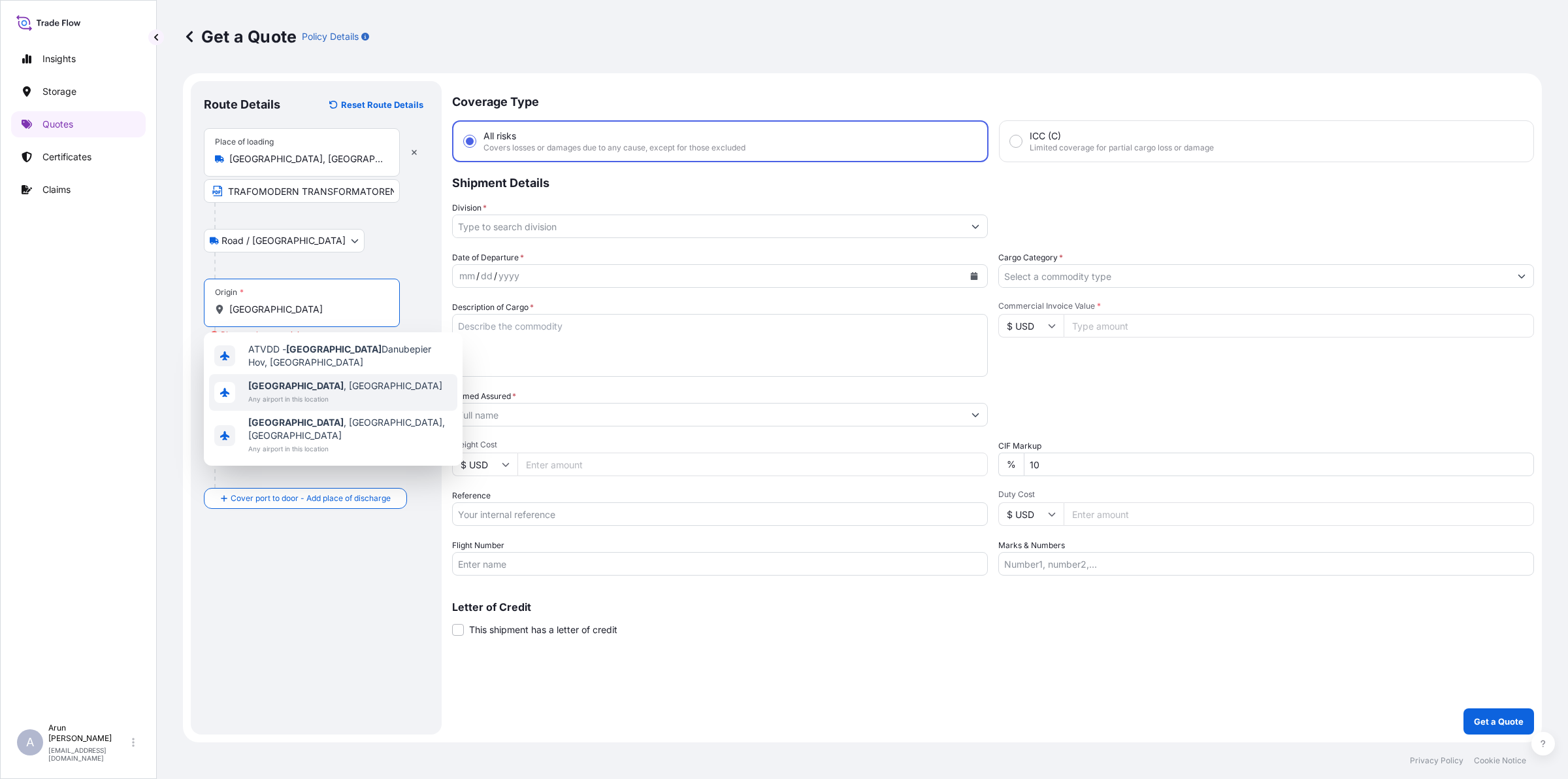
click at [292, 380] on span "[GEOGRAPHIC_DATA] , [GEOGRAPHIC_DATA]" at bounding box center [345, 386] width 194 height 13
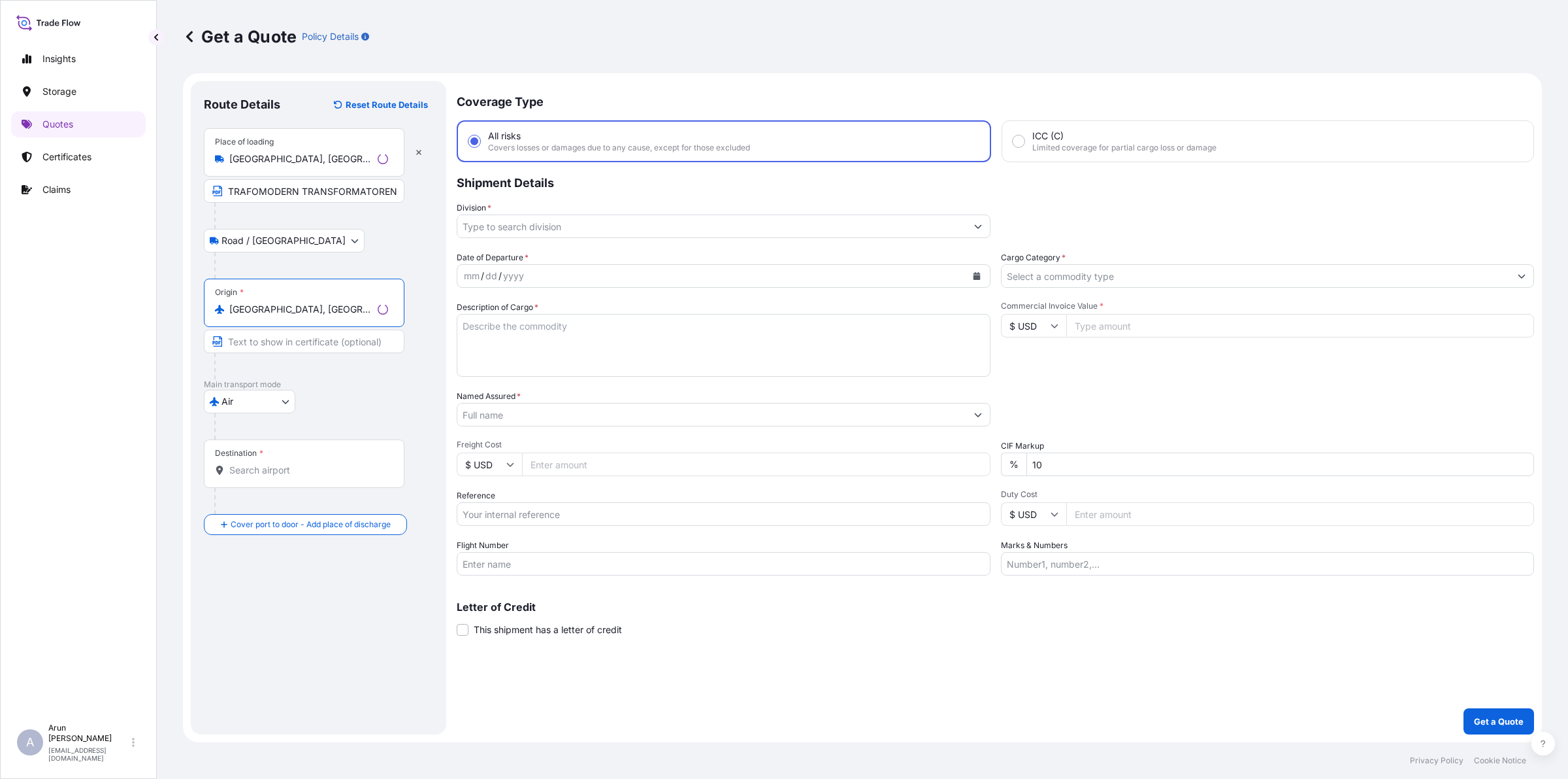
type input "[GEOGRAPHIC_DATA], [GEOGRAPHIC_DATA]"
click at [269, 463] on div "Destination *" at bounding box center [303, 463] width 201 height 48
click at [269, 463] on input "Destination *" at bounding box center [308, 469] width 159 height 13
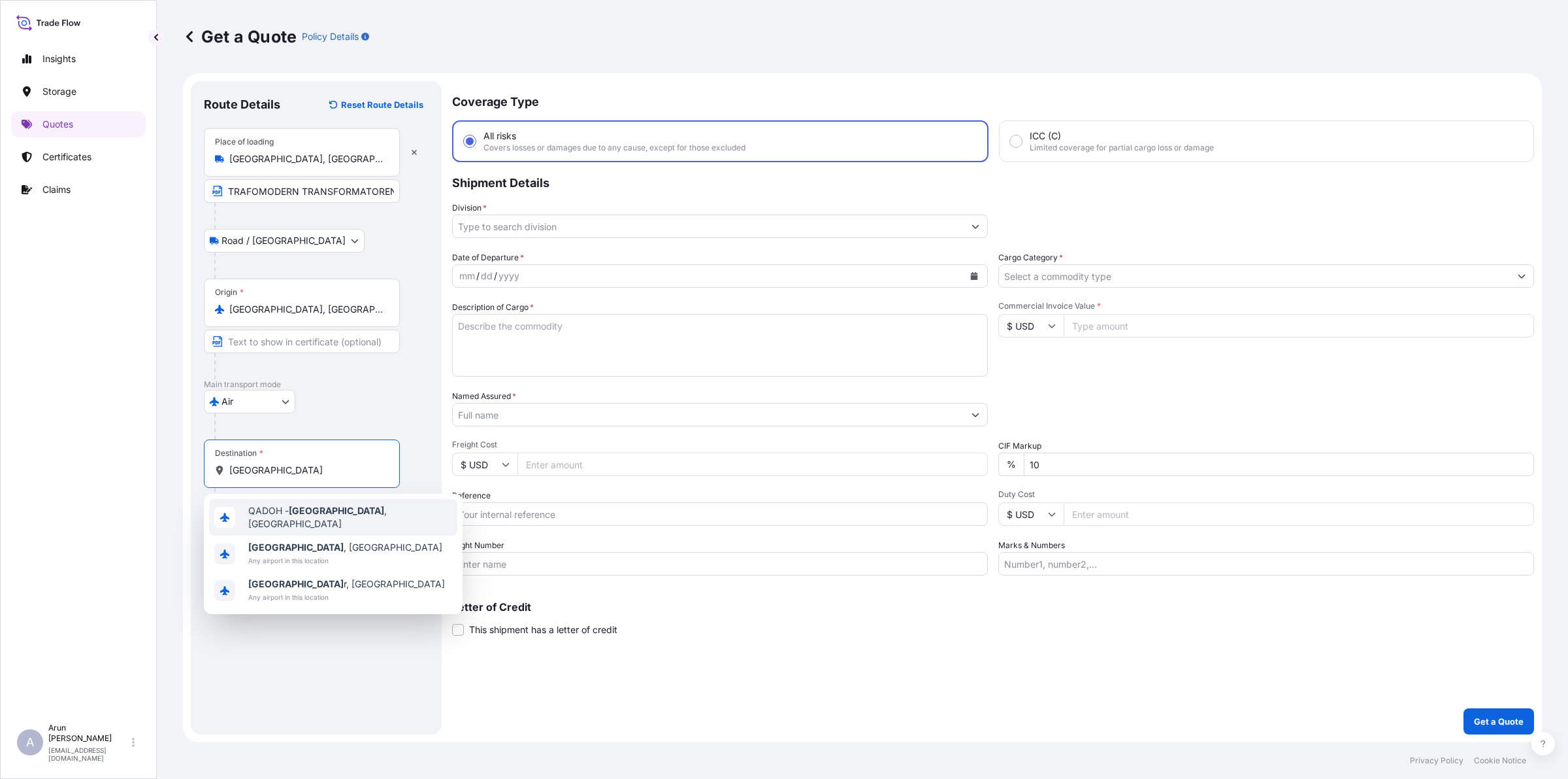
click at [286, 523] on div "QADOH - [GEOGRAPHIC_DATA] , [GEOGRAPHIC_DATA]" at bounding box center [333, 517] width 249 height 37
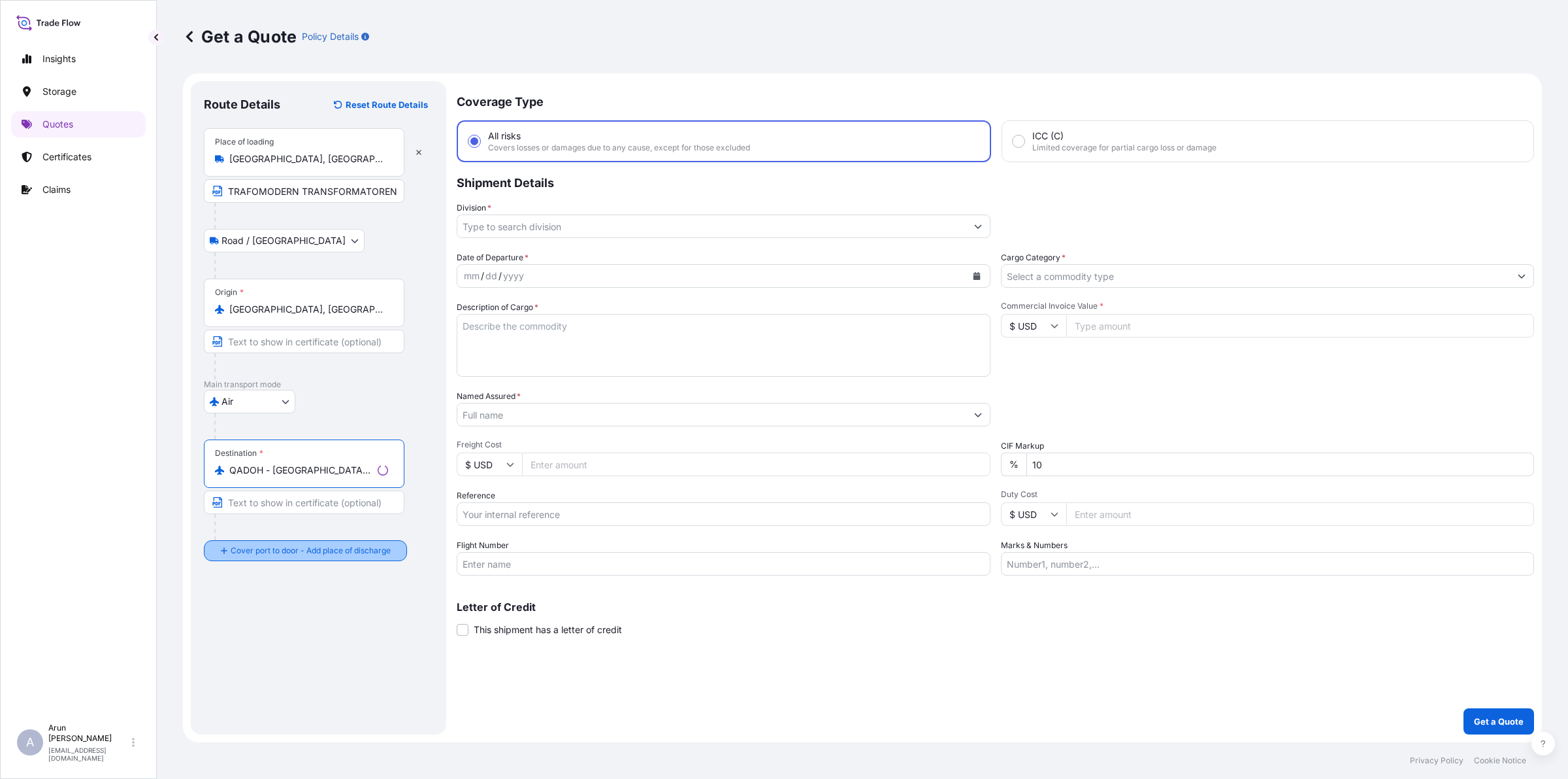
type input "QADOH - [GEOGRAPHIC_DATA], [GEOGRAPHIC_DATA]"
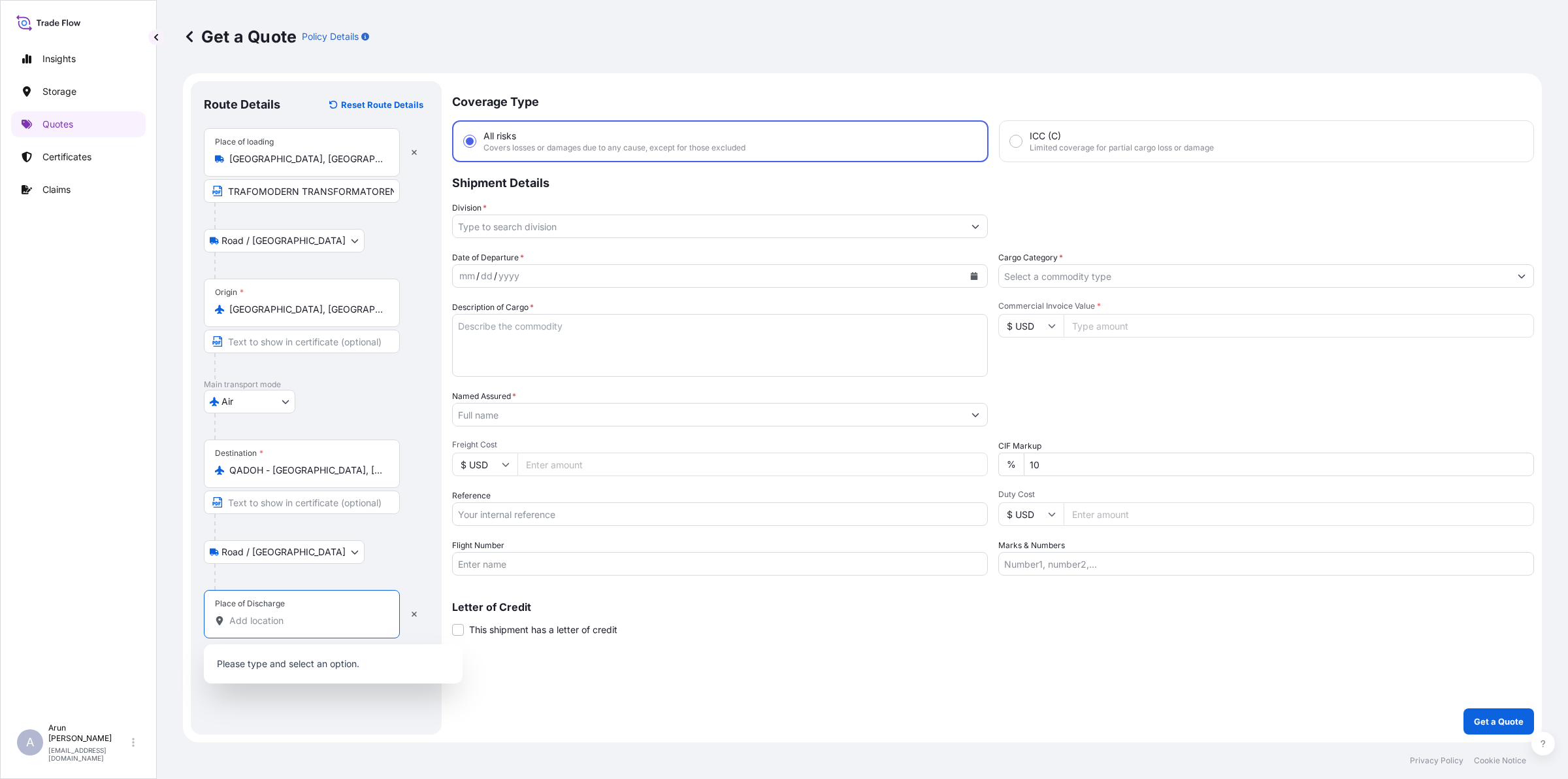
click at [279, 624] on input "Place of Discharge" at bounding box center [306, 620] width 155 height 13
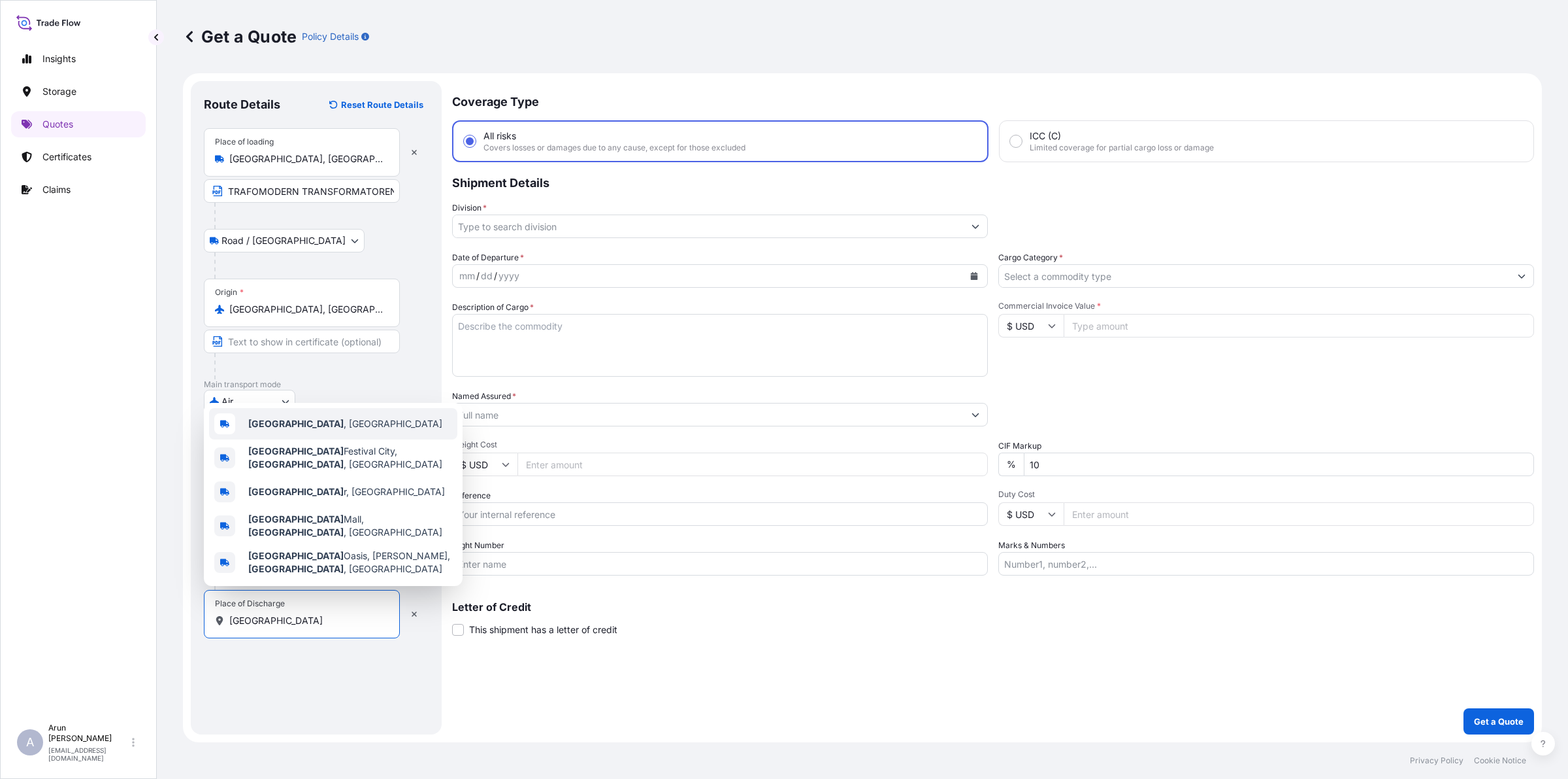
click at [298, 439] on div "[GEOGRAPHIC_DATA] , [GEOGRAPHIC_DATA]" at bounding box center [333, 423] width 249 height 31
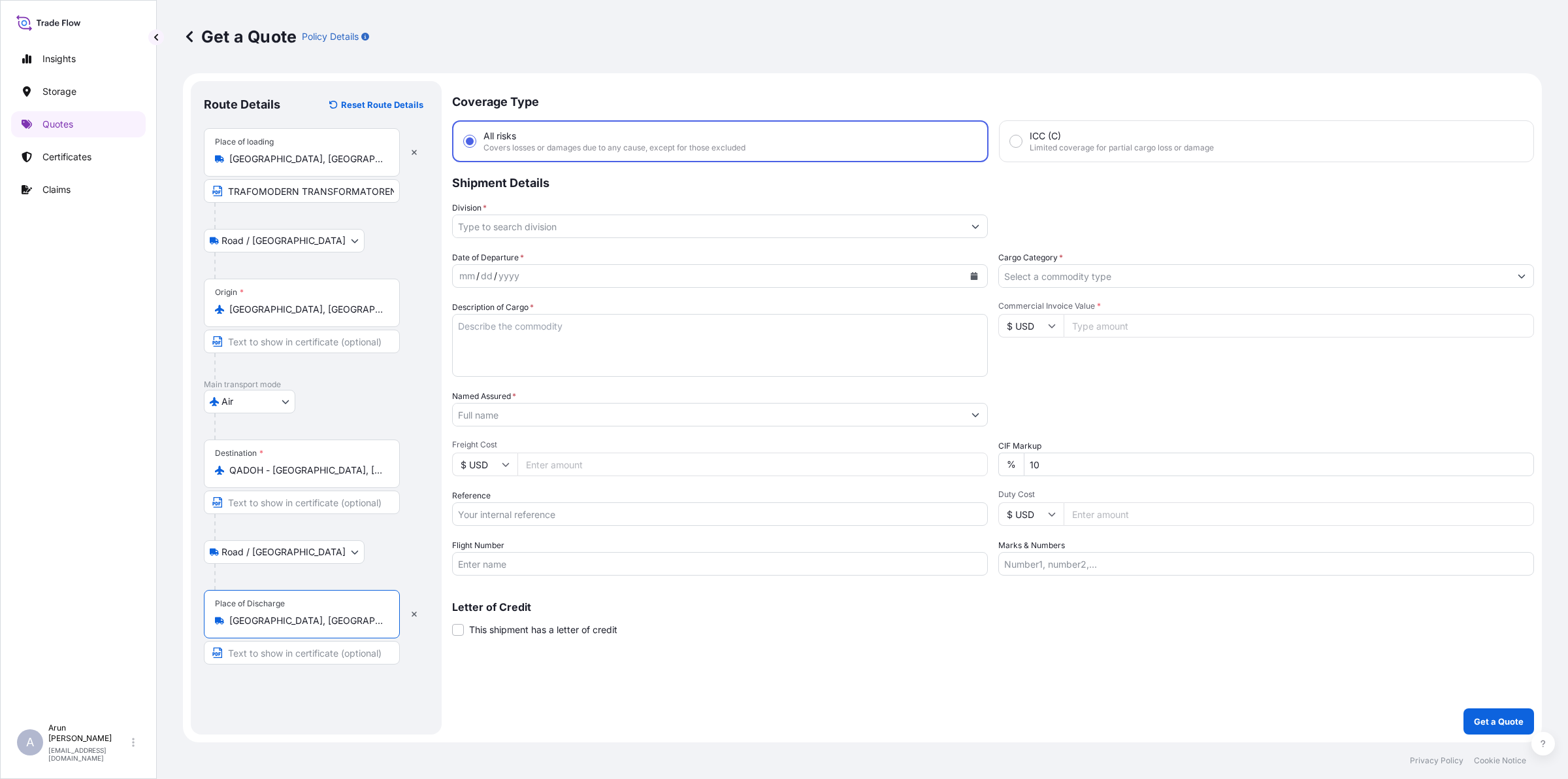
drag, startPoint x: 281, startPoint y: 620, endPoint x: 226, endPoint y: 620, distance: 55.0
click at [226, 620] on div "[GEOGRAPHIC_DATA], [GEOGRAPHIC_DATA]" at bounding box center [301, 620] width 174 height 13
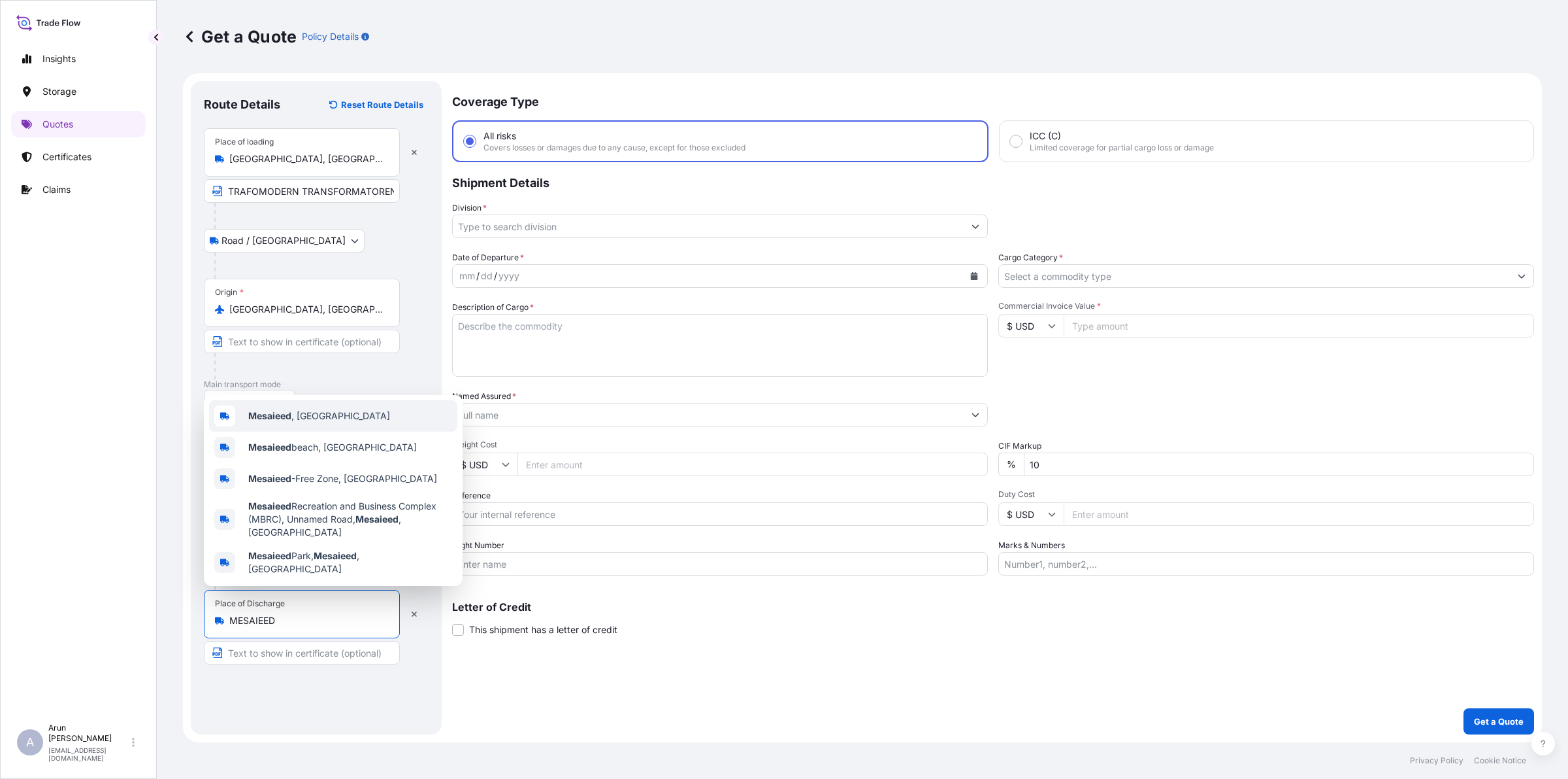
click at [268, 421] on b "Mesaieed" at bounding box center [269, 415] width 43 height 11
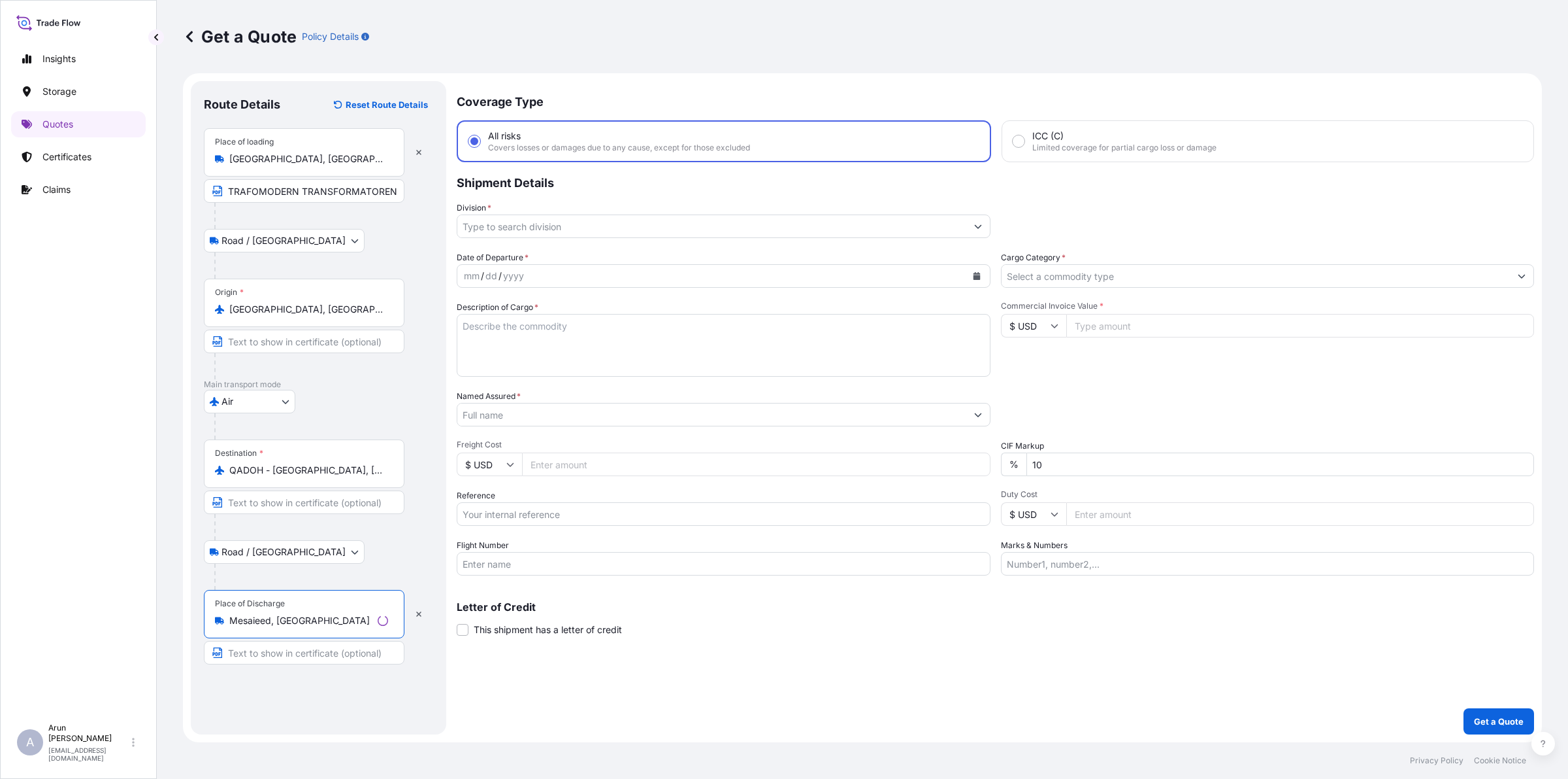
type input "Mesaieed, [GEOGRAPHIC_DATA]"
click at [337, 651] on input "Text to appear on certificate" at bounding box center [303, 653] width 201 height 24
type input "MESAIEED POWER COMPANY LIMITED, [GEOGRAPHIC_DATA], [GEOGRAPHIC_DATA],[GEOGRAPHI…"
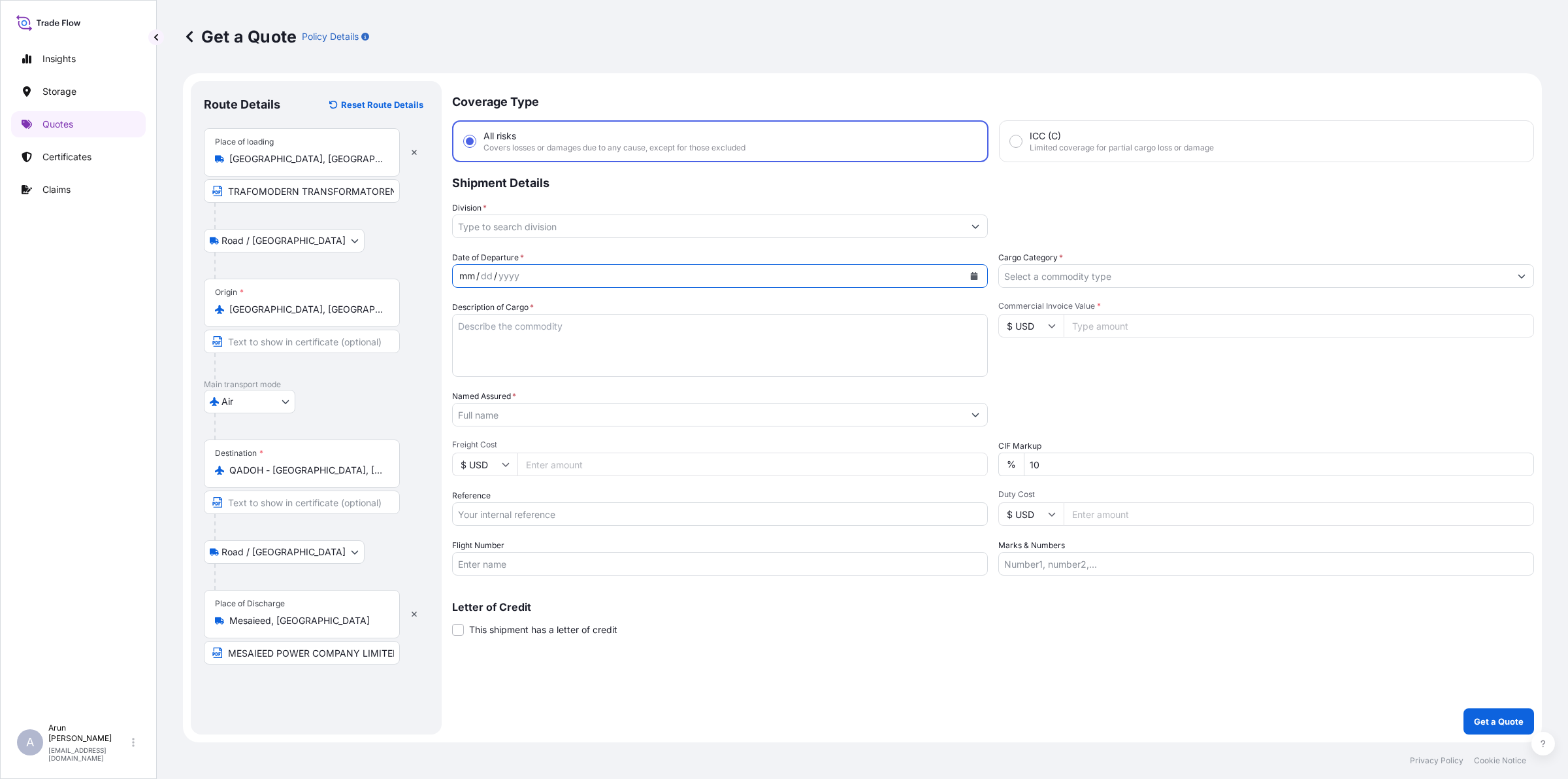
click at [546, 272] on div "mm / dd / yyyy" at bounding box center [709, 277] width 511 height 24
click at [563, 226] on input "Division *" at bounding box center [709, 227] width 511 height 24
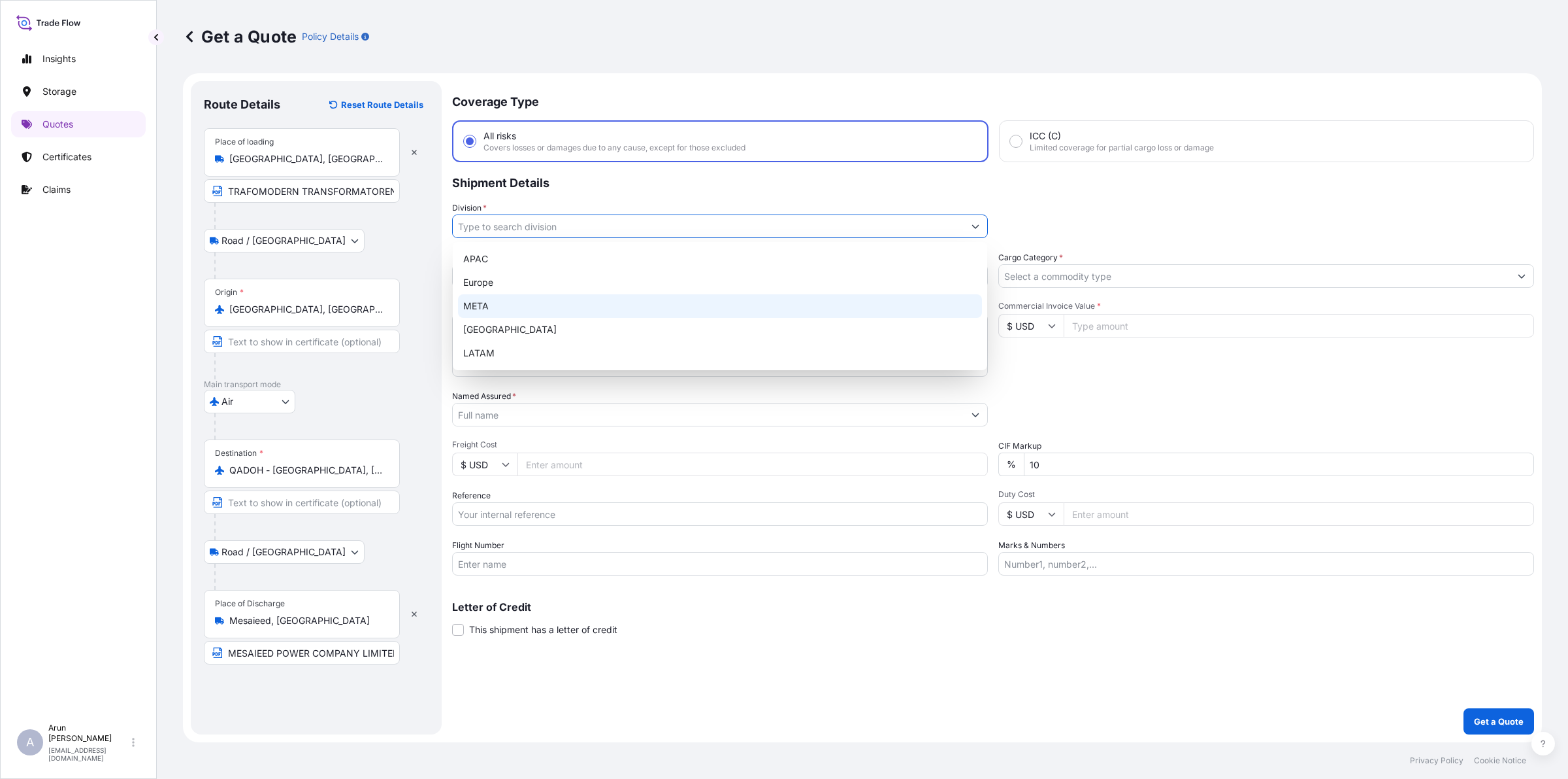
click at [504, 297] on div "META" at bounding box center [720, 307] width 524 height 24
type input "META"
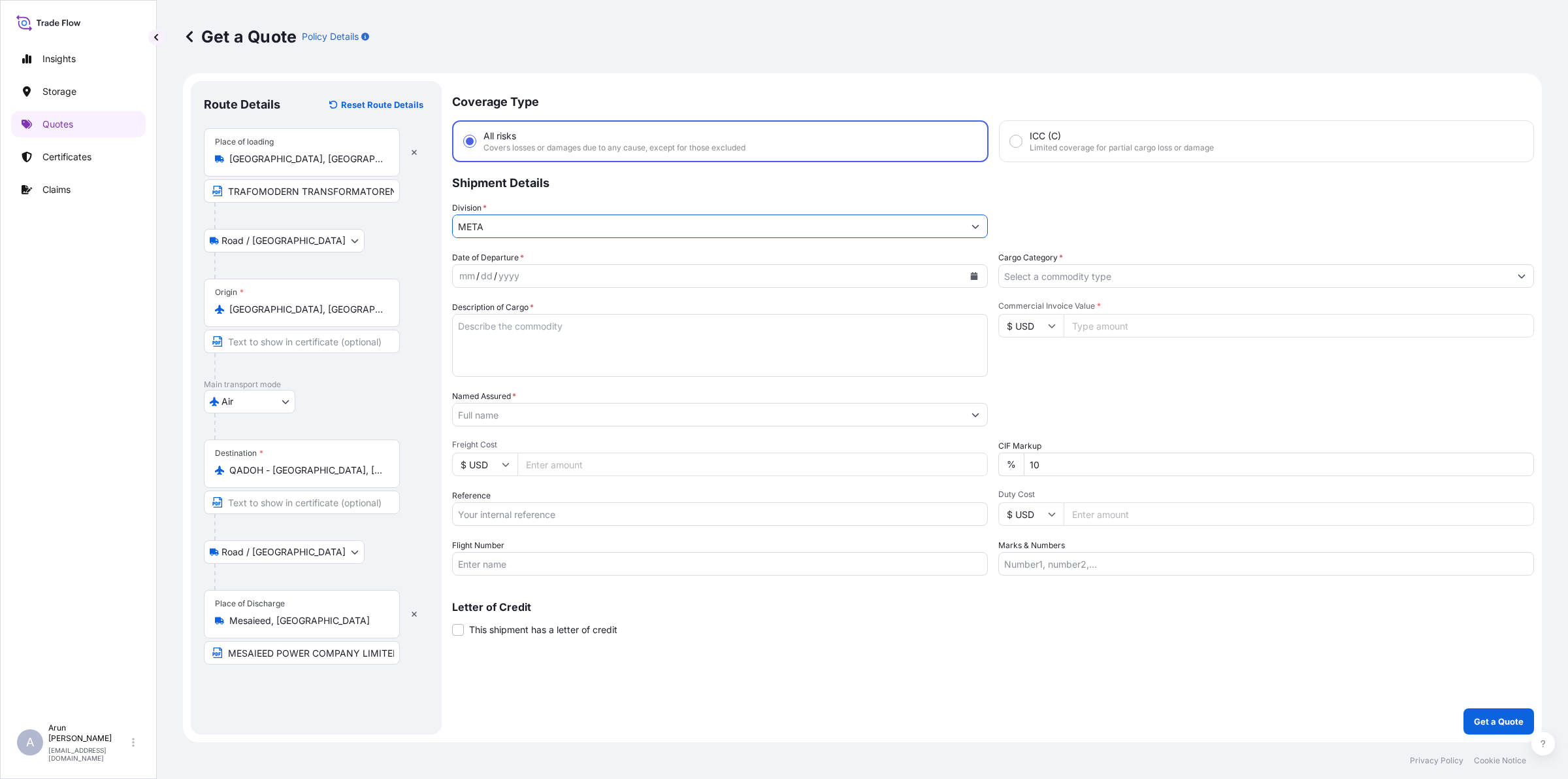
click at [1056, 276] on input "Cargo Category *" at bounding box center [1255, 277] width 511 height 24
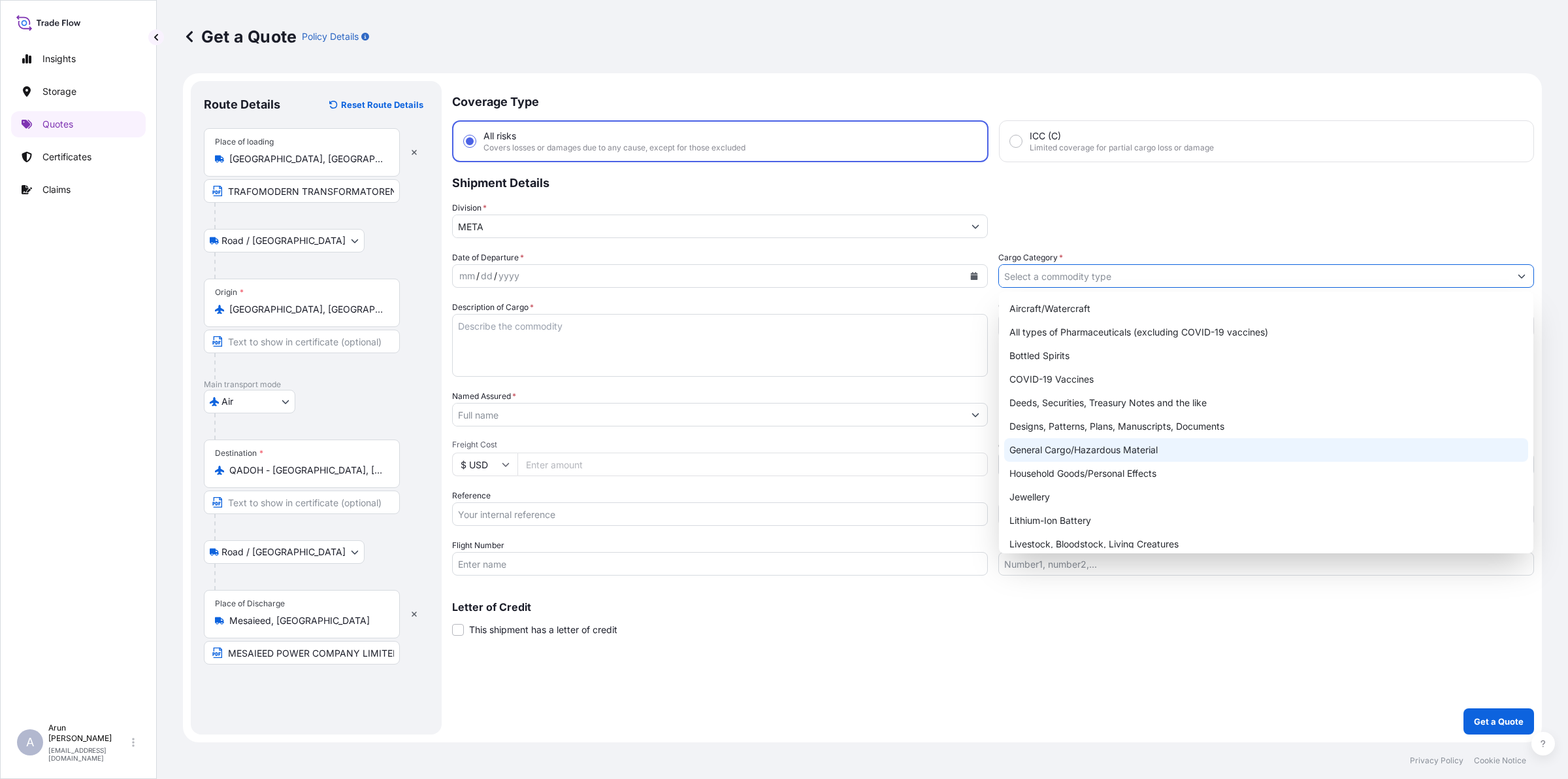
click at [1071, 446] on div "General Cargo/Hazardous Material" at bounding box center [1266, 450] width 524 height 24
type input "General Cargo/Hazardous Material"
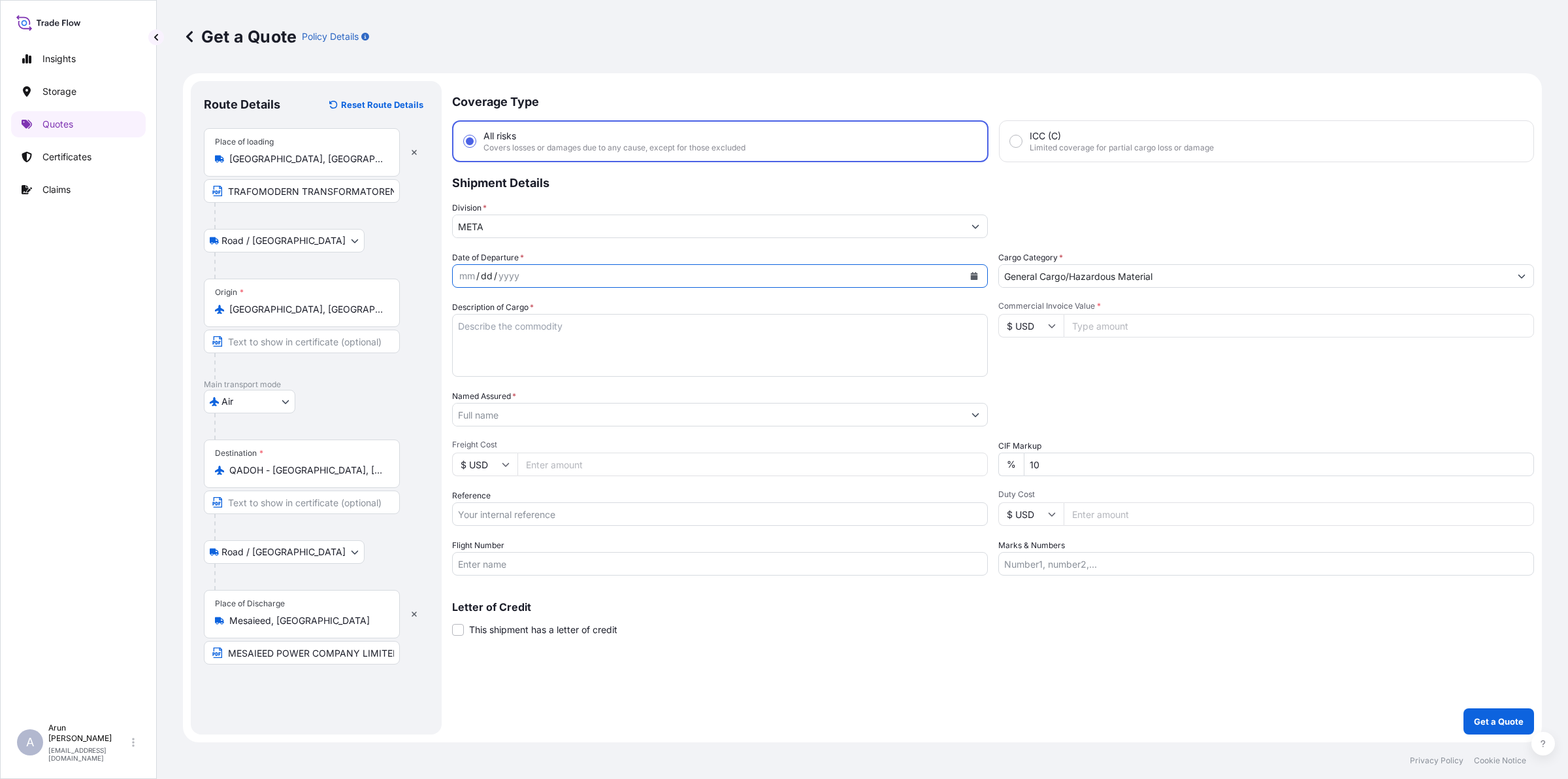
click at [484, 277] on div "dd" at bounding box center [487, 276] width 14 height 16
click at [978, 277] on icon "Calendar" at bounding box center [974, 276] width 8 height 8
click at [550, 463] on div "27" at bounding box center [550, 460] width 24 height 24
click at [556, 344] on textarea "Description of Cargo *" at bounding box center [720, 345] width 536 height 63
type textarea "1"
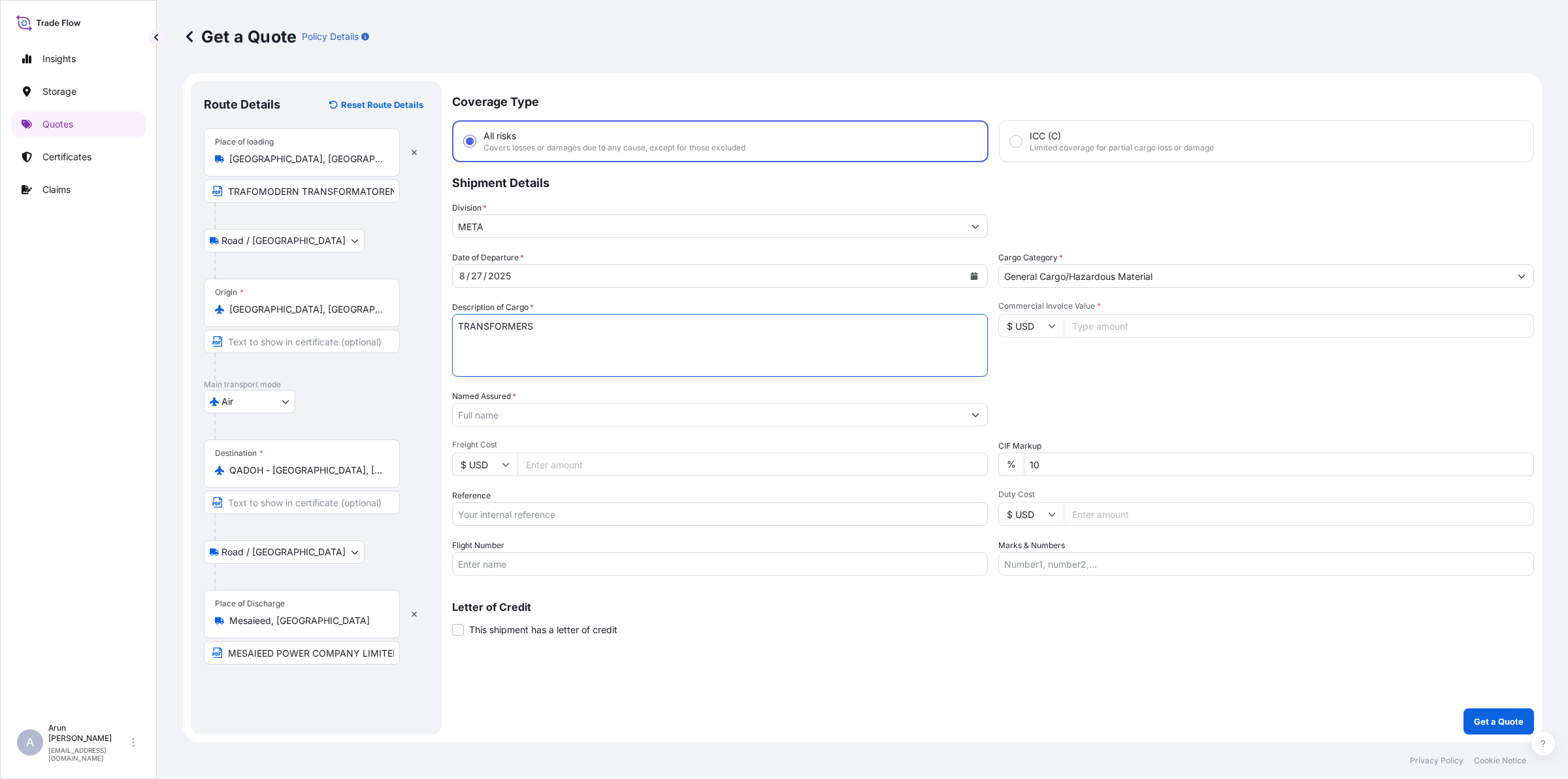
type textarea "TRANSFORMERS"
drag, startPoint x: 544, startPoint y: 396, endPoint x: 554, endPoint y: 408, distance: 15.6
click at [544, 397] on div "Named Assured *" at bounding box center [720, 407] width 536 height 37
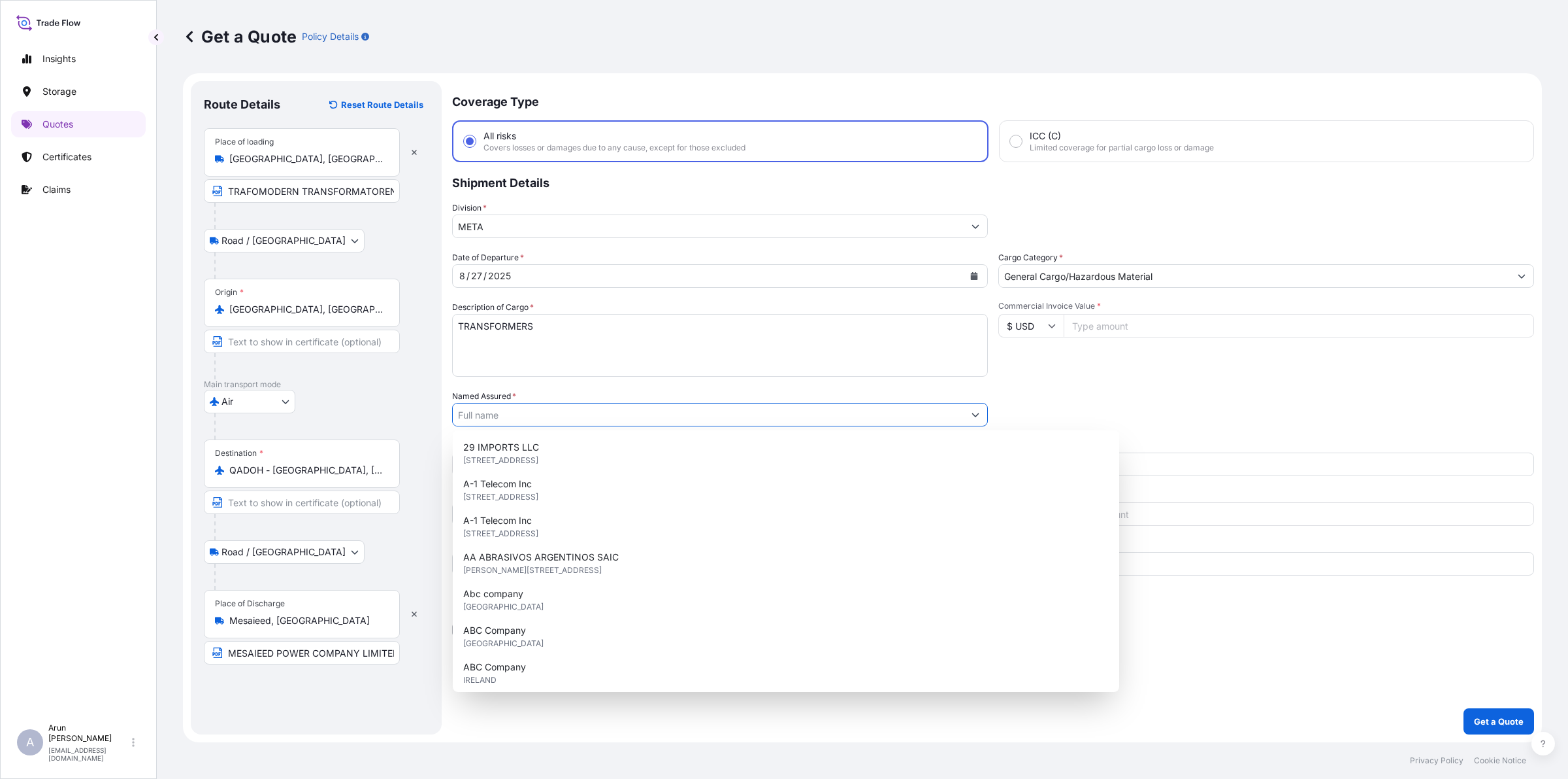
click at [556, 413] on input "Named Assured *" at bounding box center [709, 414] width 511 height 24
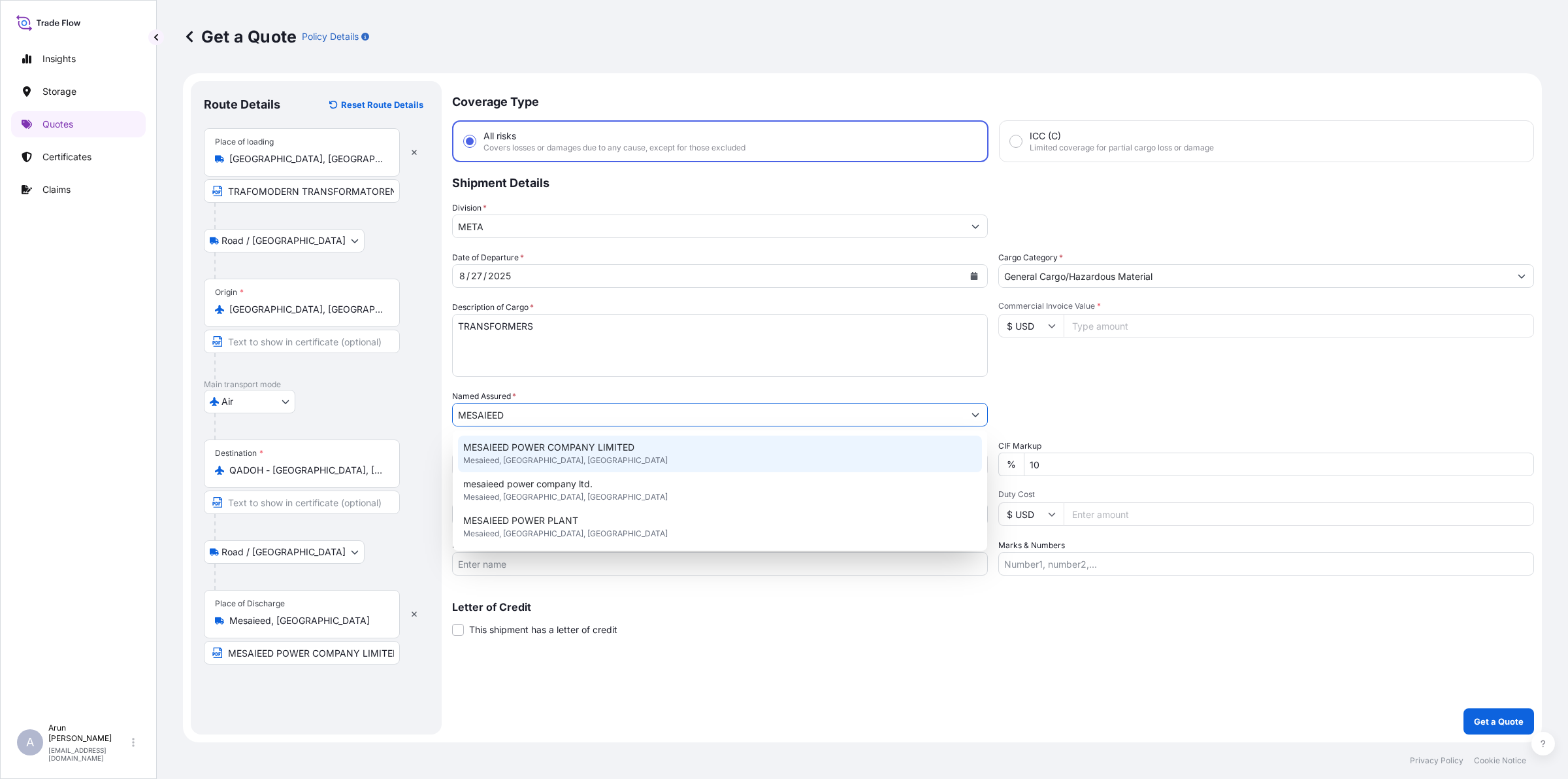
click at [585, 439] on div "MESAIEED POWER COMPANY LIMITED [GEOGRAPHIC_DATA], [GEOGRAPHIC_DATA], [GEOGRAPHI…" at bounding box center [720, 453] width 524 height 37
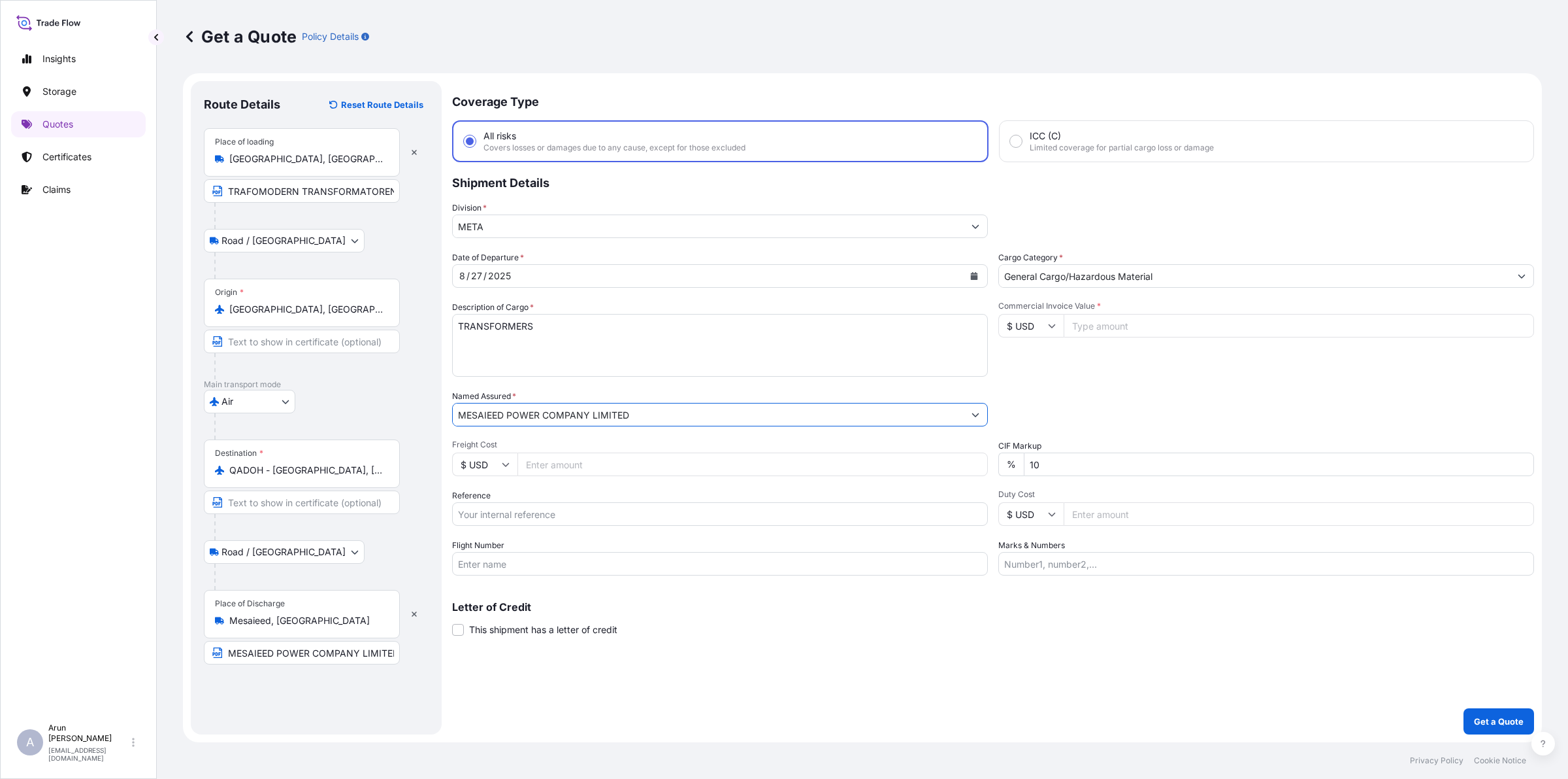
type input "MESAIEED POWER COMPANY LIMITED"
click at [649, 441] on span "Freight Cost" at bounding box center [720, 444] width 536 height 10
click at [649, 452] on input "Freight Cost" at bounding box center [753, 464] width 470 height 24
type input "500"
click at [511, 456] on input "$ USD" at bounding box center [484, 464] width 65 height 24
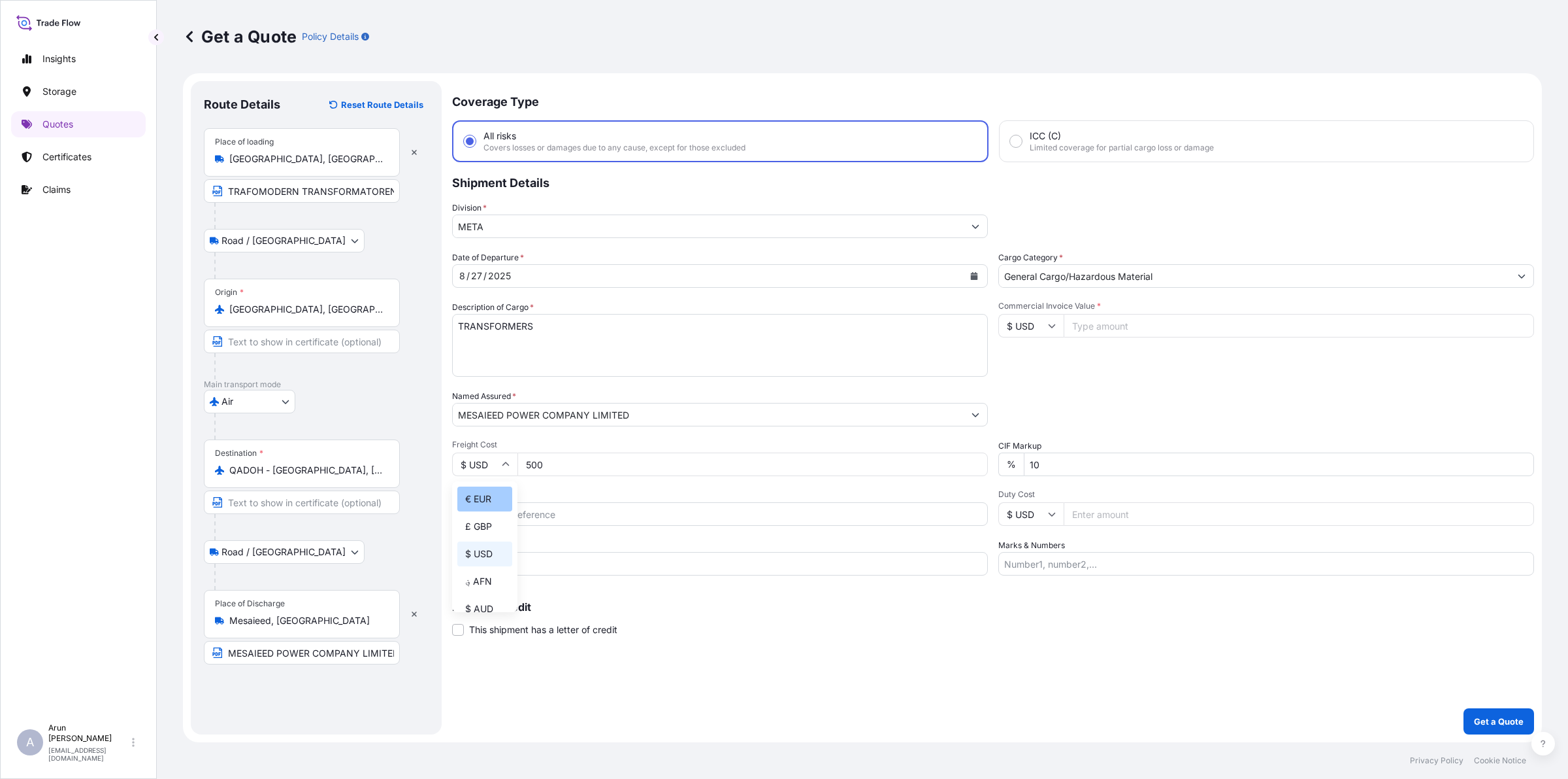
click at [487, 495] on div "€ EUR" at bounding box center [484, 498] width 55 height 25
type input "€ EUR"
click at [1059, 329] on input "$ USD" at bounding box center [1031, 326] width 65 height 24
click at [1023, 370] on div "€ EUR" at bounding box center [1031, 360] width 55 height 25
type input "€ EUR"
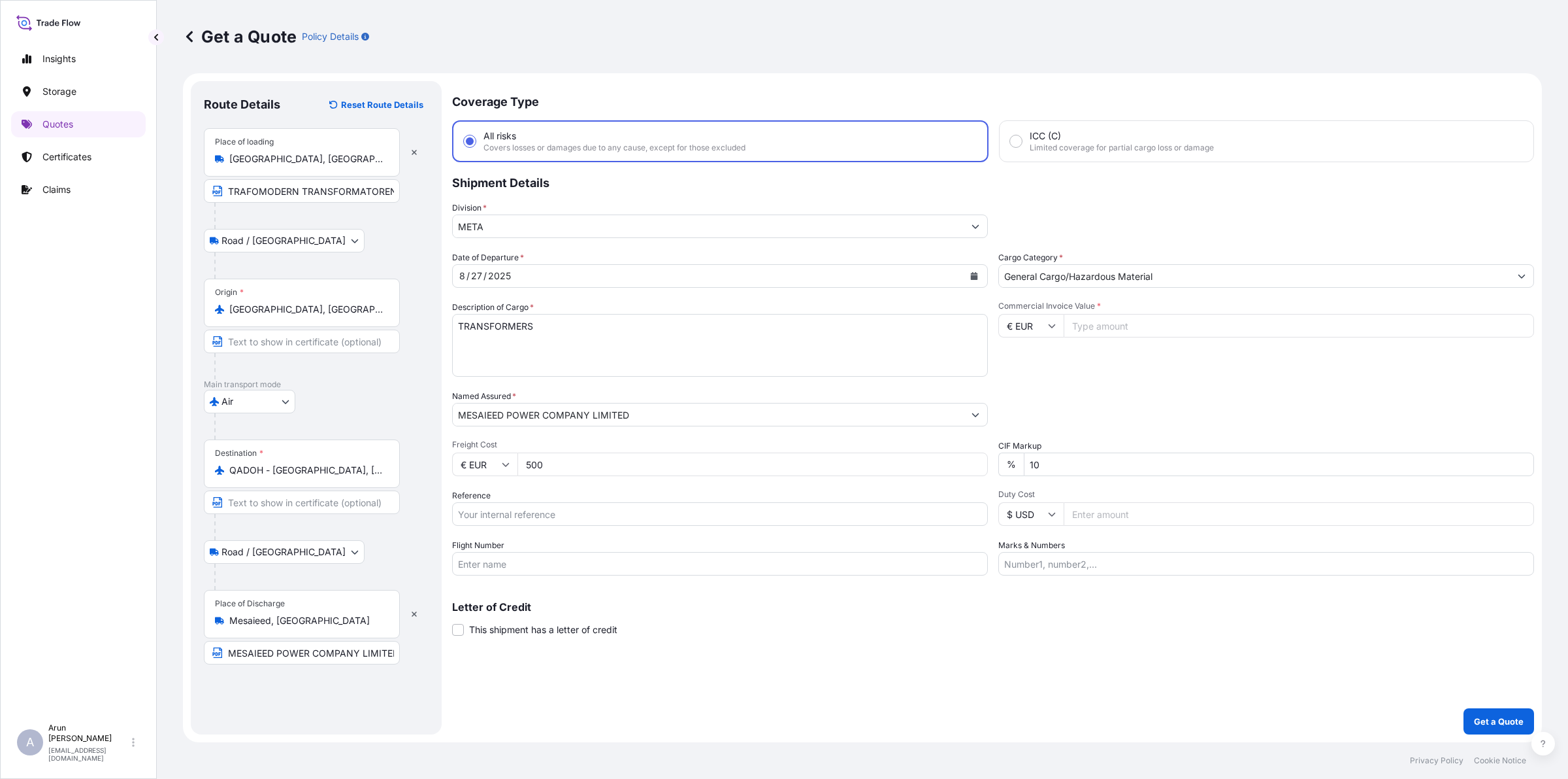
click at [1105, 322] on input "Commercial Invoice Value *" at bounding box center [1299, 326] width 470 height 24
type input "2329.56"
click at [1107, 564] on input "Marks & Numbers" at bounding box center [1267, 564] width 536 height 24
click at [490, 505] on input "Reference" at bounding box center [720, 514] width 536 height 24
drag, startPoint x: 484, startPoint y: 512, endPoint x: 788, endPoint y: 512, distance: 304.0
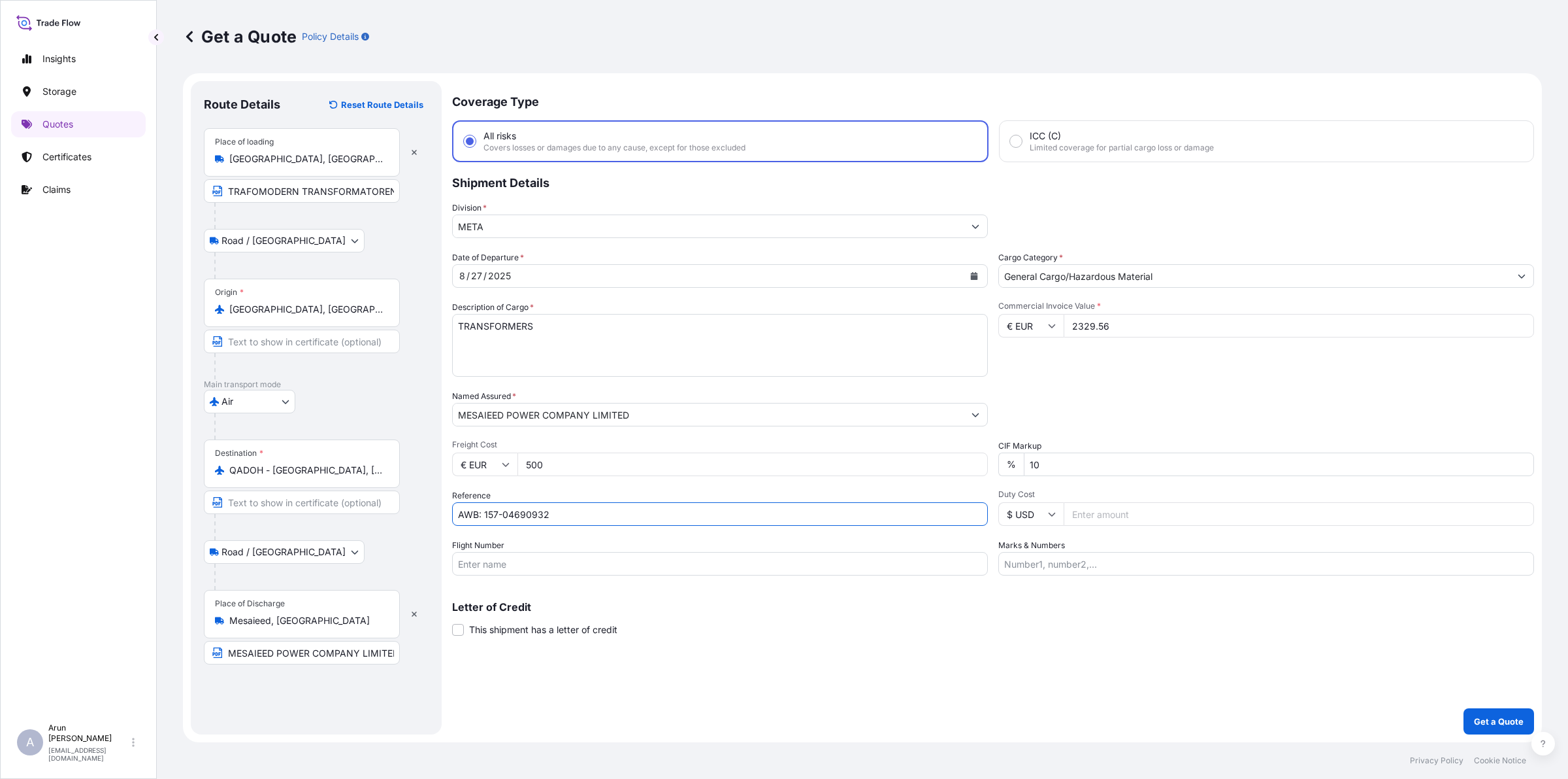
click at [788, 512] on input "AWB: 157-04690932" at bounding box center [720, 514] width 536 height 24
type input "AWB: 888-31251894"
click at [517, 543] on div "Flight Number" at bounding box center [720, 557] width 536 height 37
click at [502, 564] on input "Flight Number" at bounding box center [720, 564] width 536 height 24
type input "BY AIR"
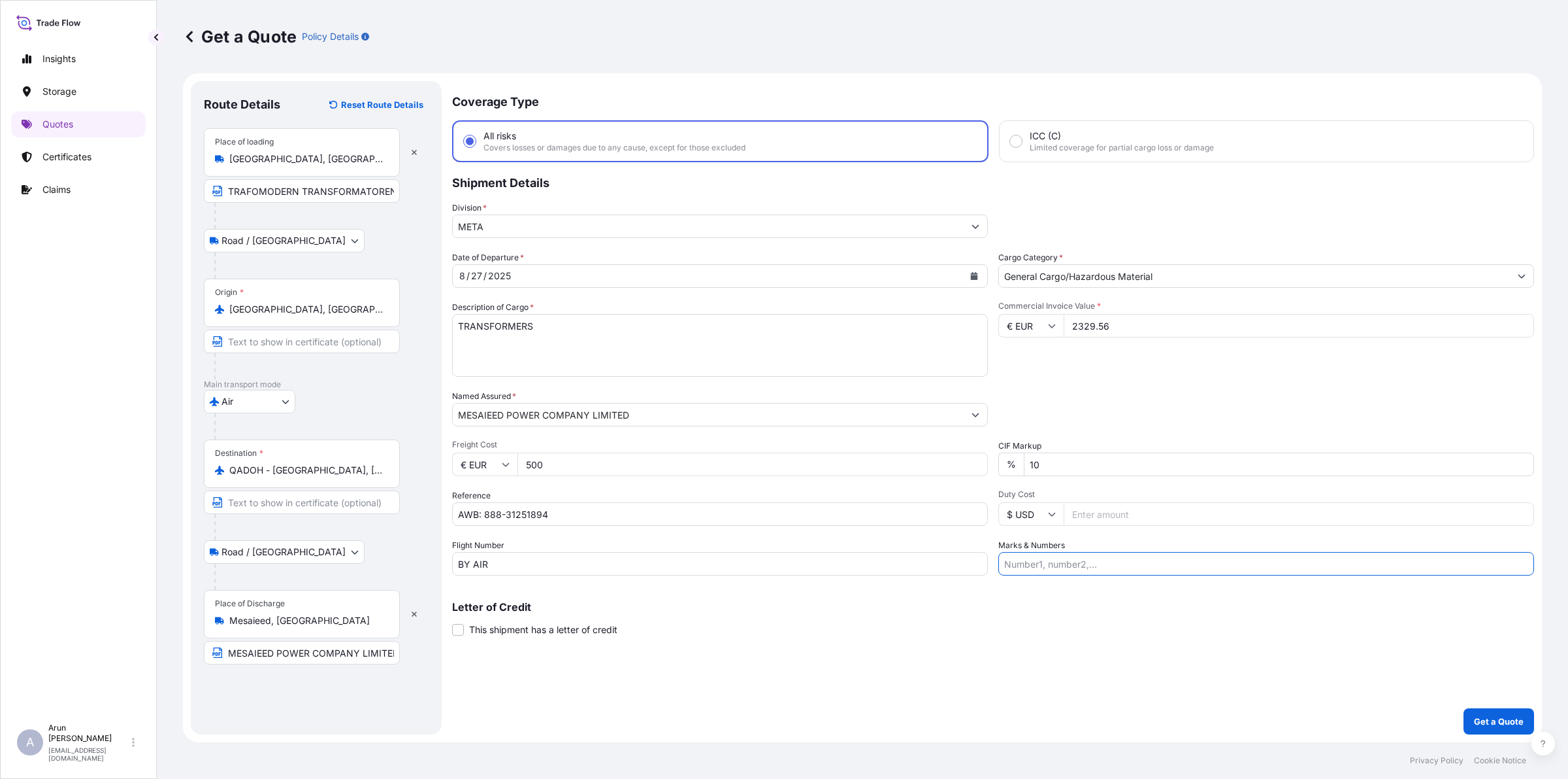
click at [1052, 564] on input "Marks & Numbers" at bounding box center [1267, 564] width 536 height 24
drag, startPoint x: 1063, startPoint y: 566, endPoint x: 1072, endPoint y: 564, distance: 9.2
click at [1076, 567] on input "INVOICE NO: 502 DATE: [DATE]" at bounding box center [1267, 564] width 536 height 24
click at [1142, 565] on input "INVOICE NO: 4070294 DATE: [DATE]" at bounding box center [1267, 564] width 536 height 24
type input "INVOICE NO: 4070294 DATE: [DATE]"
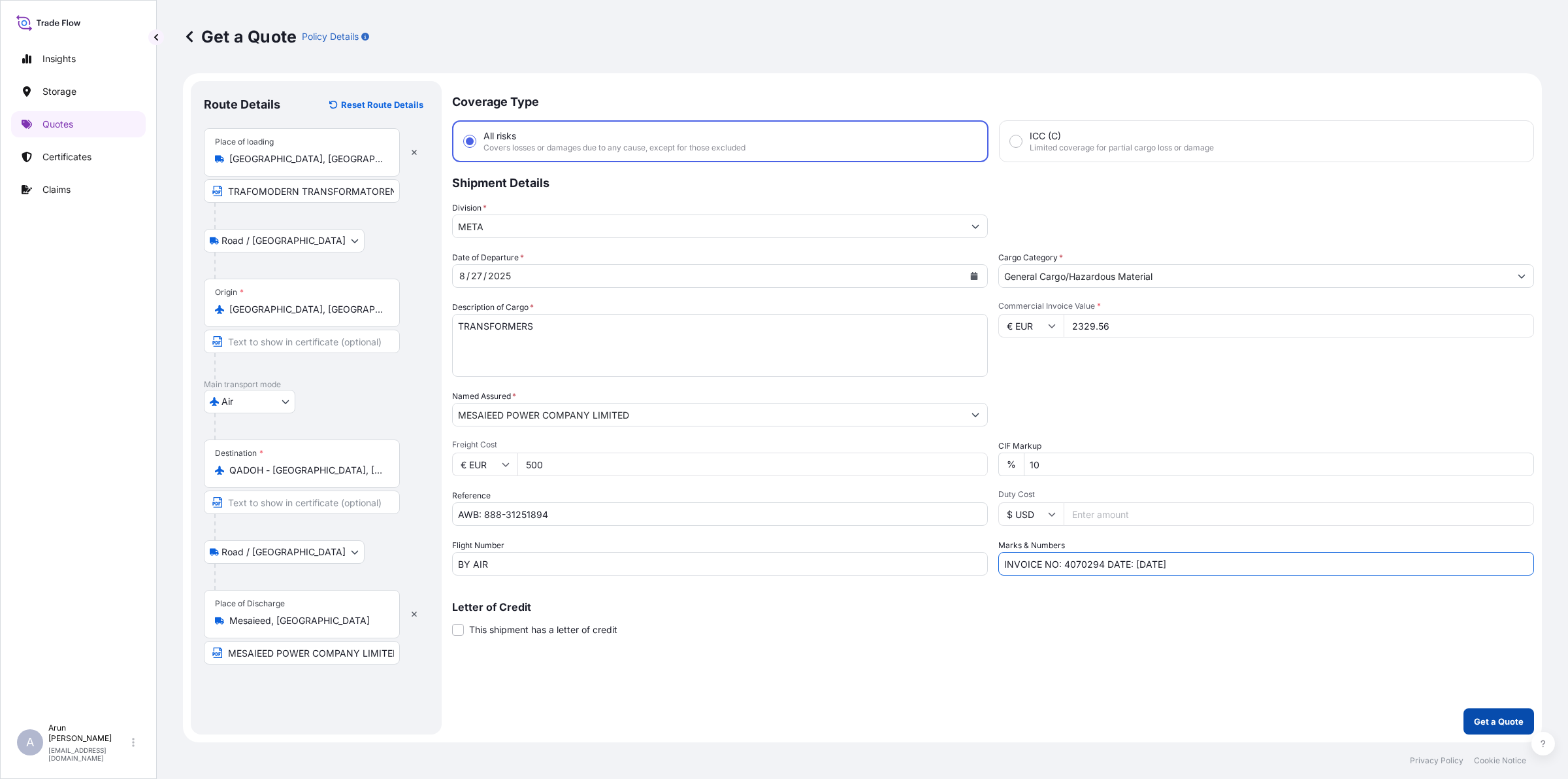
click at [1521, 709] on button "Get a Quote" at bounding box center [1499, 721] width 71 height 26
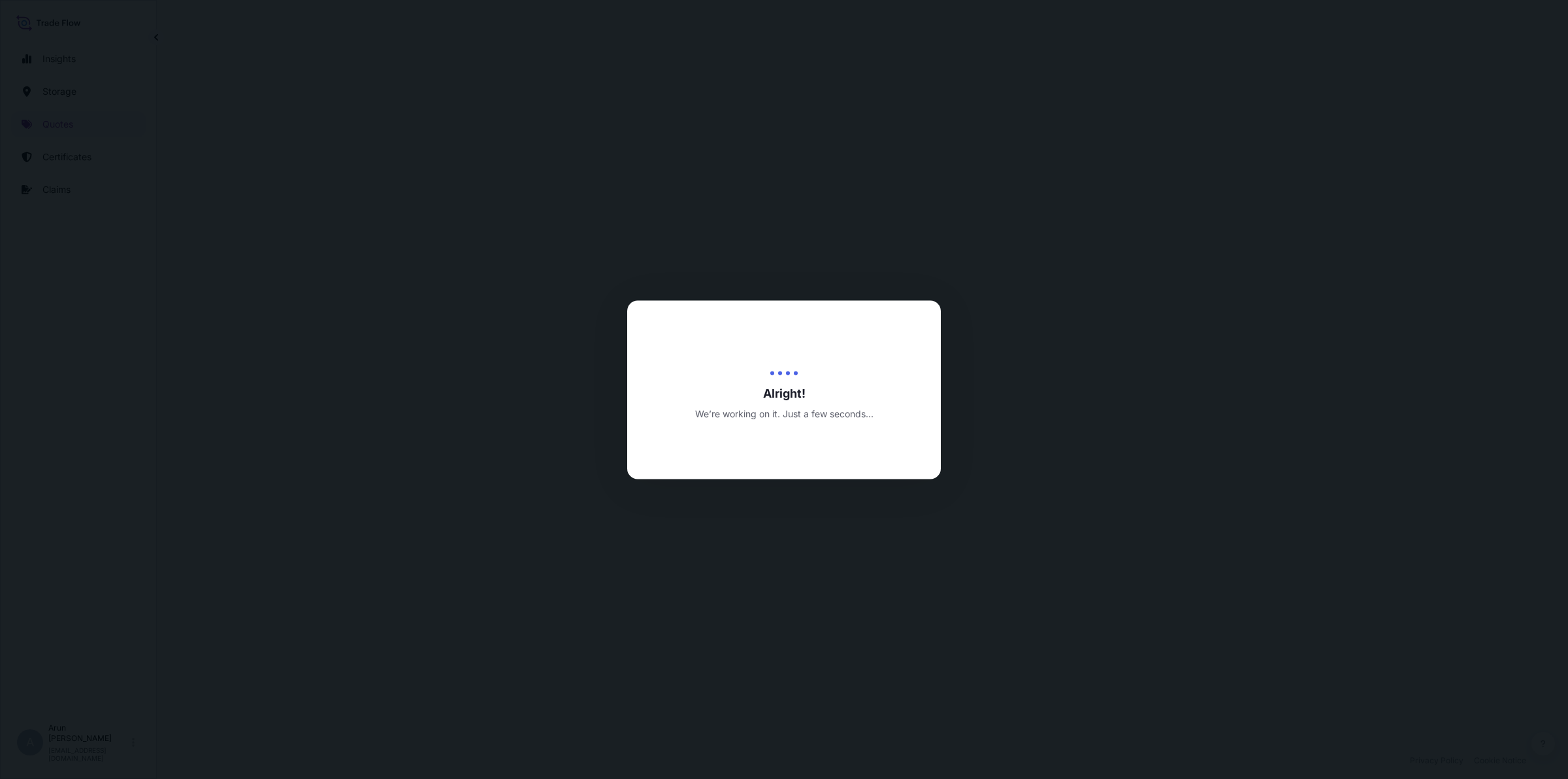
select select "Road / [GEOGRAPHIC_DATA]"
select select "Air"
select select "Road / [GEOGRAPHIC_DATA]"
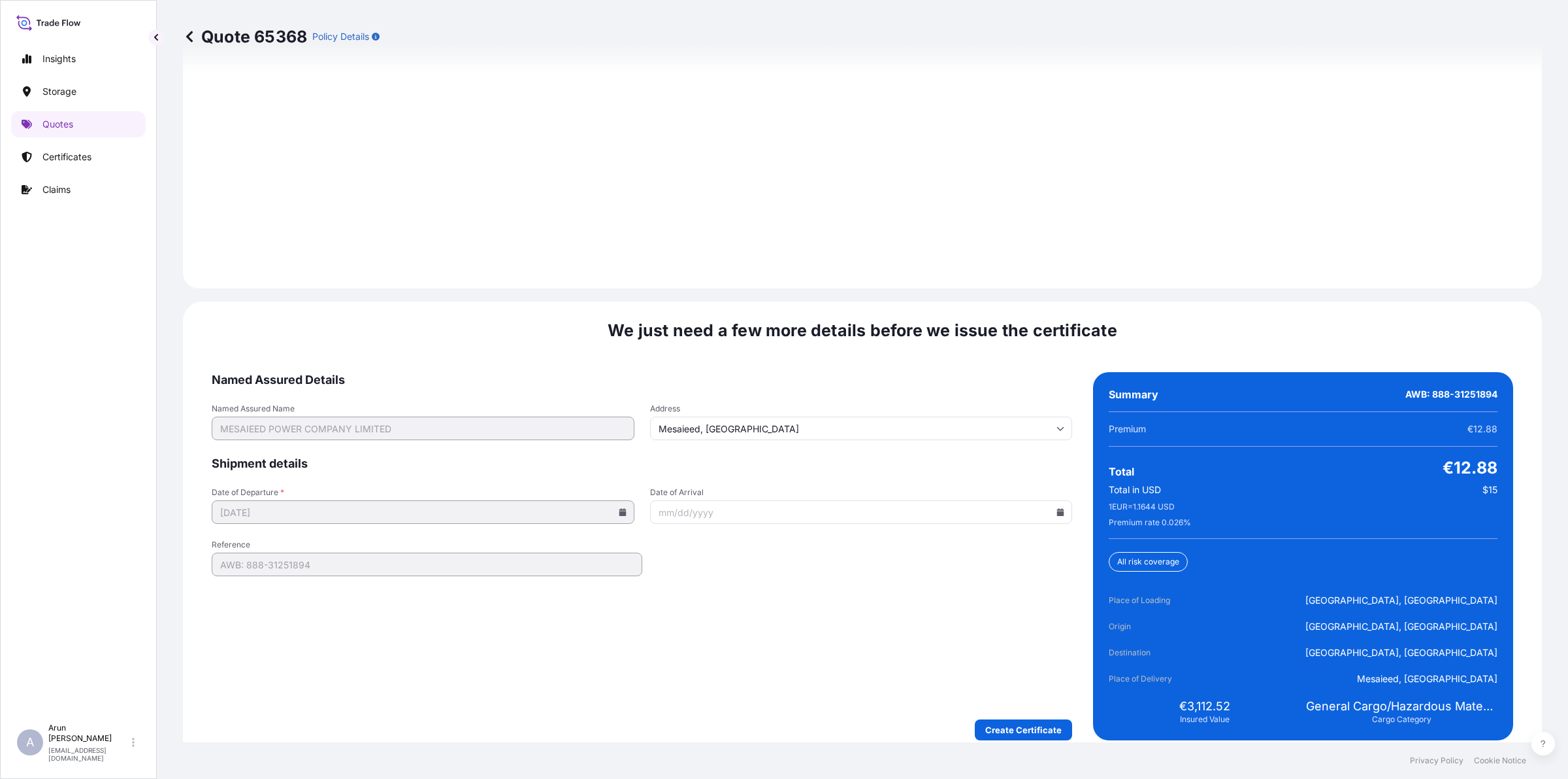
scroll to position [1875, 0]
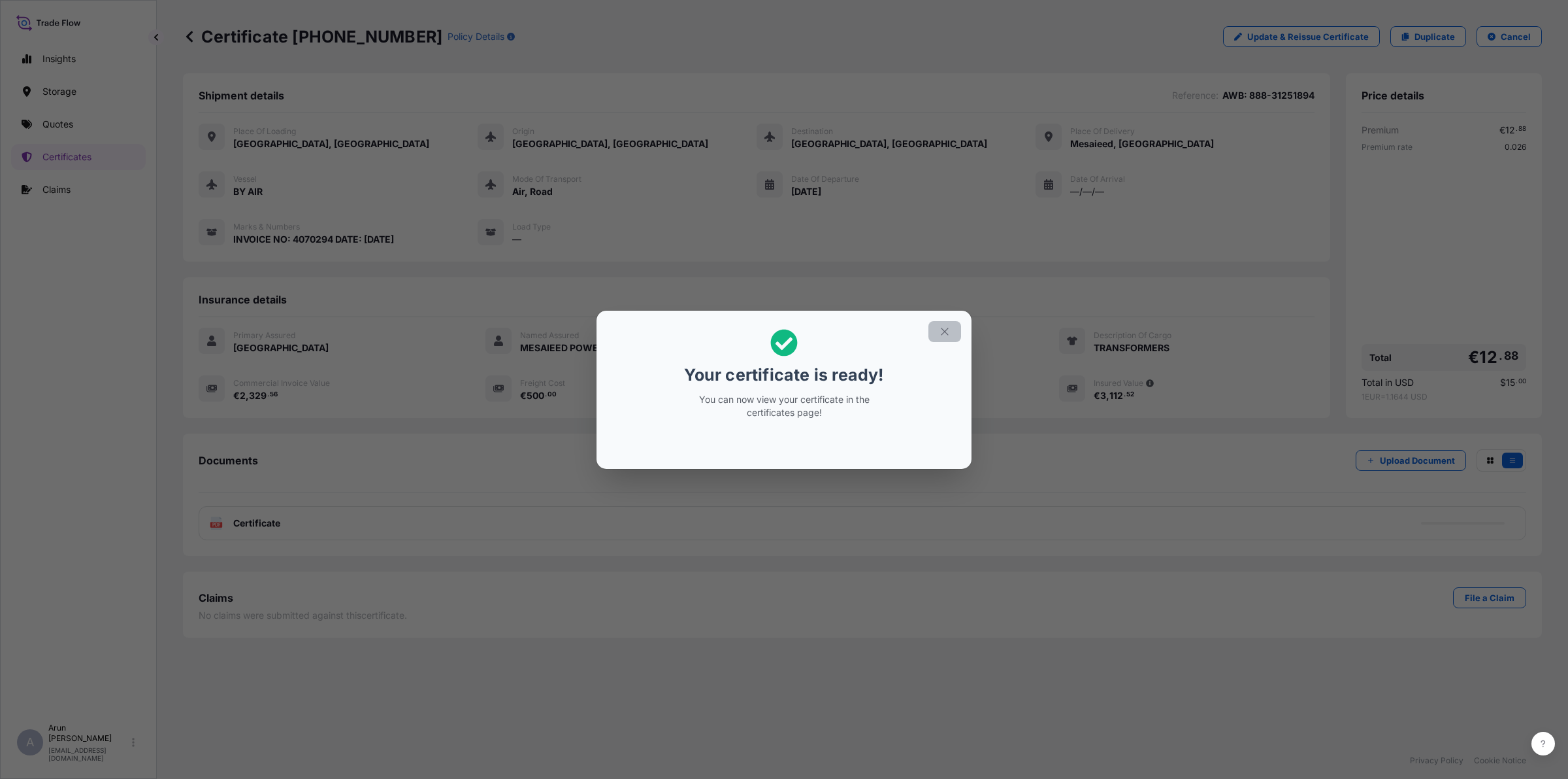
click at [956, 329] on button "button" at bounding box center [944, 331] width 33 height 21
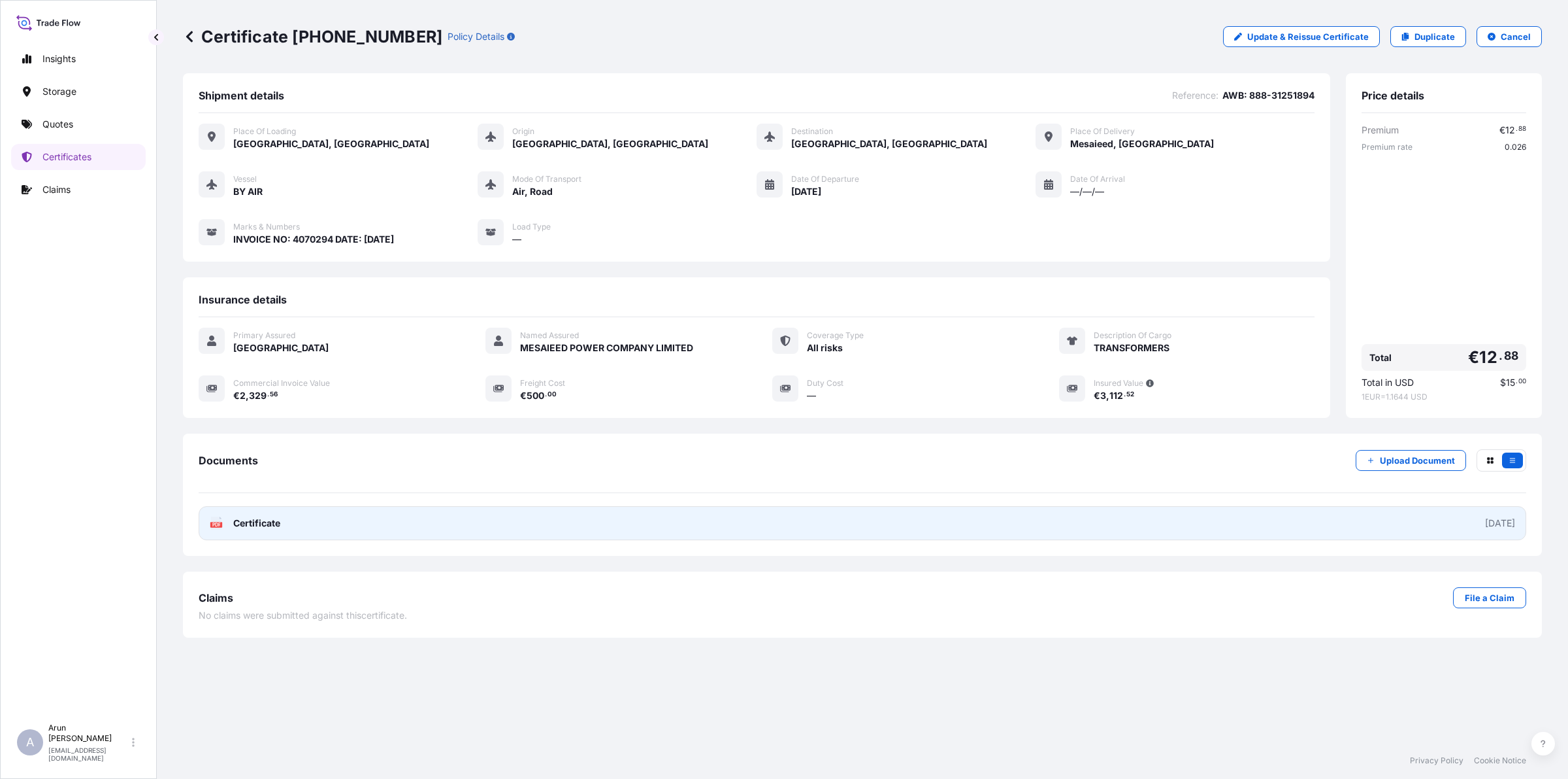
click at [249, 516] on span "Certificate" at bounding box center [257, 522] width 47 height 13
